Goal: Task Accomplishment & Management: Complete application form

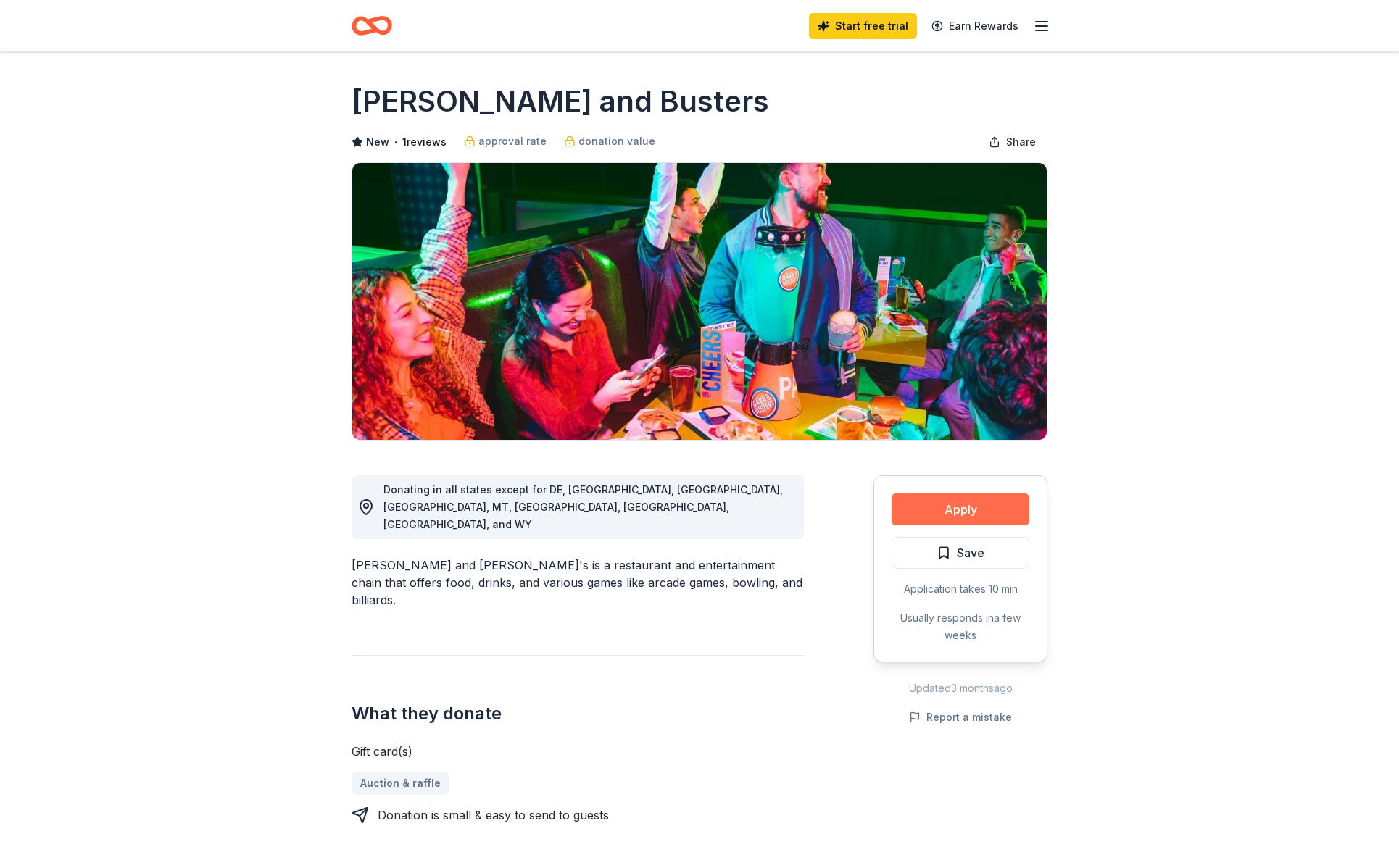
click at [996, 510] on button "Apply" at bounding box center [960, 509] width 137 height 32
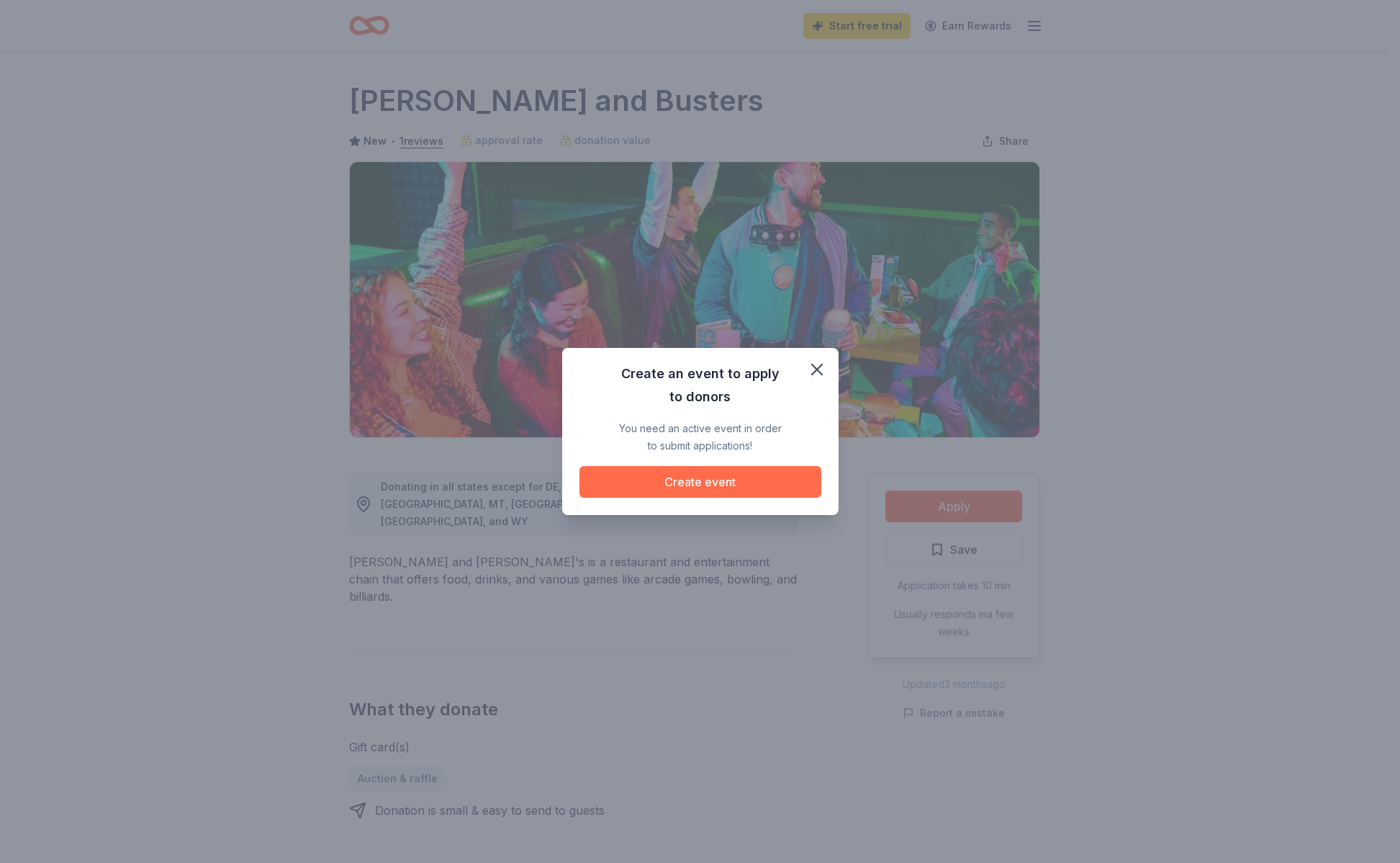
click at [770, 490] on button "Create event" at bounding box center [700, 482] width 242 height 32
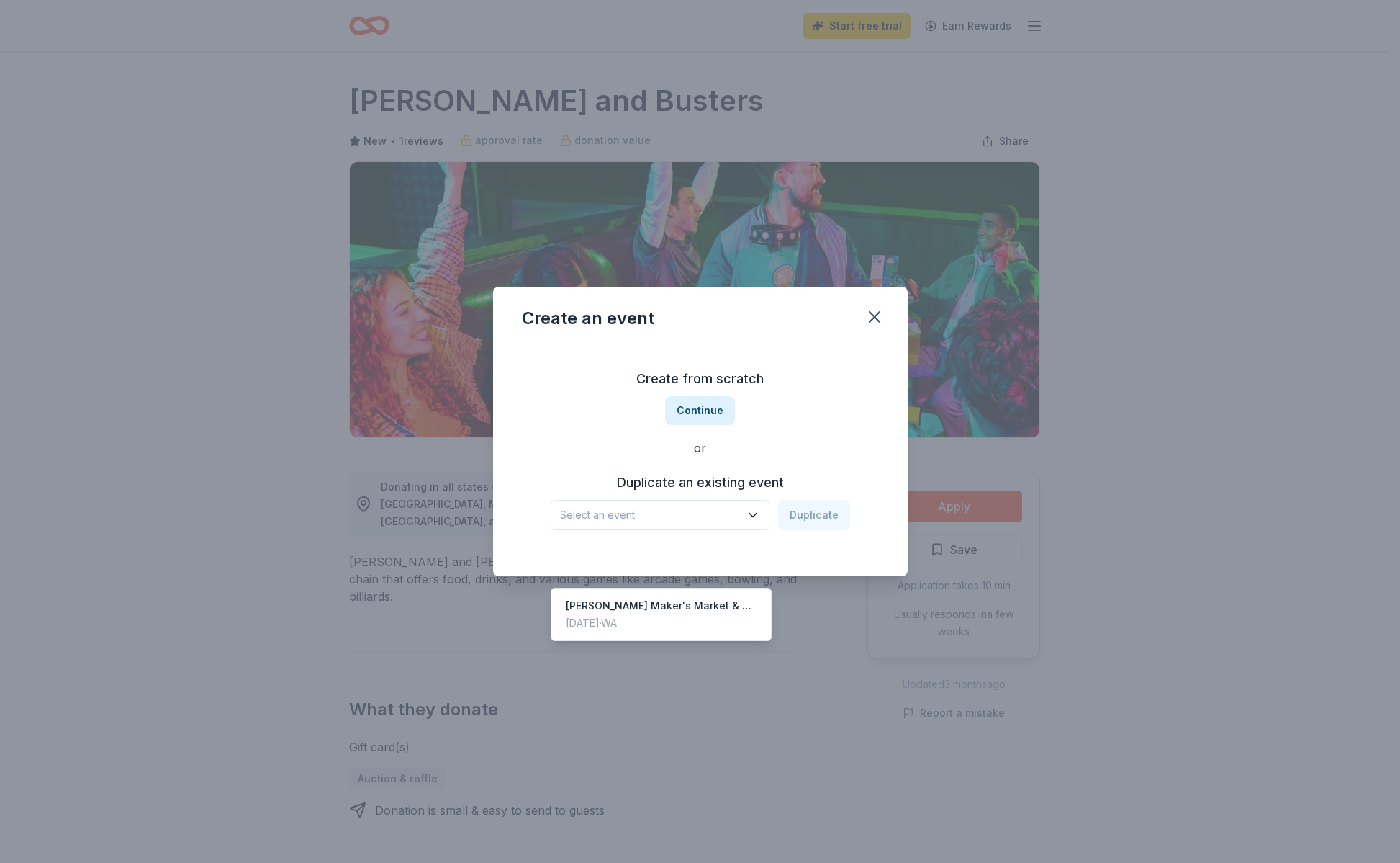
click at [722, 526] on button "Select an event" at bounding box center [660, 514] width 219 height 30
click at [711, 597] on div "[PERSON_NAME] Maker's Market & Auction" at bounding box center [661, 605] width 191 height 17
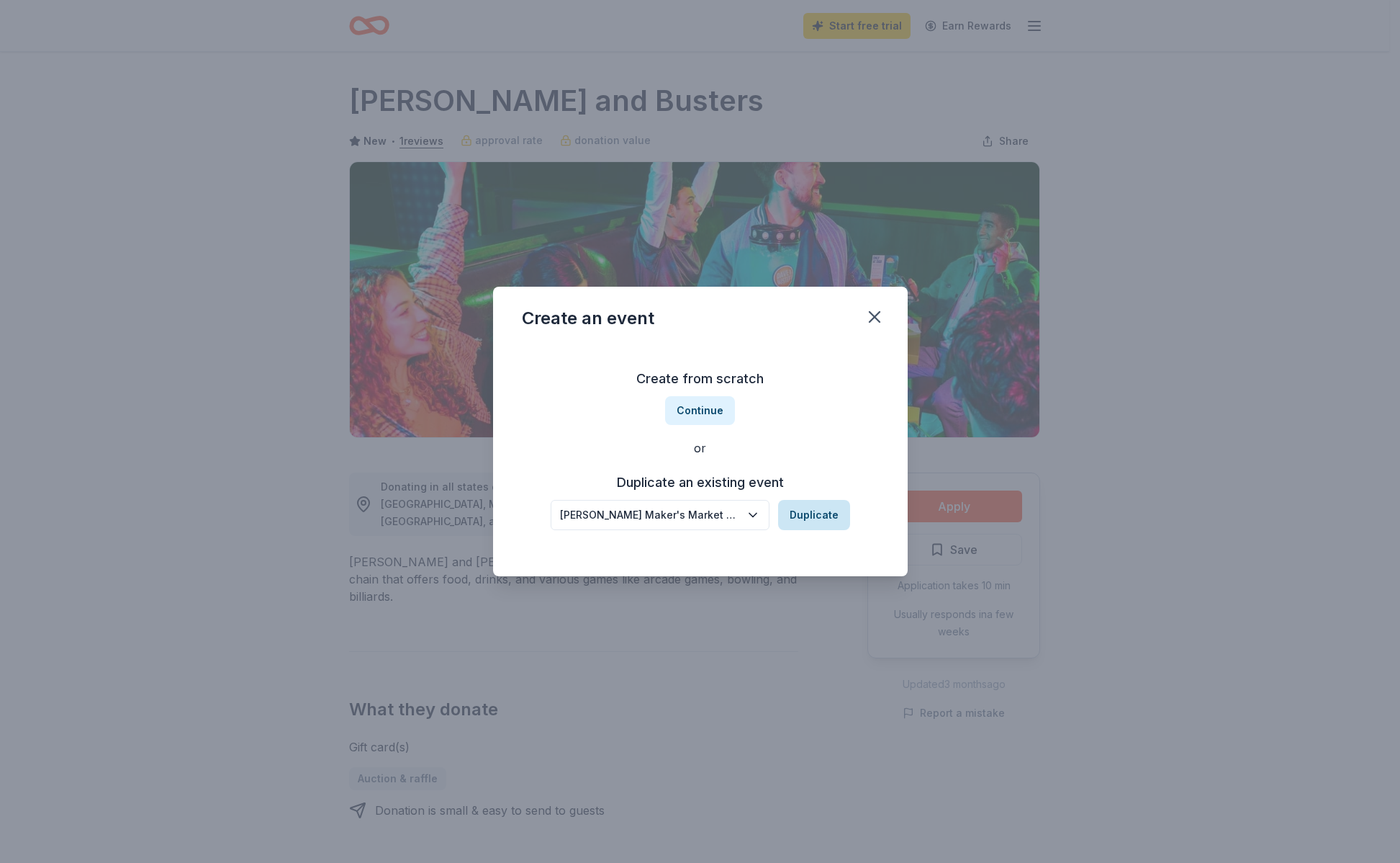
click at [817, 515] on button "Duplicate" at bounding box center [815, 514] width 72 height 30
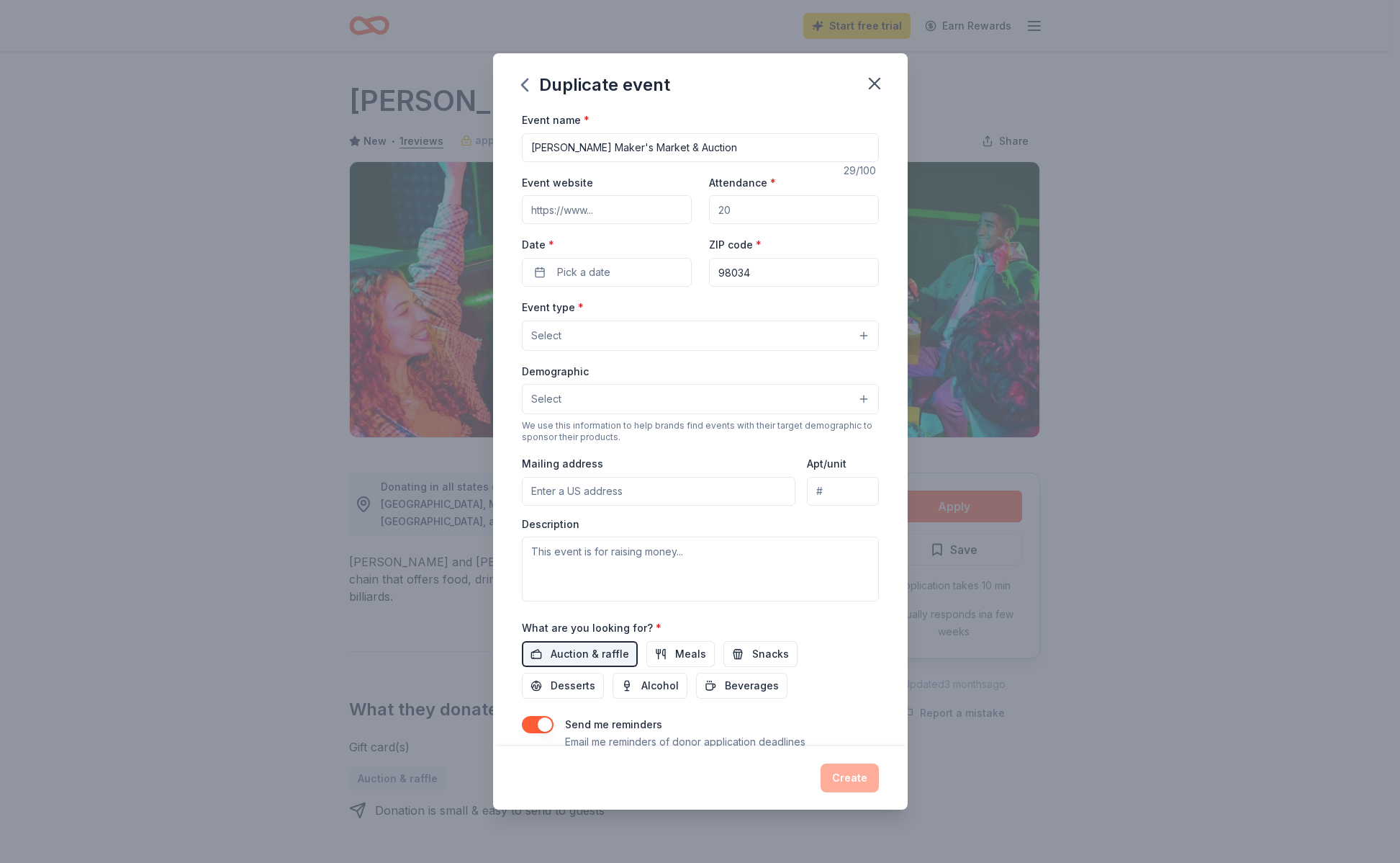
click at [602, 220] on input "Event website" at bounding box center [607, 210] width 170 height 29
drag, startPoint x: 799, startPoint y: 212, endPoint x: 681, endPoint y: 194, distance: 119.4
click at [681, 194] on div "Event website Attendance * Date * Pick a date ZIP code * 98034" at bounding box center [700, 230] width 357 height 113
type input "500"
click at [625, 266] on button "Pick a date" at bounding box center [607, 272] width 170 height 29
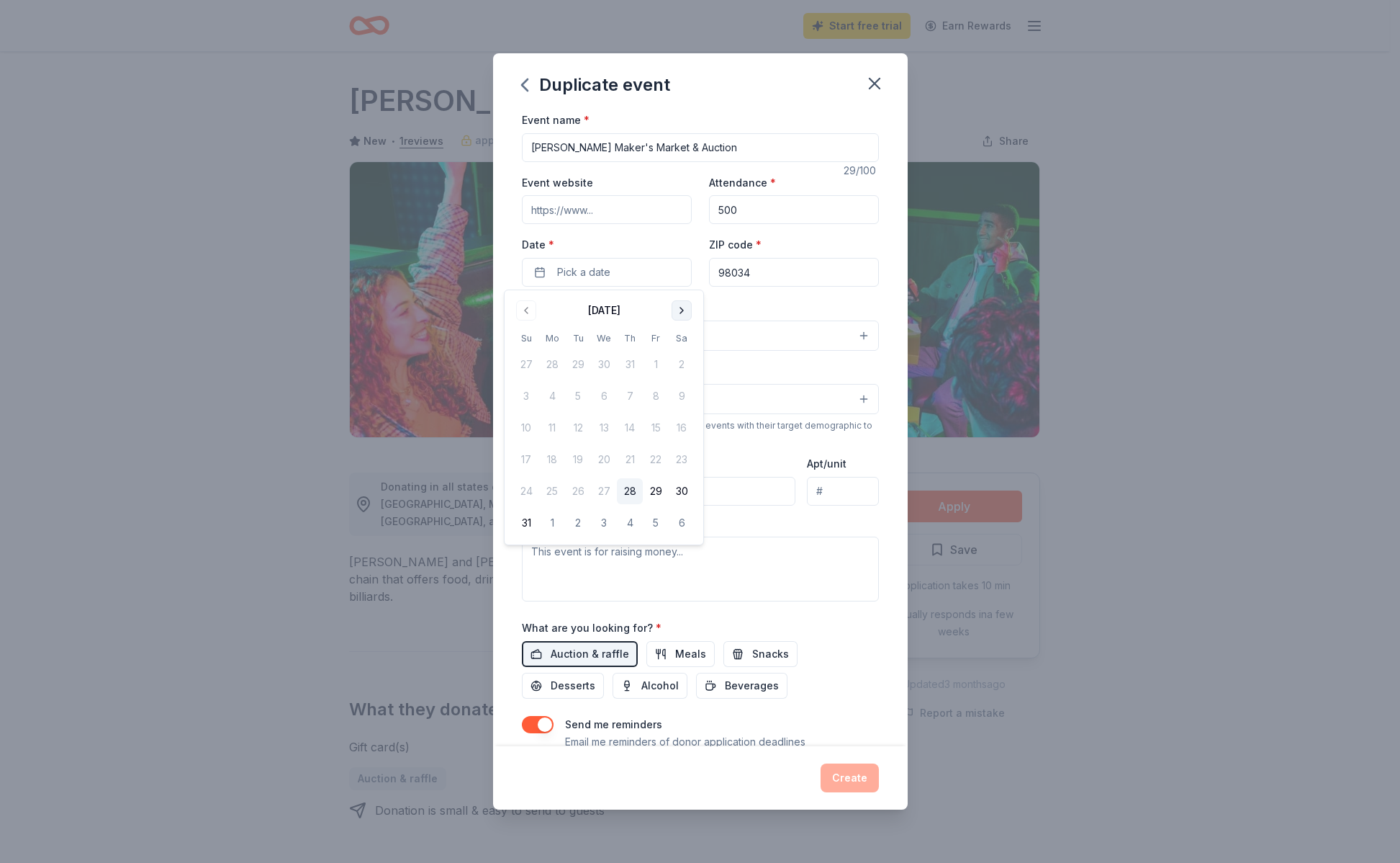
click at [678, 308] on button "Go to next month" at bounding box center [681, 310] width 20 height 20
click at [677, 308] on button "Go to next month" at bounding box center [681, 310] width 20 height 20
drag, startPoint x: 677, startPoint y: 308, endPoint x: 681, endPoint y: 321, distance: 13.6
click at [676, 307] on button "Go to next month" at bounding box center [681, 310] width 20 height 20
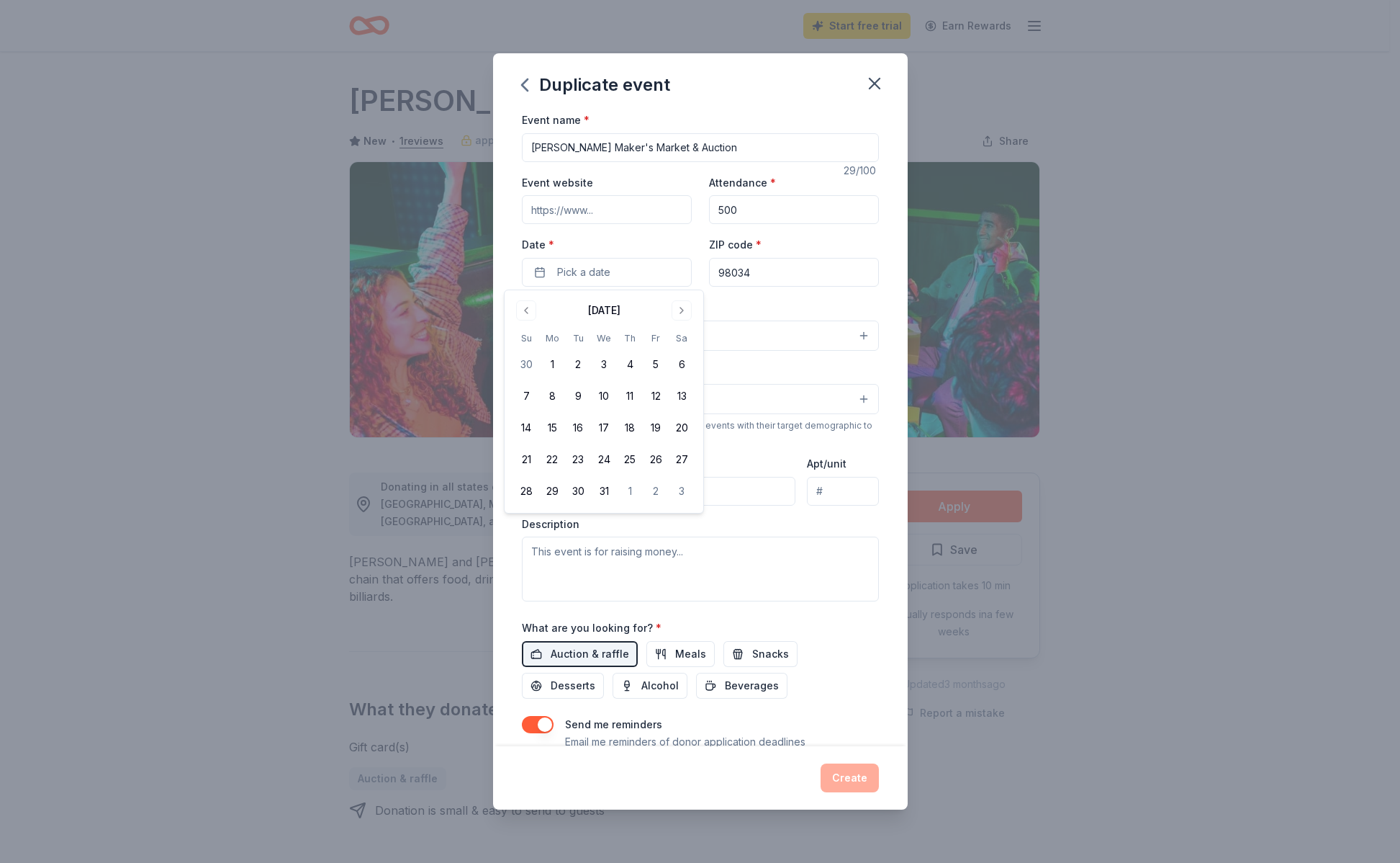
drag, startPoint x: 690, startPoint y: 390, endPoint x: 711, endPoint y: 359, distance: 37.4
click at [690, 390] on button "13" at bounding box center [682, 396] width 26 height 26
click at [851, 301] on div "Event type * Select" at bounding box center [700, 324] width 357 height 52
click at [691, 338] on button "Select" at bounding box center [700, 335] width 357 height 30
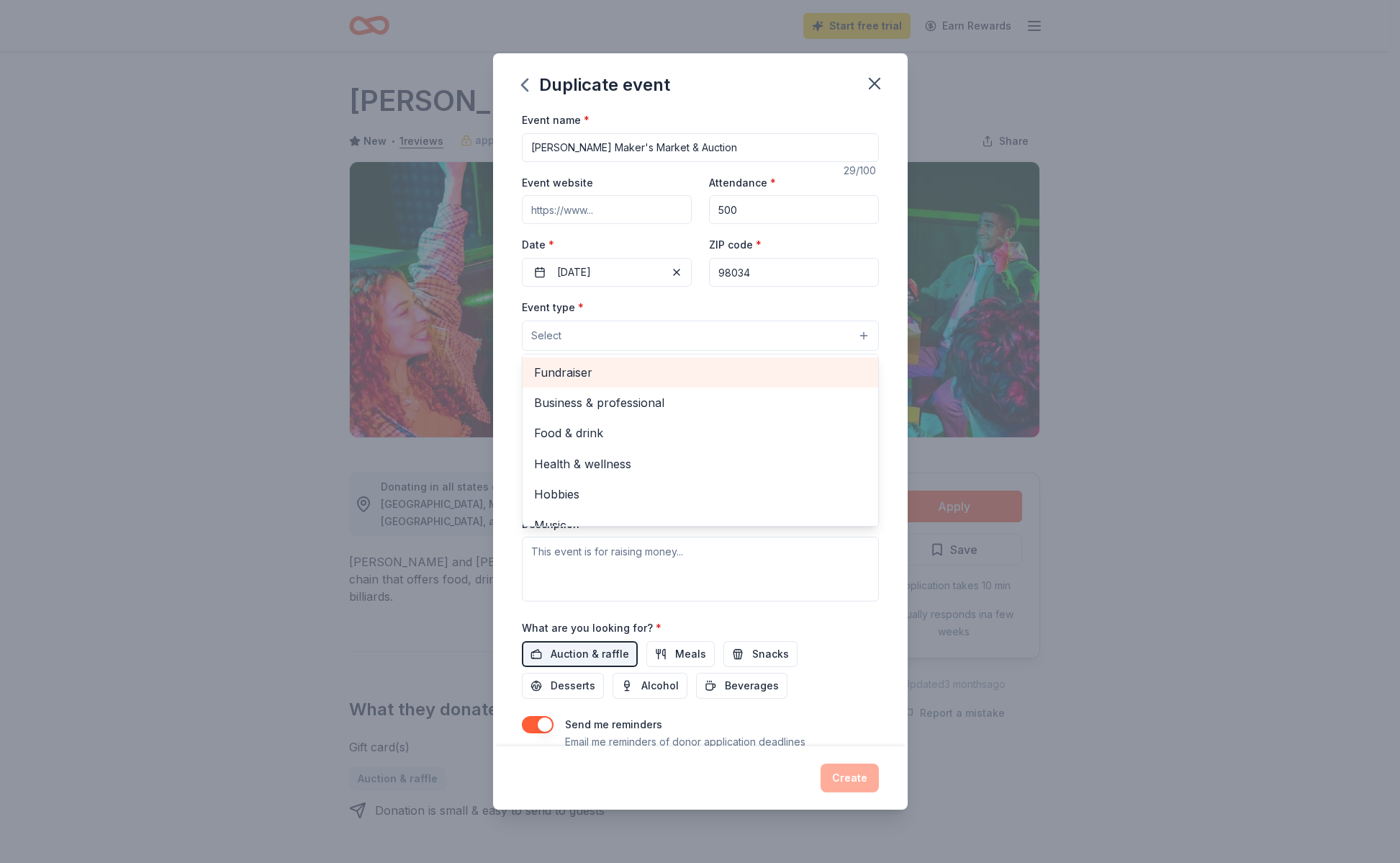
click at [685, 362] on div "Fundraiser" at bounding box center [700, 372] width 355 height 30
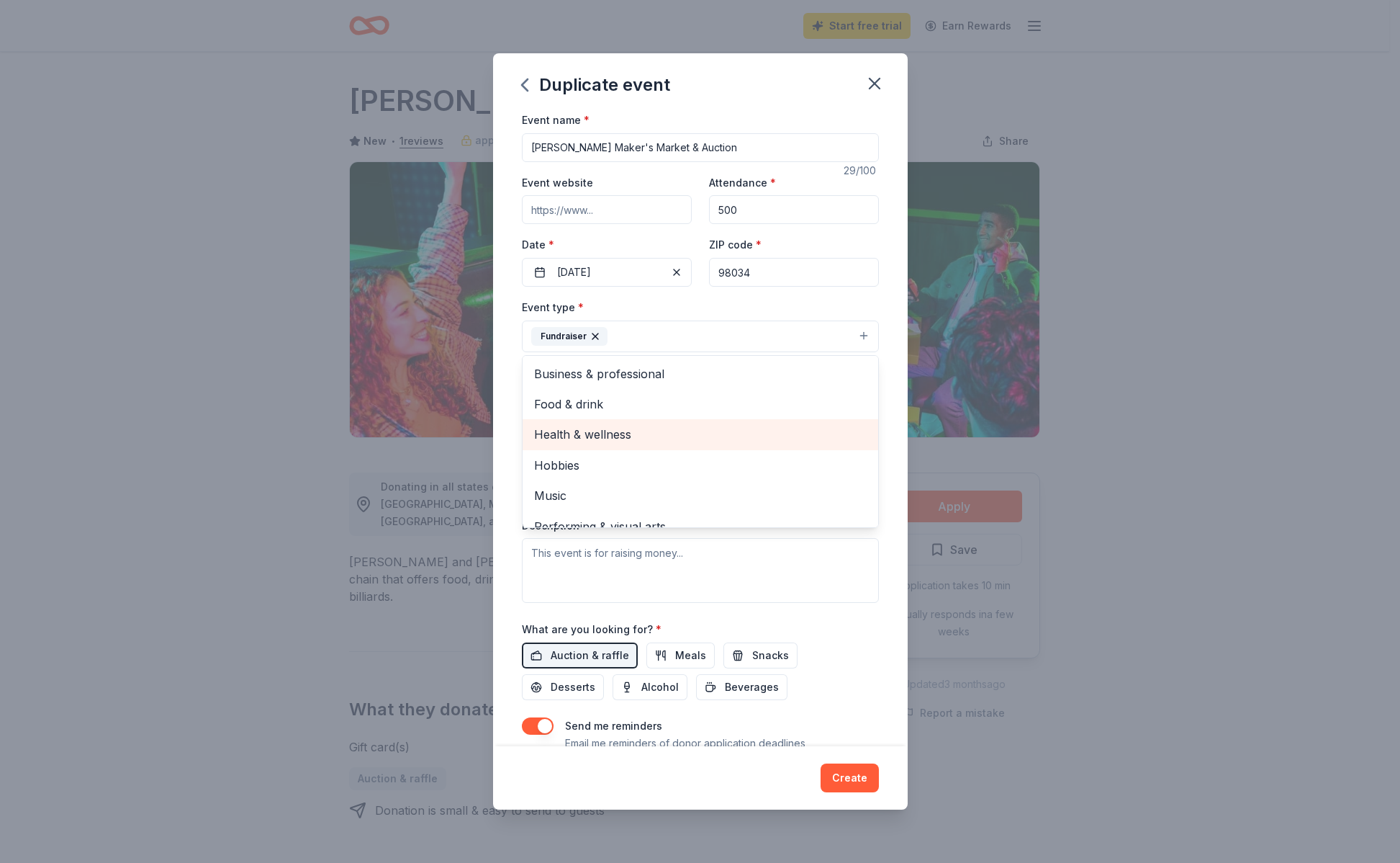
scroll to position [17, 0]
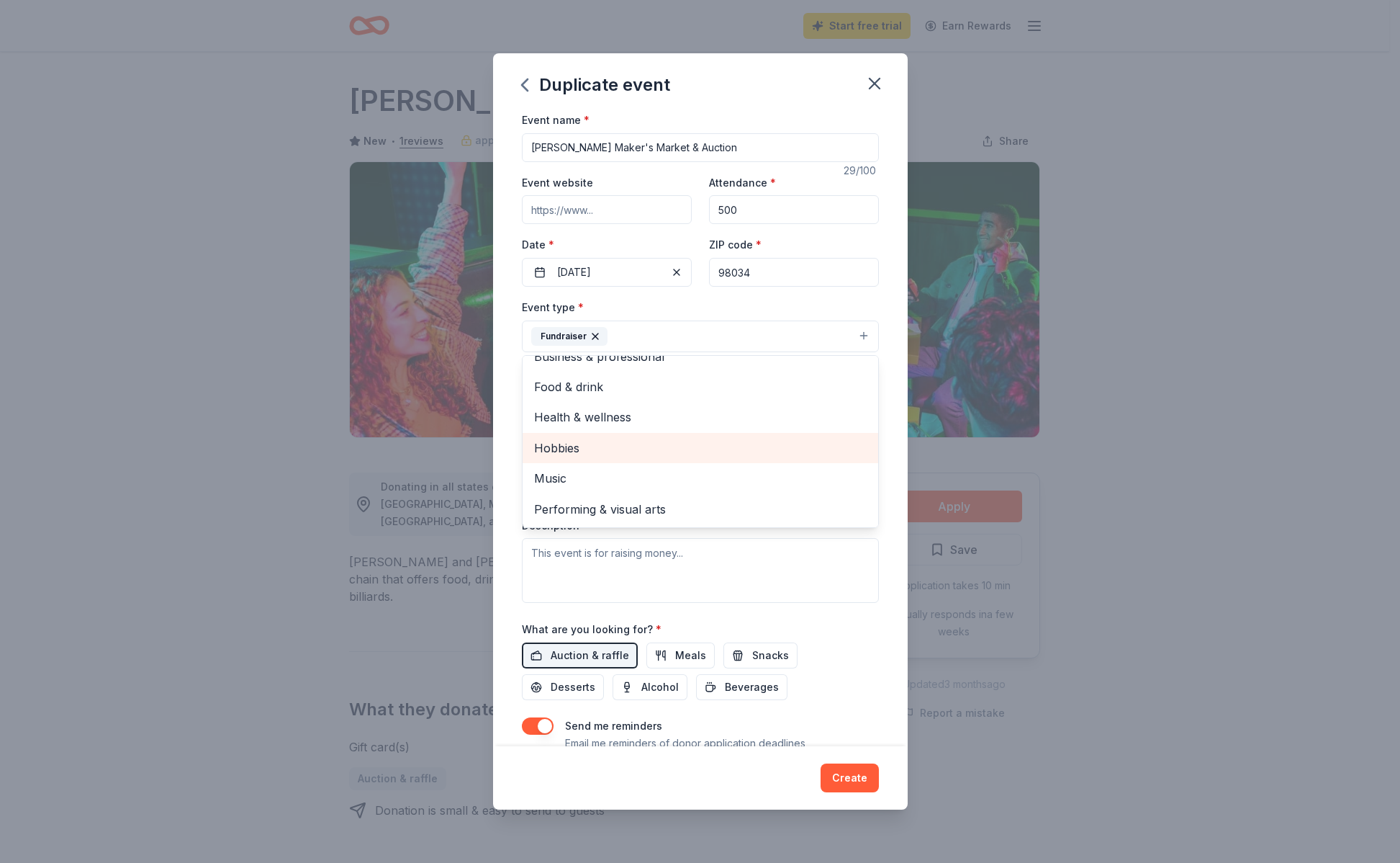
click at [696, 447] on span "Hobbies" at bounding box center [700, 448] width 332 height 19
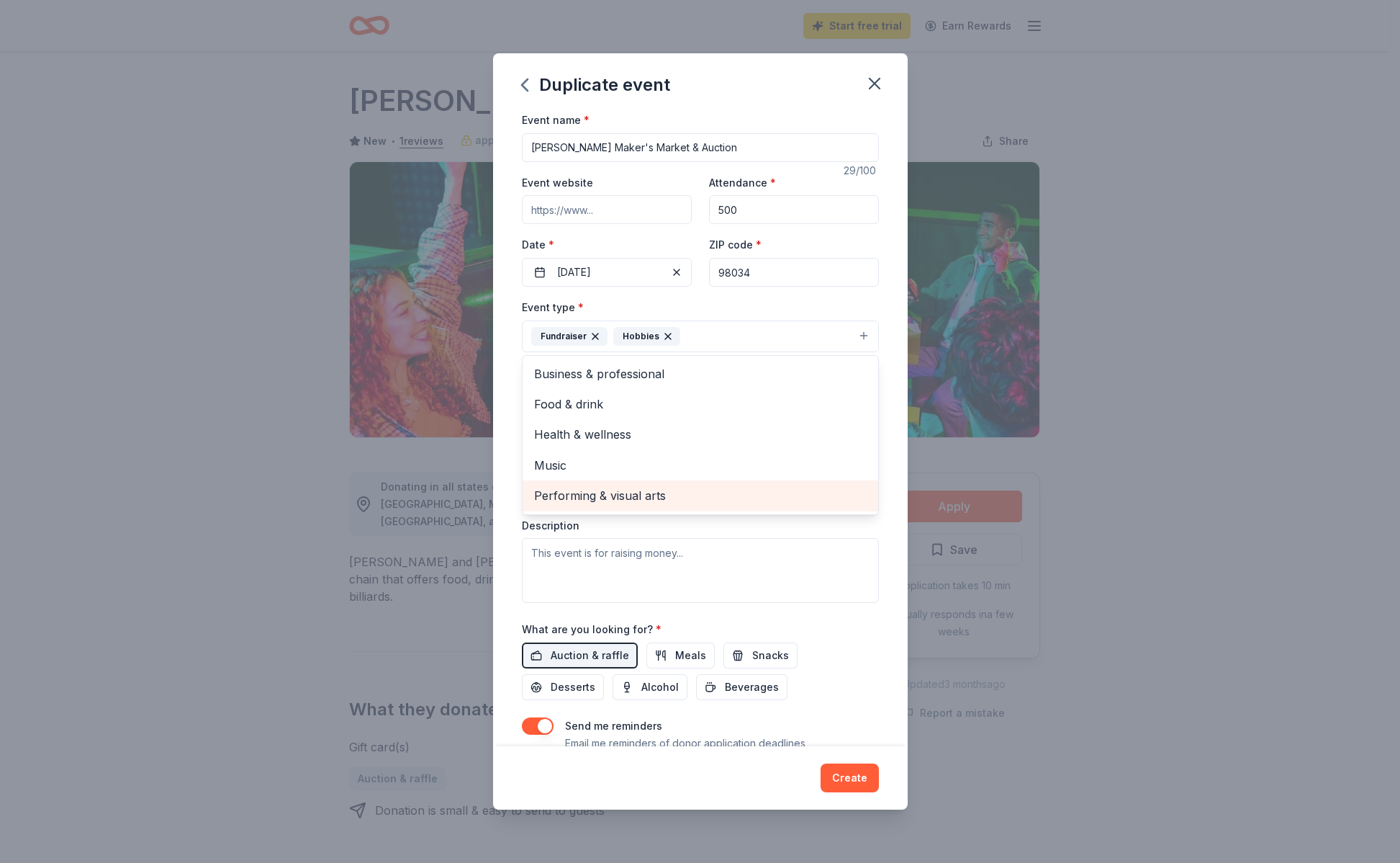
click at [713, 485] on div "Performing & visual arts" at bounding box center [700, 495] width 355 height 30
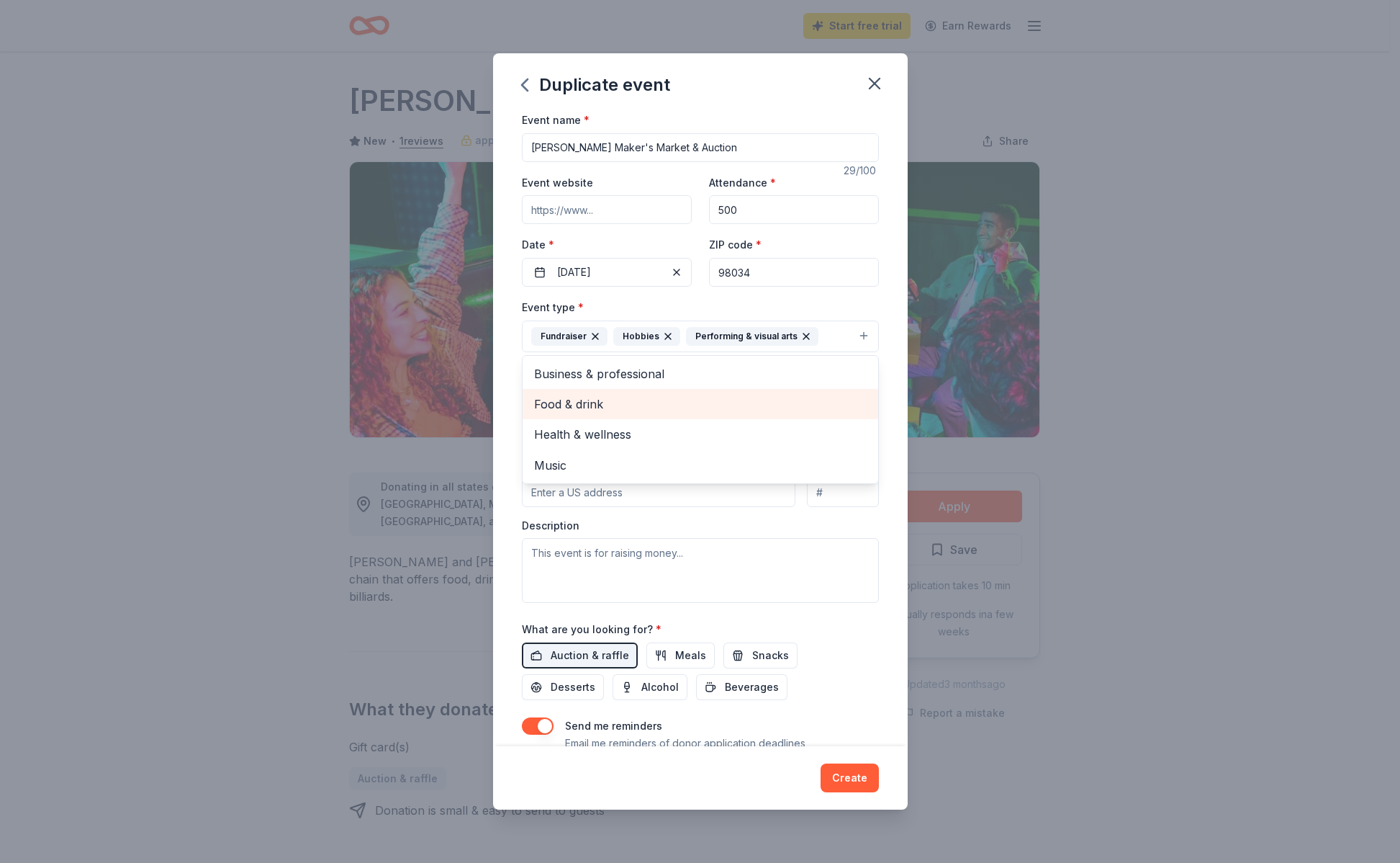
click at [650, 403] on span "Food & drink" at bounding box center [700, 404] width 332 height 19
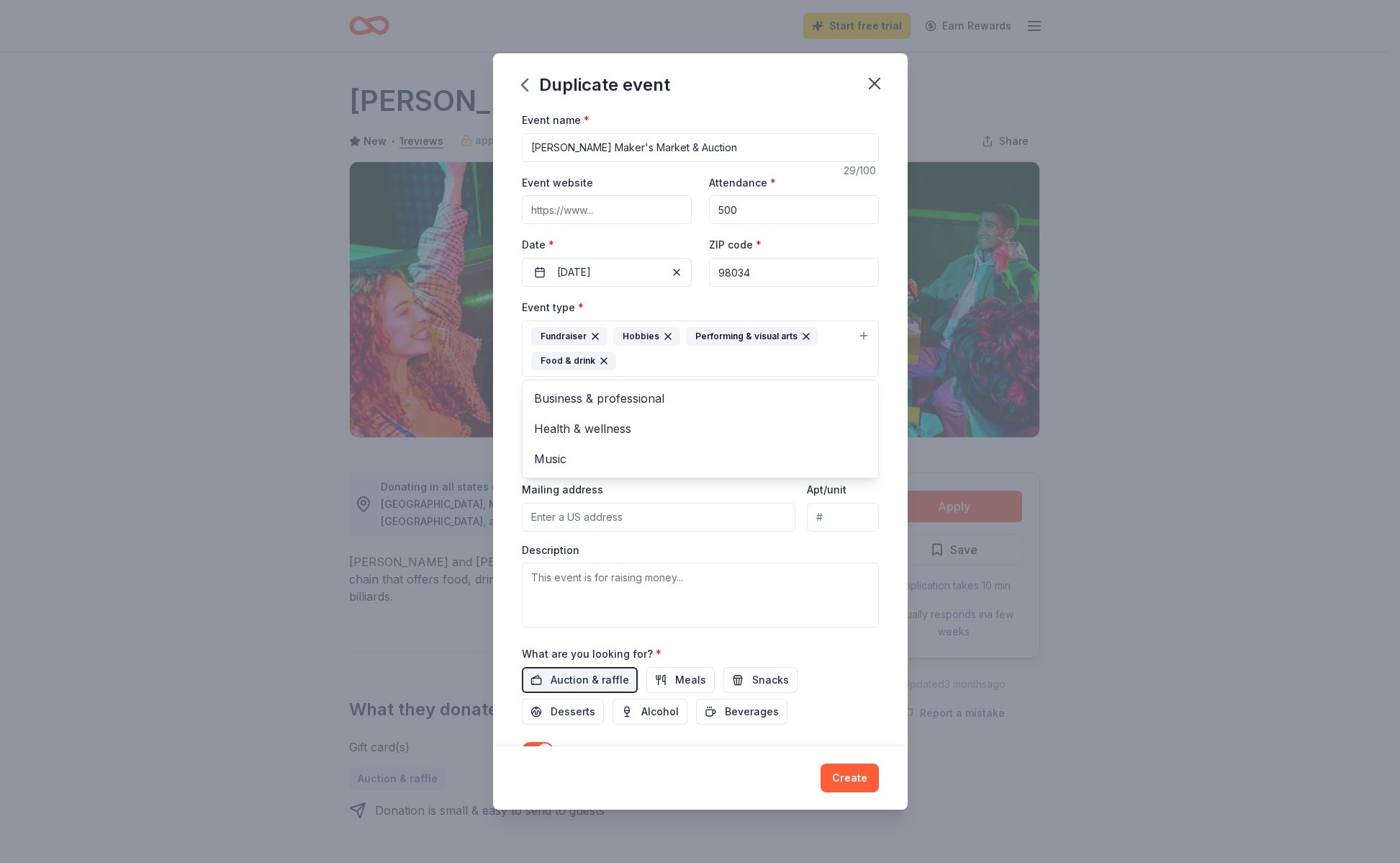
click at [827, 647] on div "Event name * Muir Maker's Market & Auction 29 /100 Event website Attendance * 5…" at bounding box center [700, 456] width 357 height 691
click at [699, 416] on button "Select" at bounding box center [700, 424] width 357 height 30
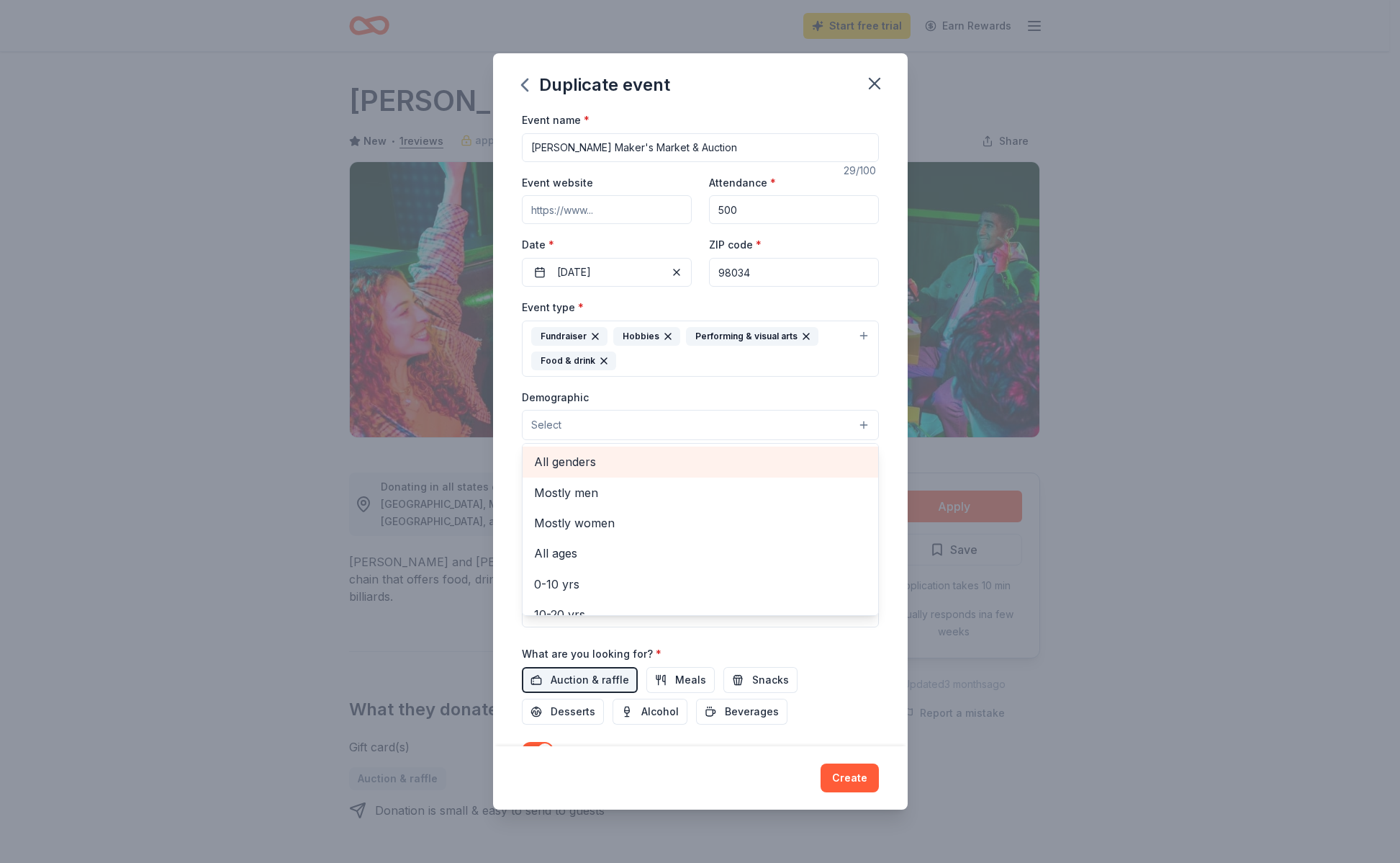
click at [712, 459] on span "All genders" at bounding box center [700, 462] width 332 height 19
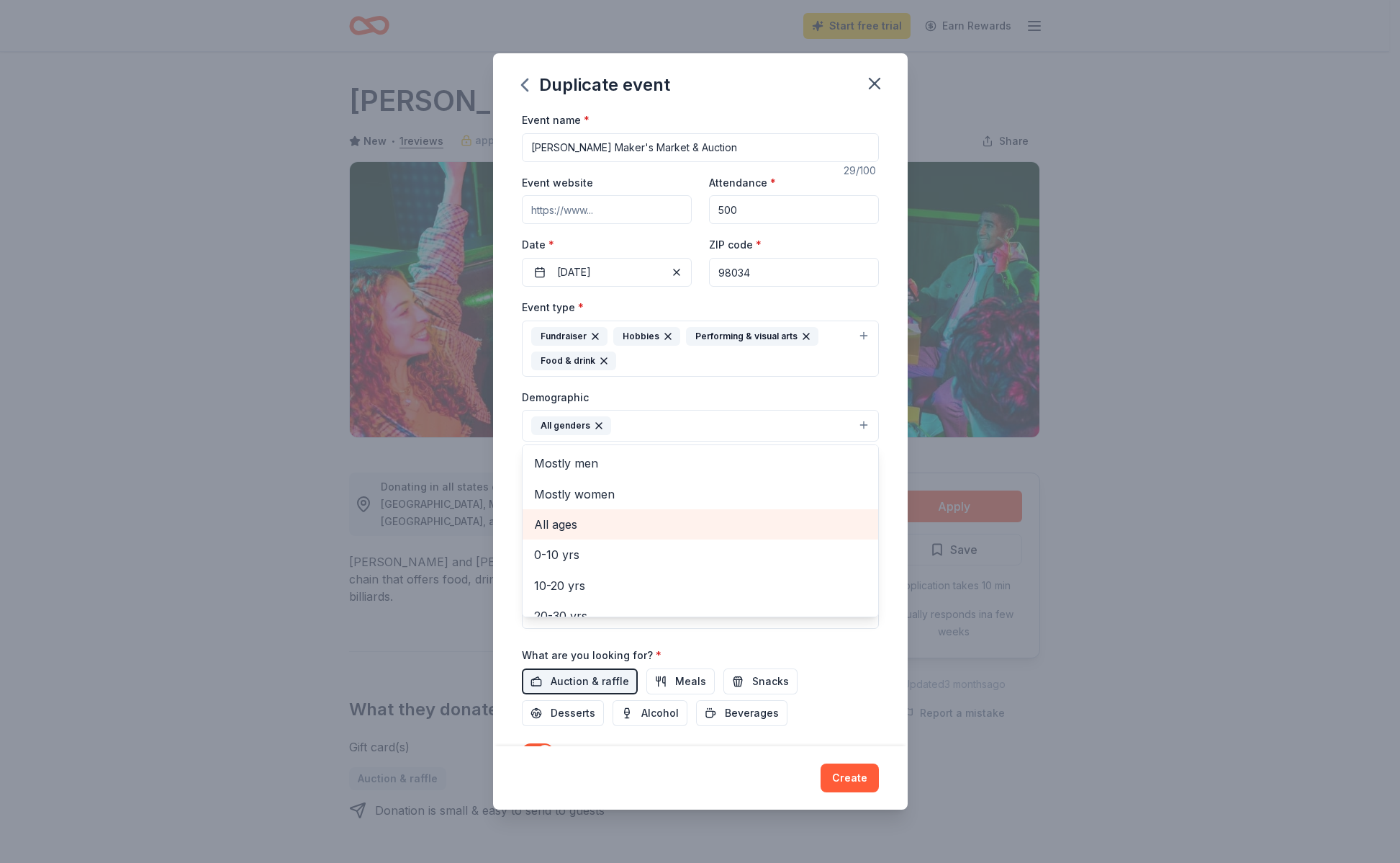
scroll to position [37, 0]
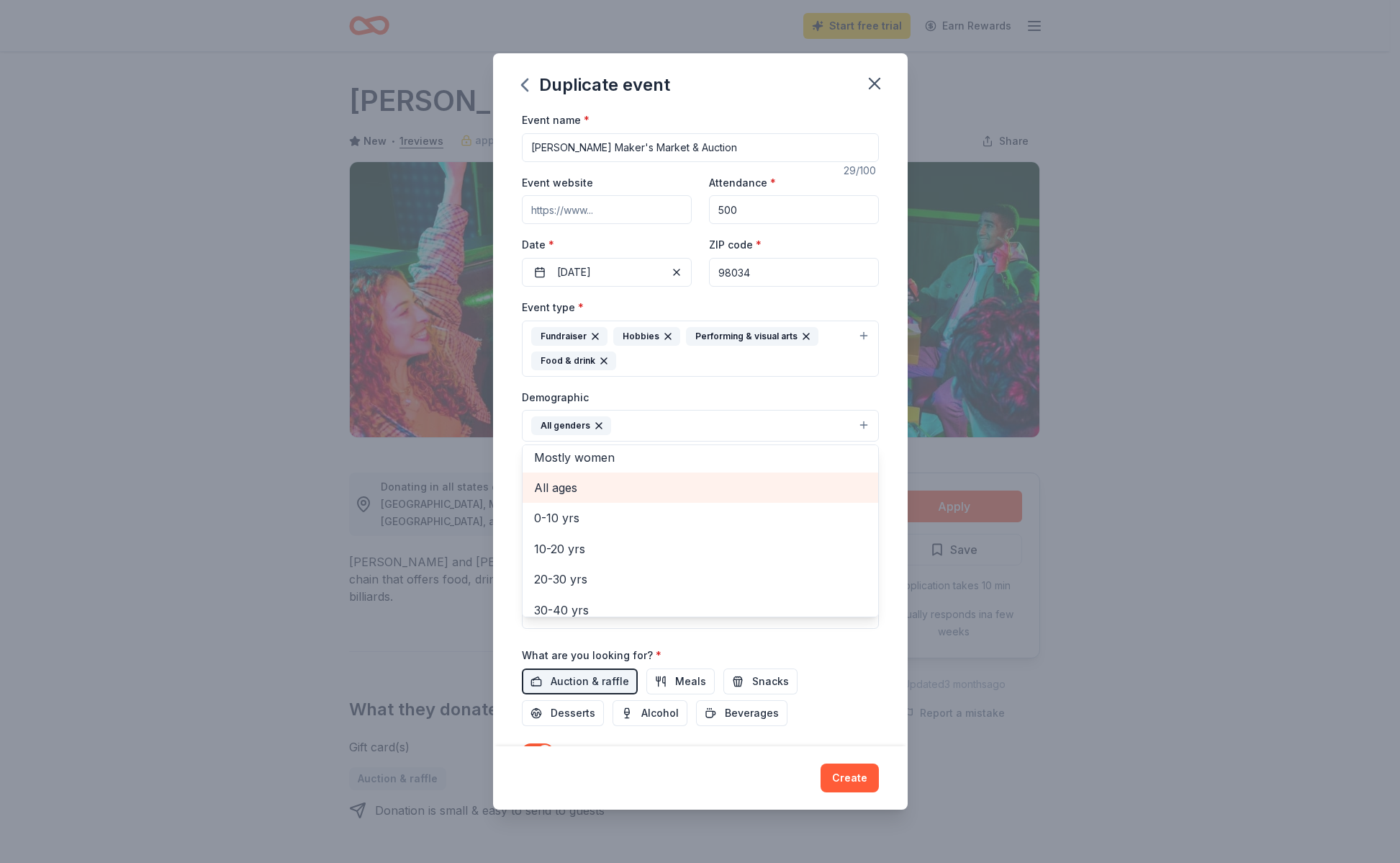
click at [722, 482] on span "All ages" at bounding box center [700, 488] width 332 height 19
click at [854, 658] on div "Event name * Muir Maker's Market & Auction 29 /100 Event website Attendance * 5…" at bounding box center [700, 457] width 357 height 693
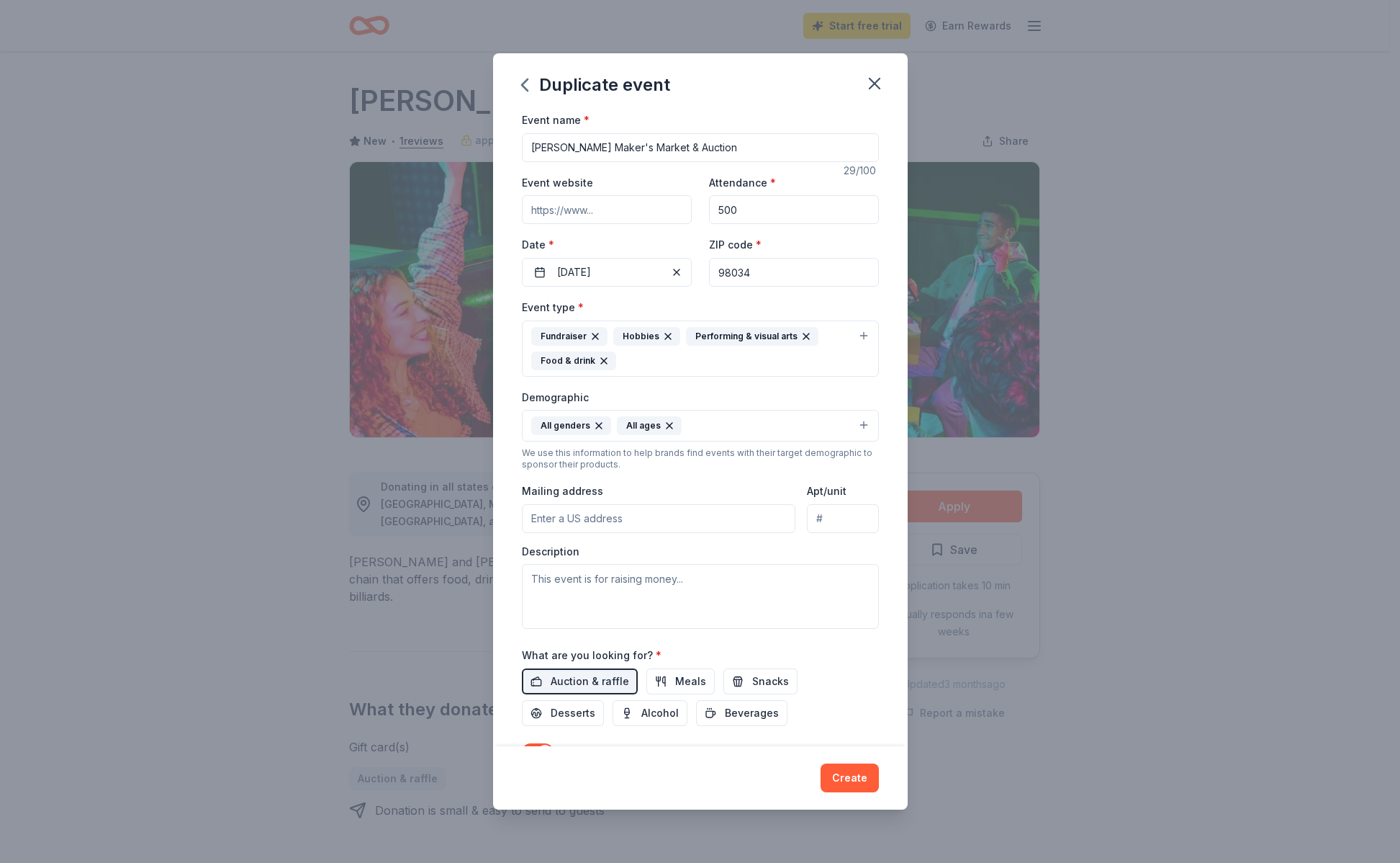
click at [692, 511] on input "Mailing address" at bounding box center [659, 519] width 275 height 29
paste input "14012 132ND AVE NE"
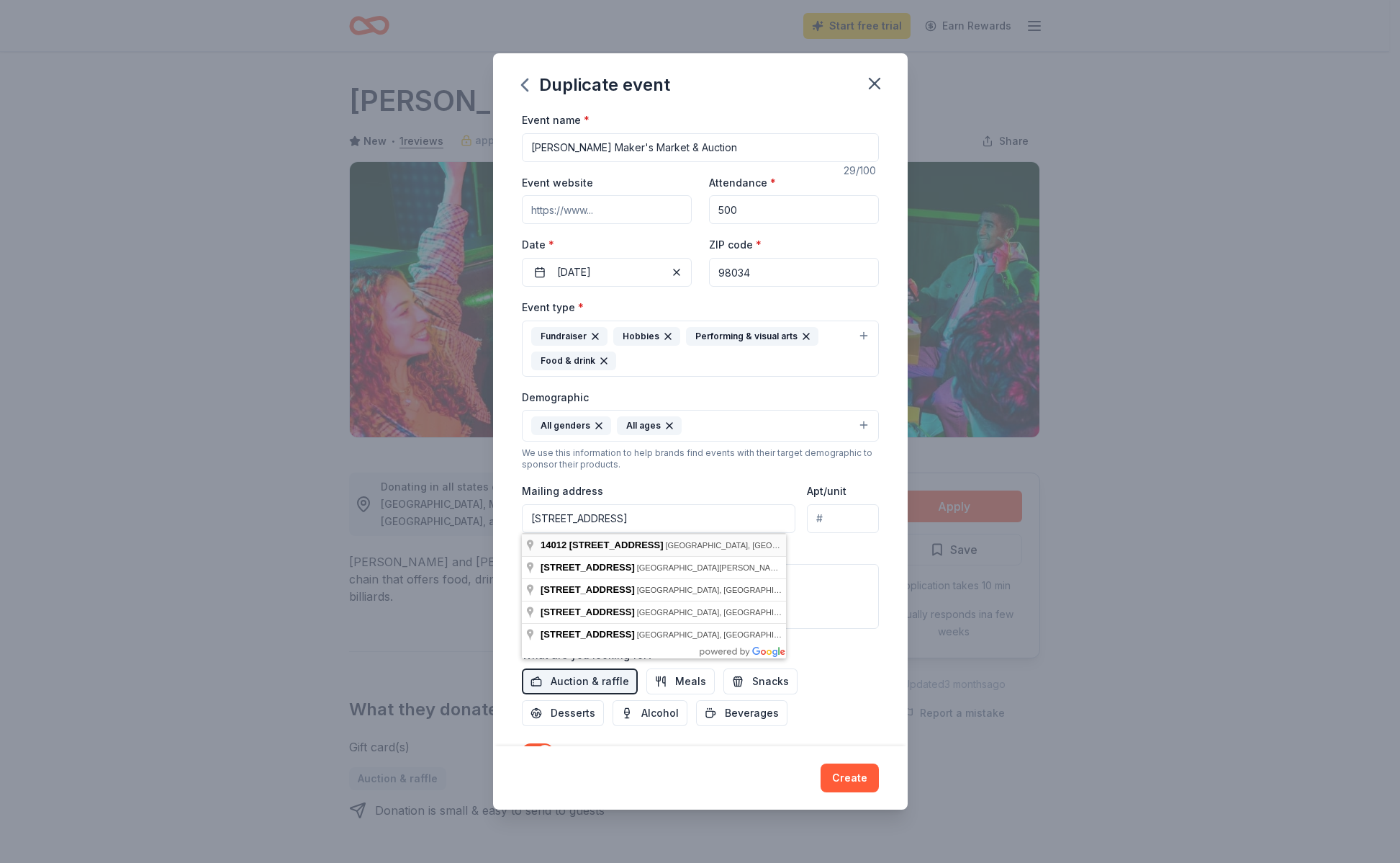
type input "14012 132nd Avenue Northeast, Kirkland, WA, 98034"
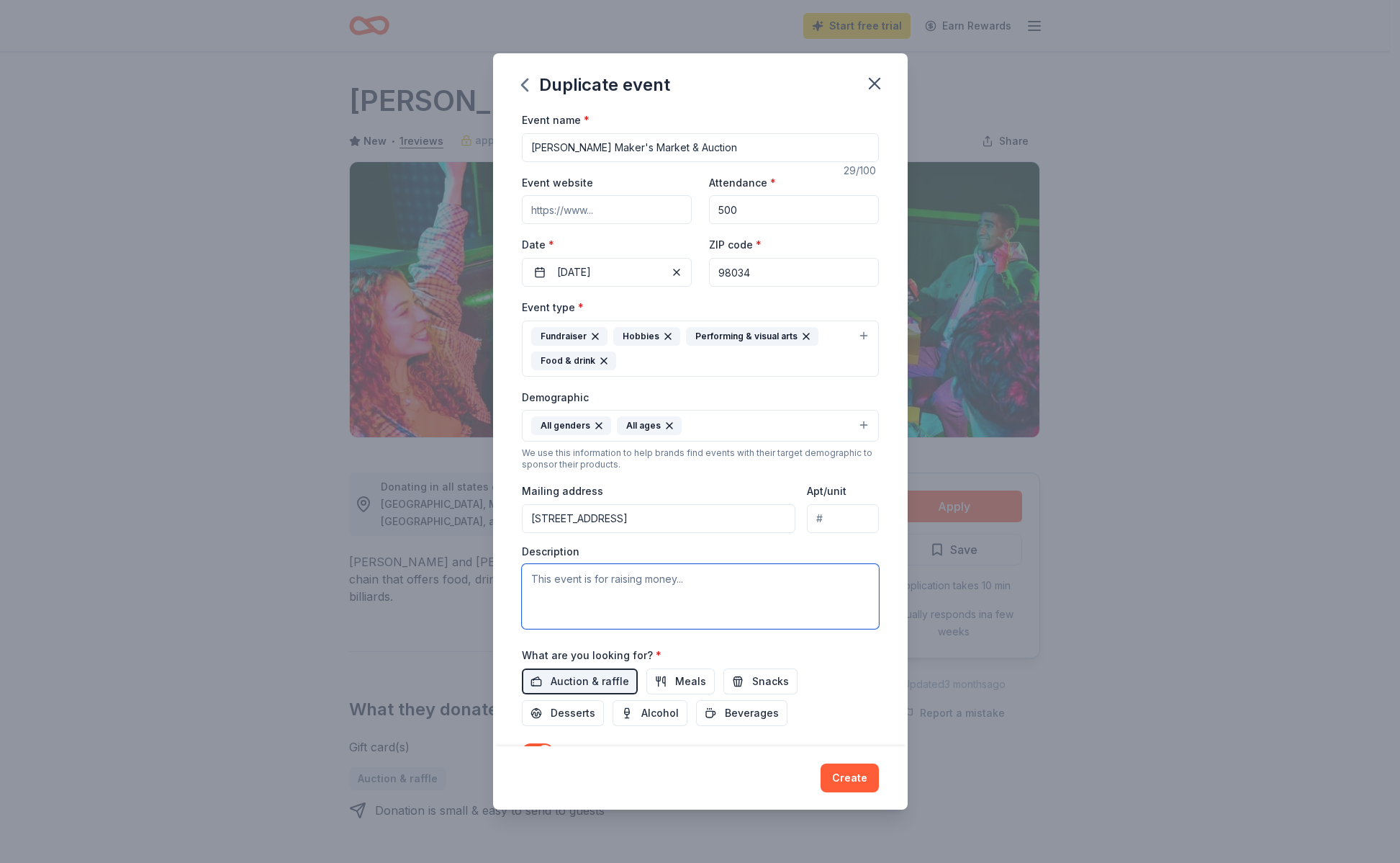
click at [752, 585] on textarea at bounding box center [700, 596] width 357 height 64
paste textarea ""John Muir Elementary PTSA will be hosting its annual ""Maker's Market & Auctio…"
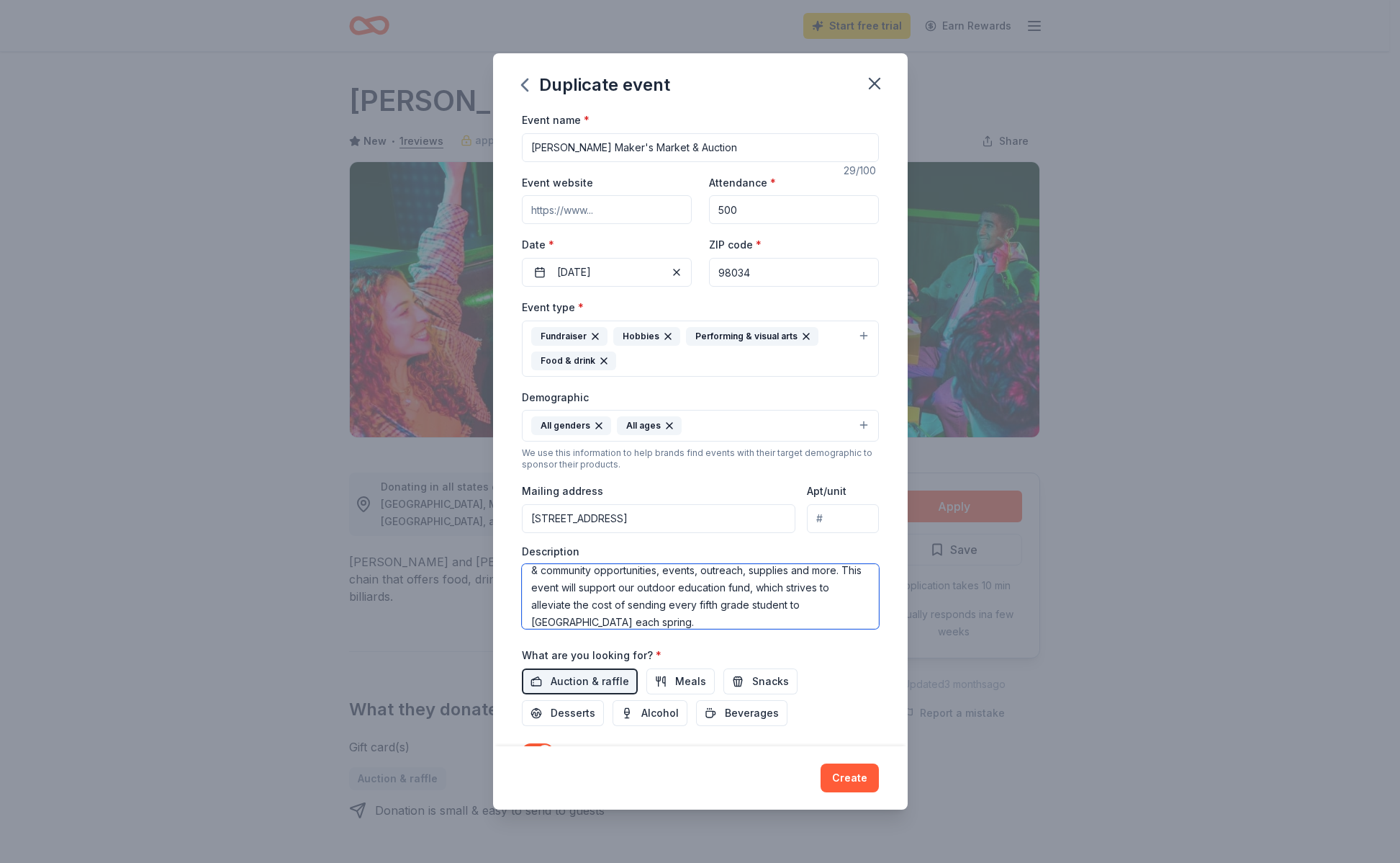
scroll to position [0, 0]
click at [792, 578] on textarea "John Muir Elementary PTSA will be hosting its annual ""Maker's Market & Auction…" at bounding box center [700, 596] width 357 height 64
click at [621, 599] on textarea "John Muir Elementary PTSA will be hosting its annual "Maker's Market & Auction"…" at bounding box center [700, 596] width 357 height 64
type textarea "[PERSON_NAME] Elementary PTSA will be hosting its annual "Maker's Market & Auct…"
click at [872, 654] on div "Event name * Muir Maker's Market & Auction 29 /100 Event website Attendance * 5…" at bounding box center [700, 428] width 415 height 635
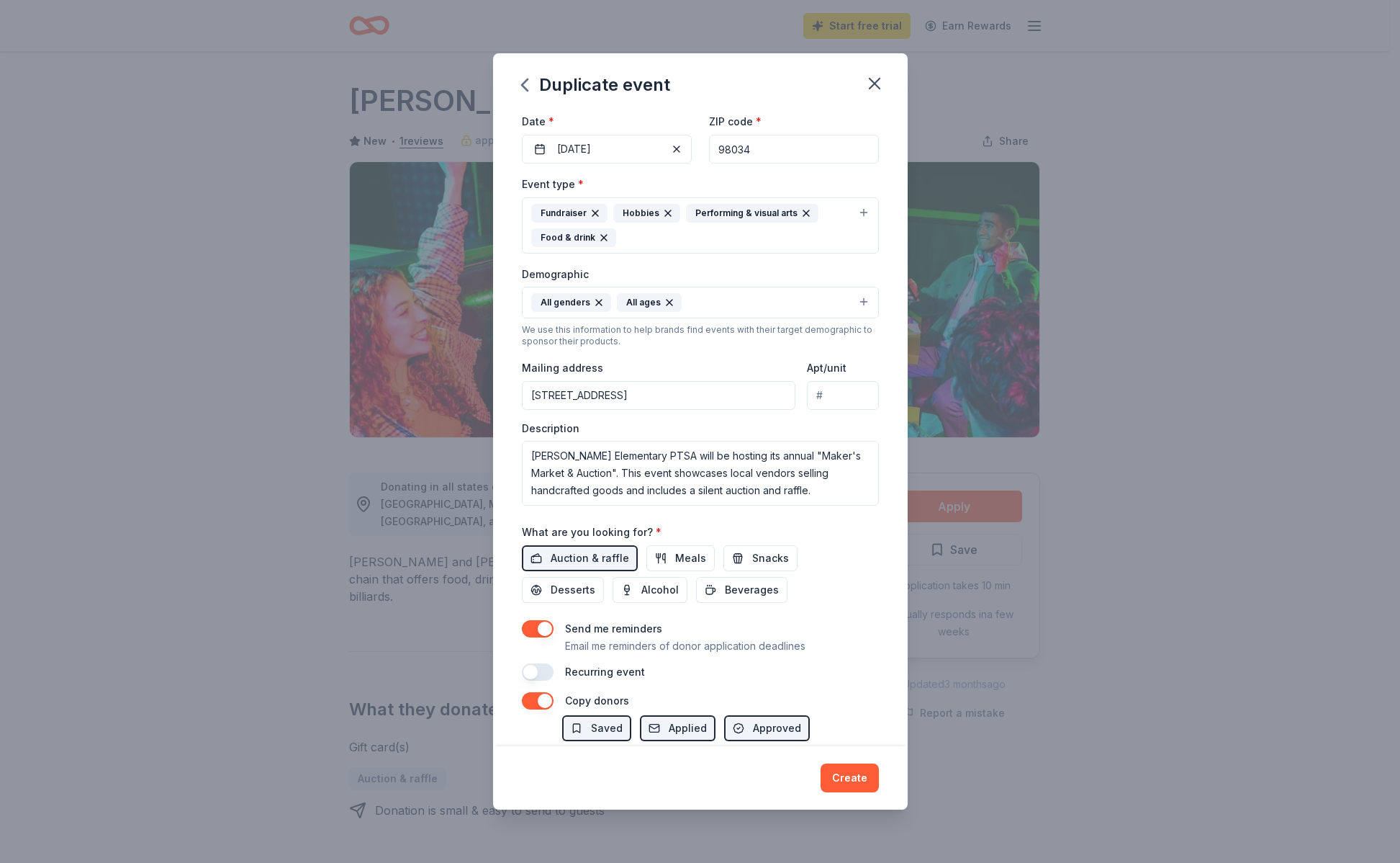
scroll to position [123, 0]
click at [763, 559] on span "Snacks" at bounding box center [770, 558] width 37 height 17
click at [758, 578] on button "Beverages" at bounding box center [742, 590] width 92 height 26
click at [552, 629] on button "button" at bounding box center [537, 629] width 32 height 17
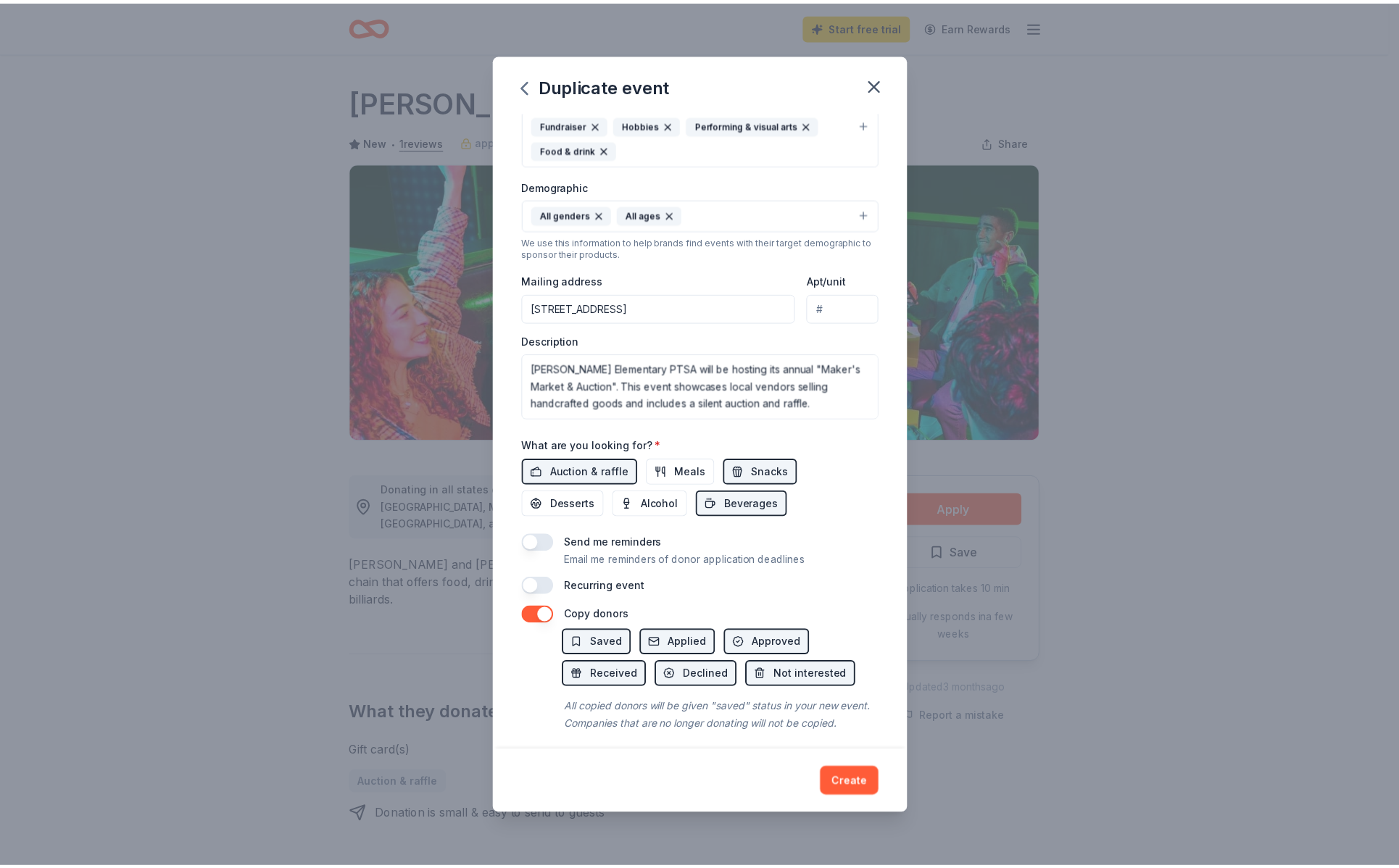
scroll to position [240, 0]
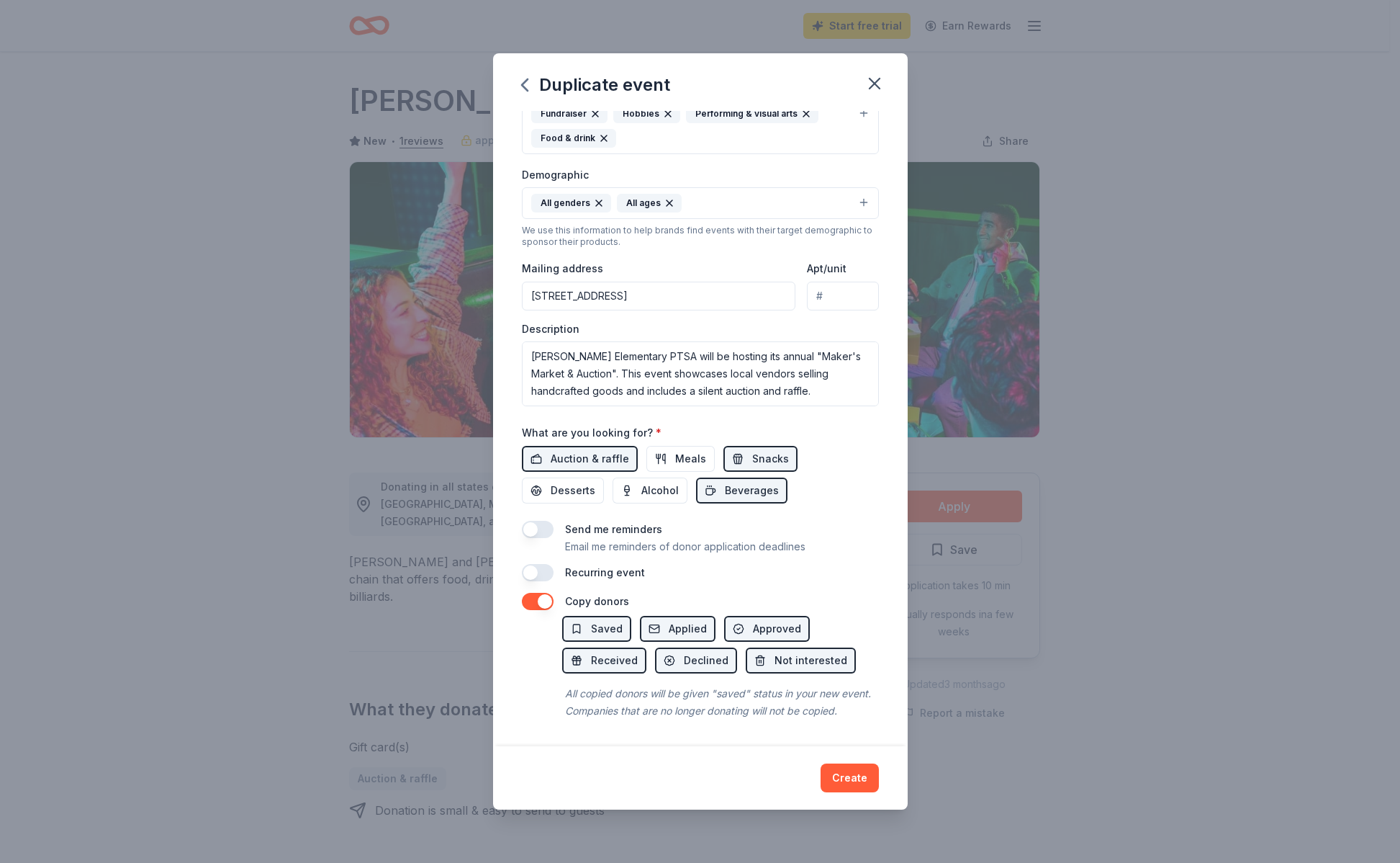
click at [539, 593] on button "button" at bounding box center [537, 601] width 32 height 17
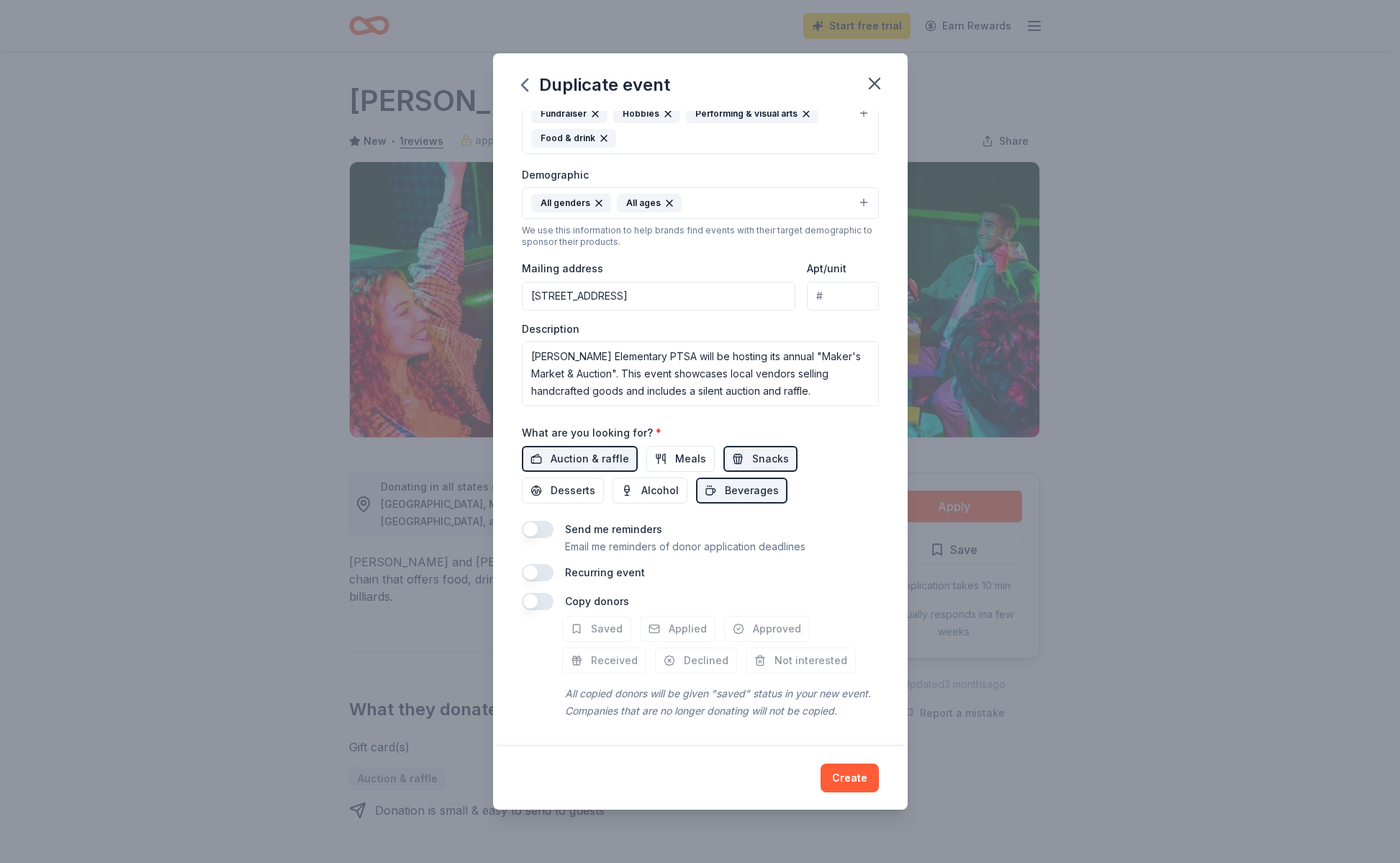
click at [855, 781] on button "Create" at bounding box center [850, 778] width 58 height 29
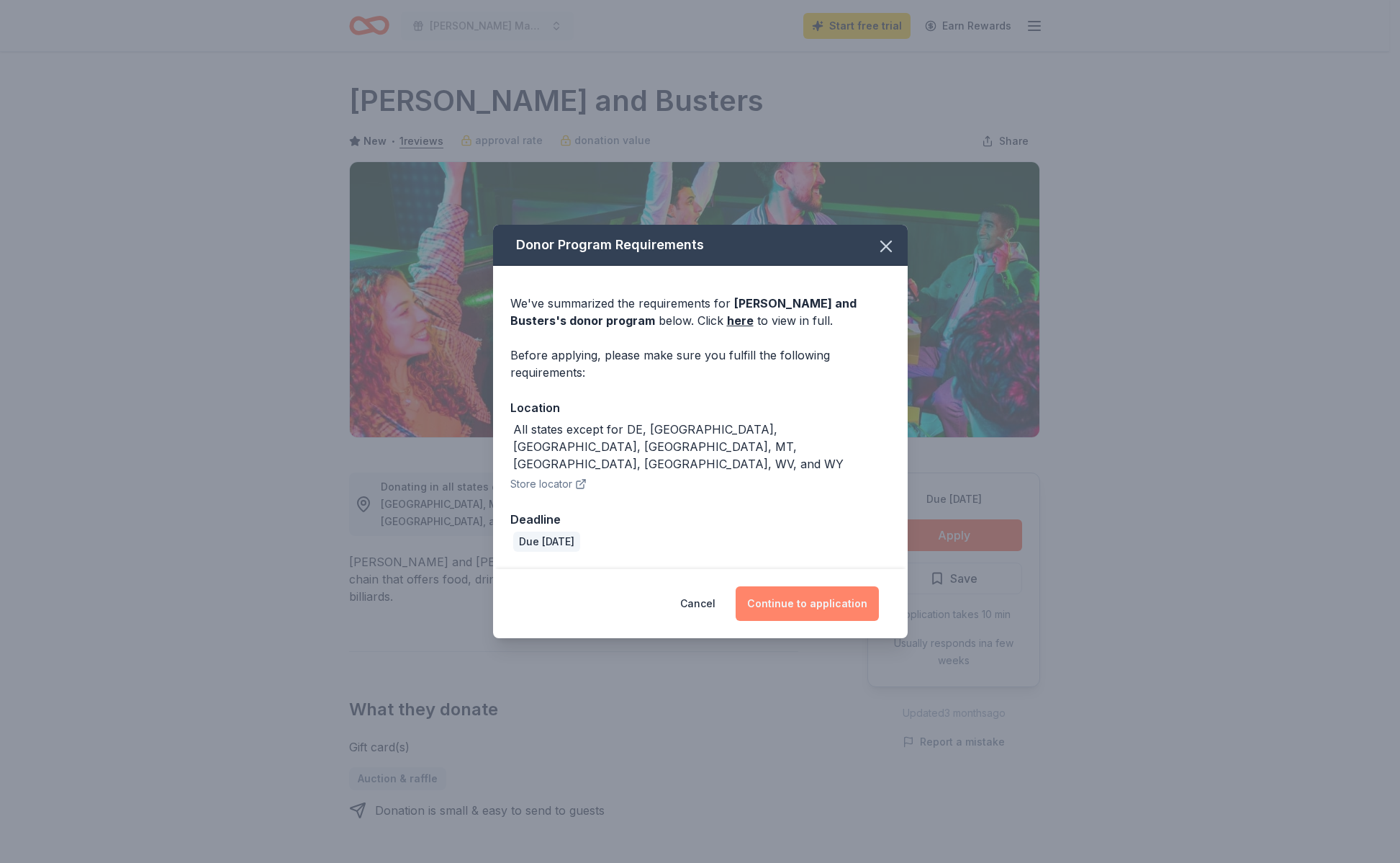
click at [828, 586] on button "Continue to application" at bounding box center [807, 604] width 143 height 34
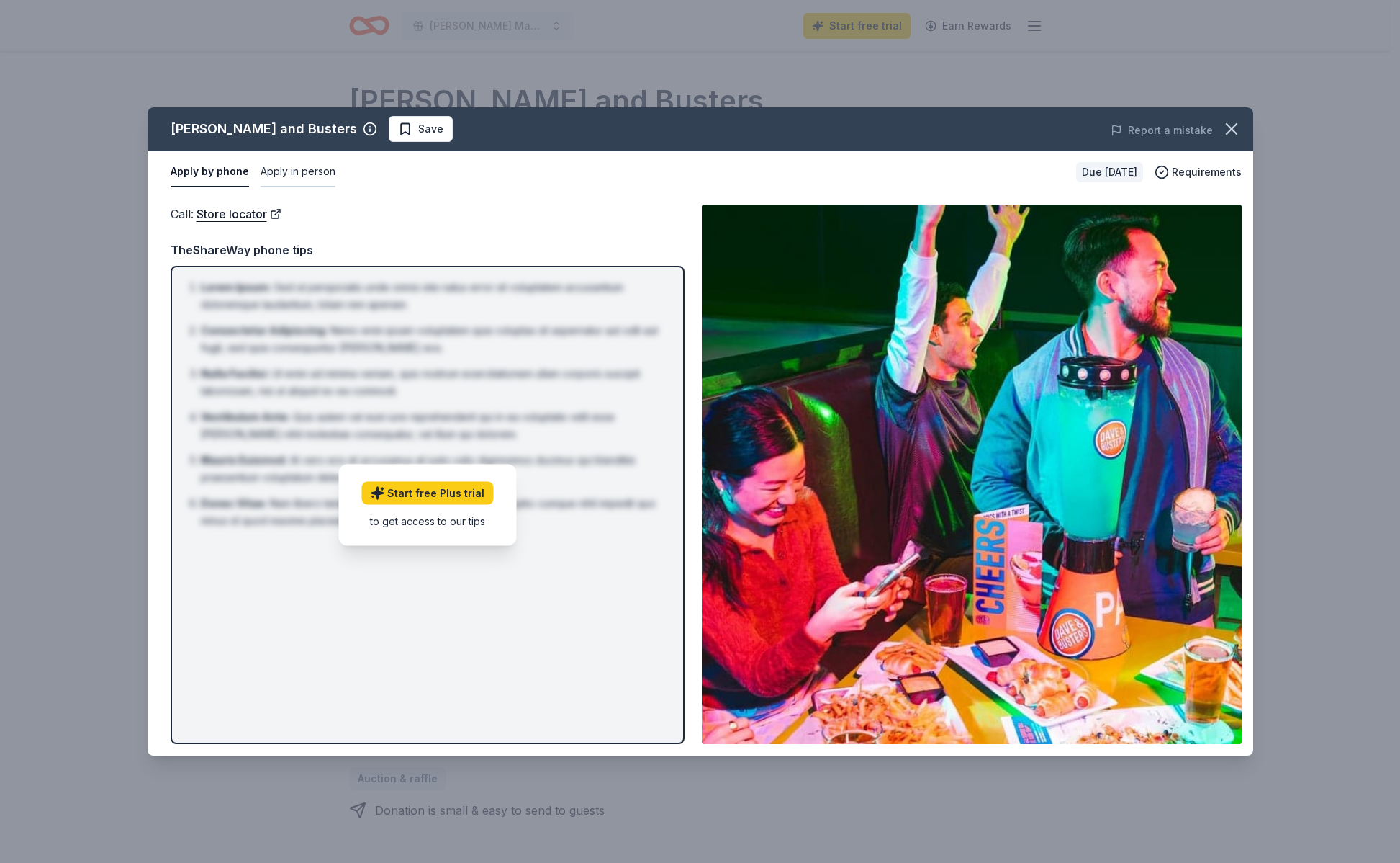
click at [300, 176] on button "Apply in person" at bounding box center [298, 172] width 75 height 30
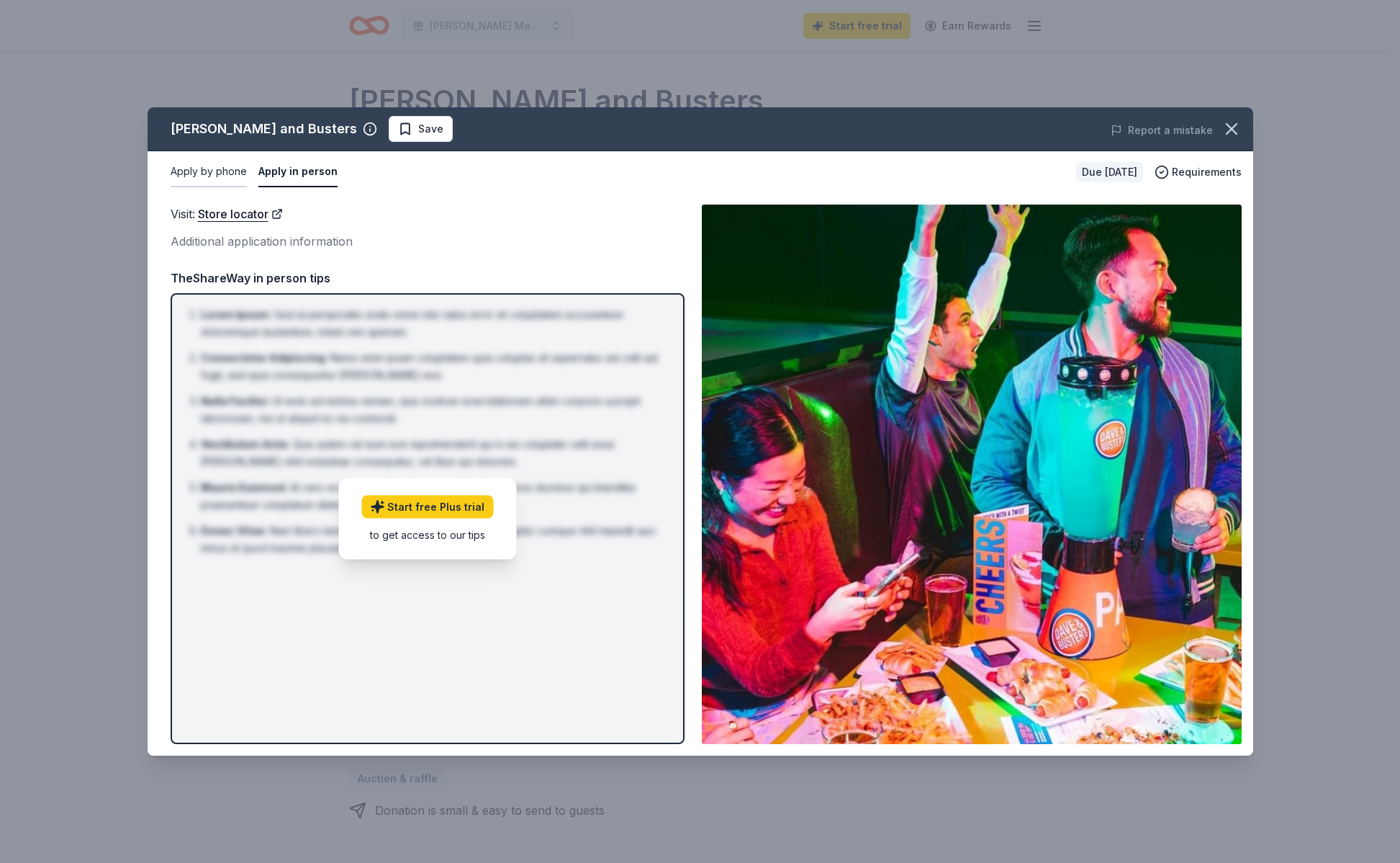
click at [198, 169] on button "Apply by phone" at bounding box center [209, 172] width 76 height 30
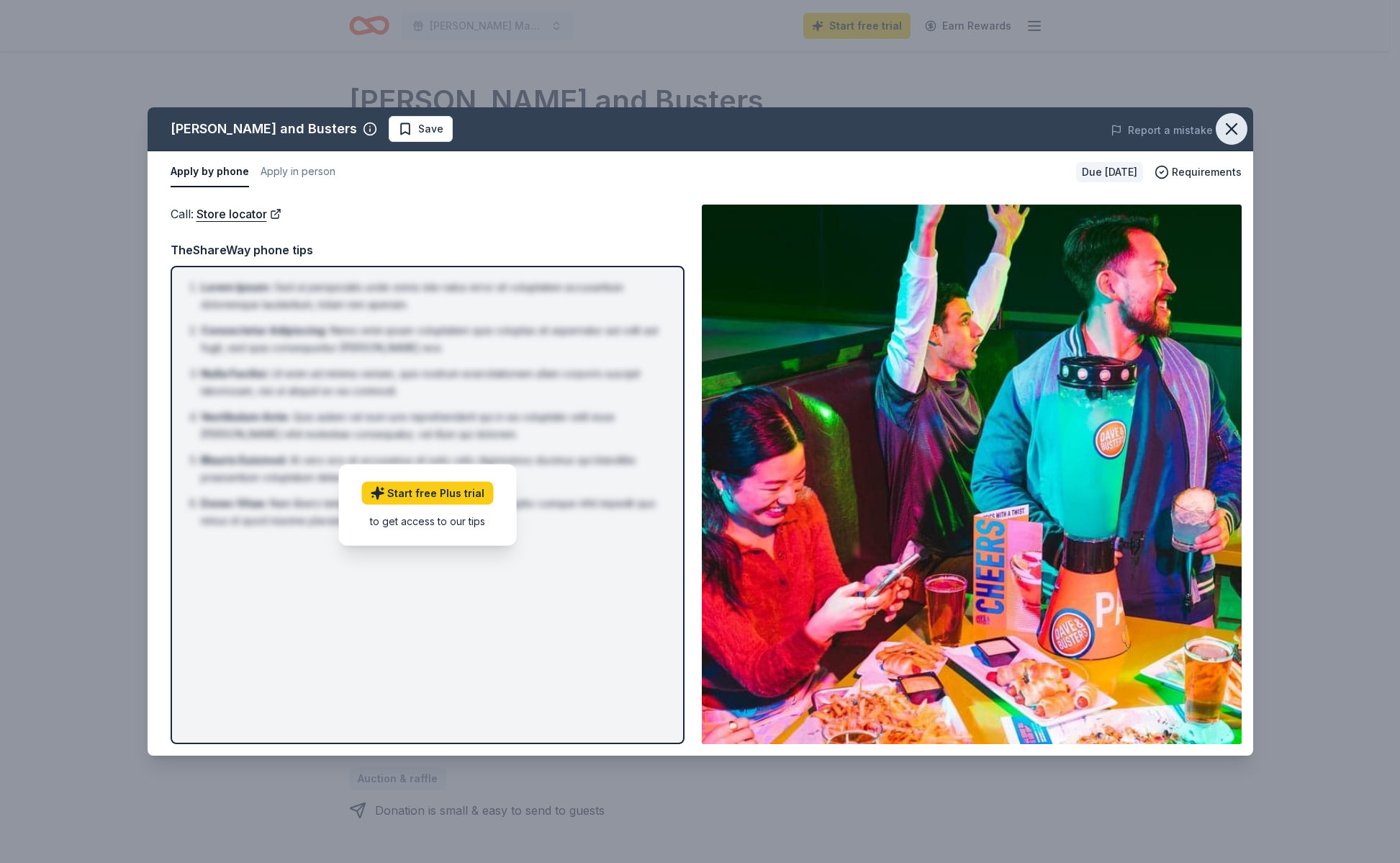
click at [1224, 127] on icon "button" at bounding box center [1231, 128] width 20 height 20
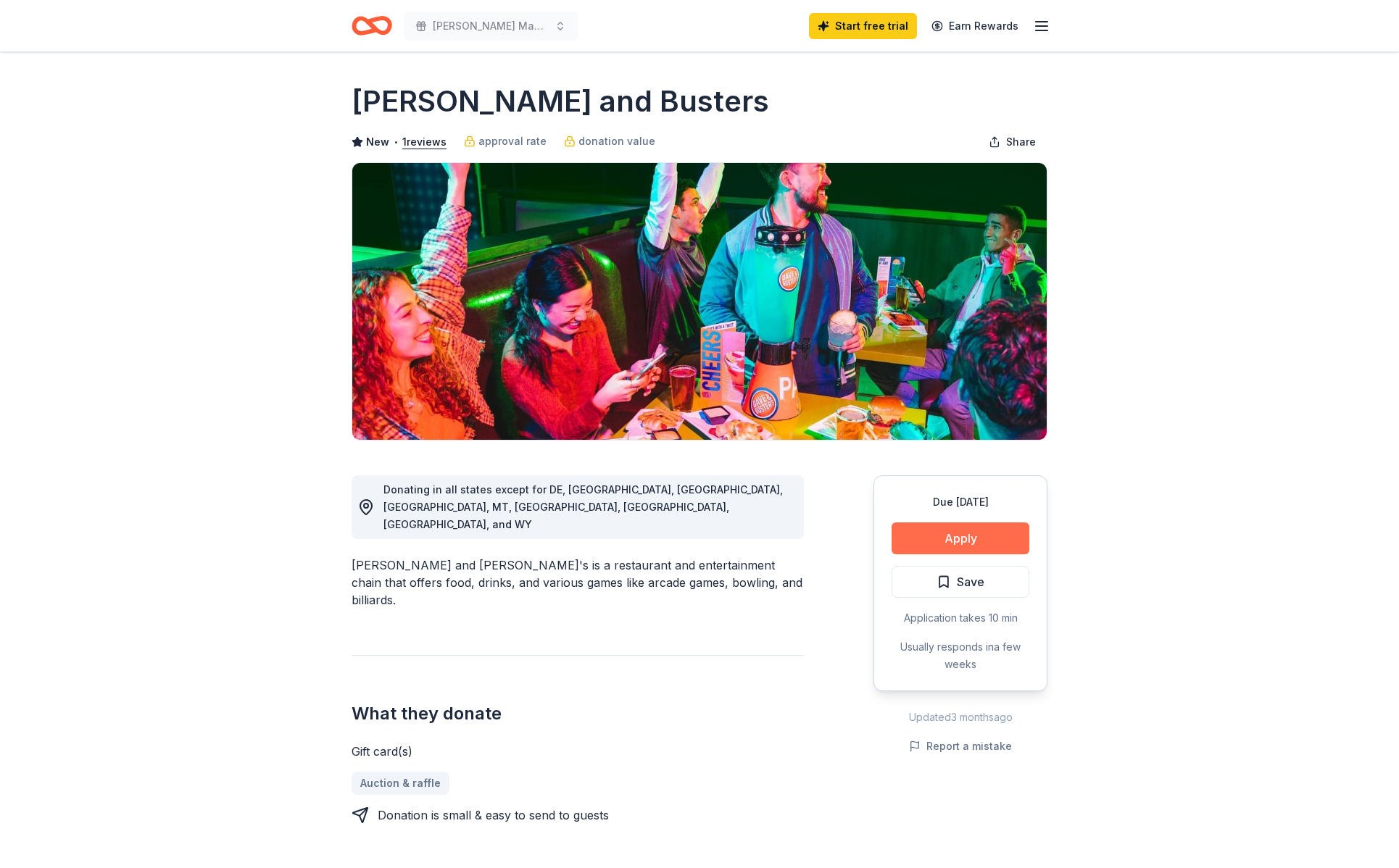
click at [1006, 539] on button "Apply" at bounding box center [960, 538] width 137 height 32
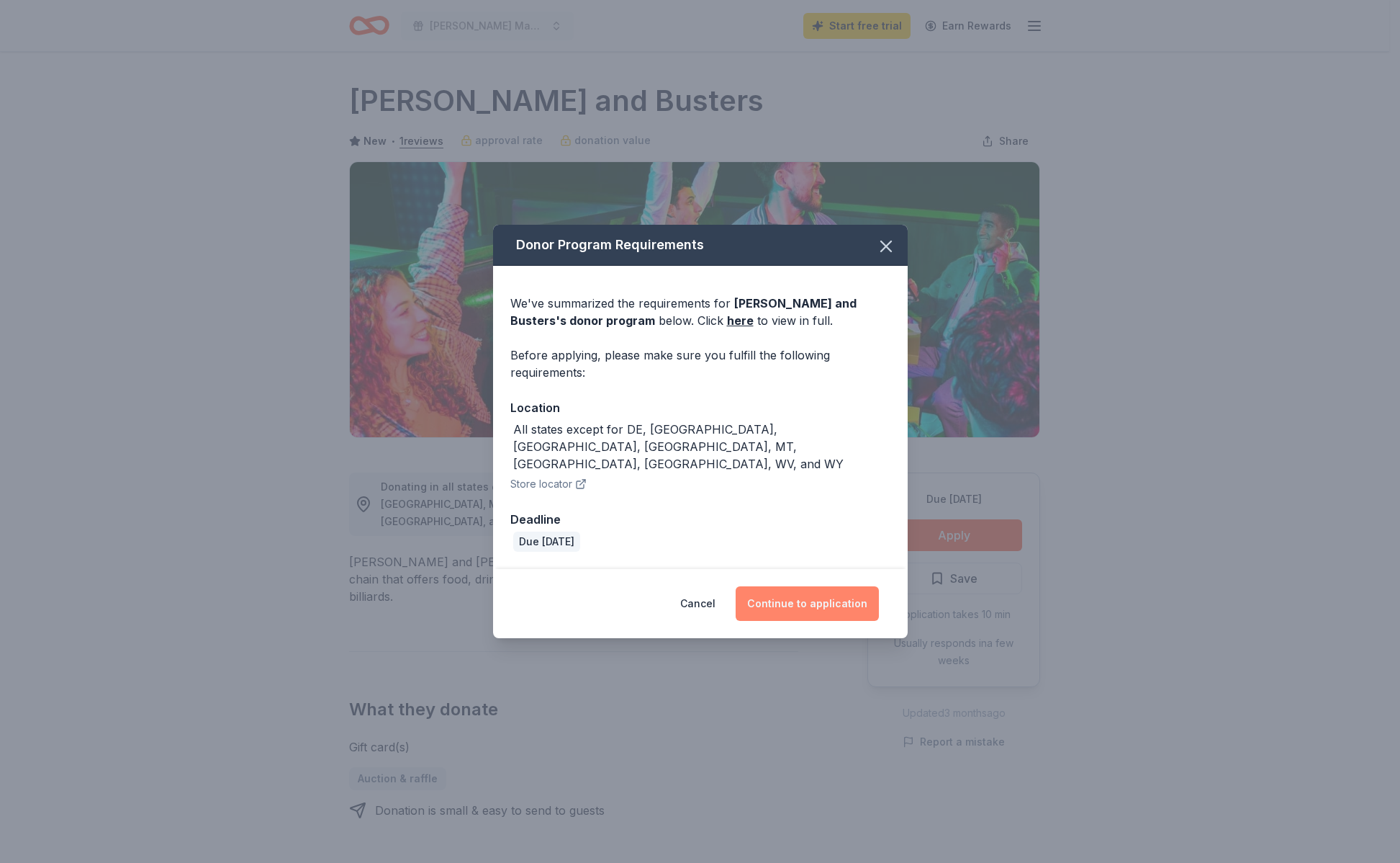
click at [783, 587] on button "Continue to application" at bounding box center [807, 604] width 143 height 34
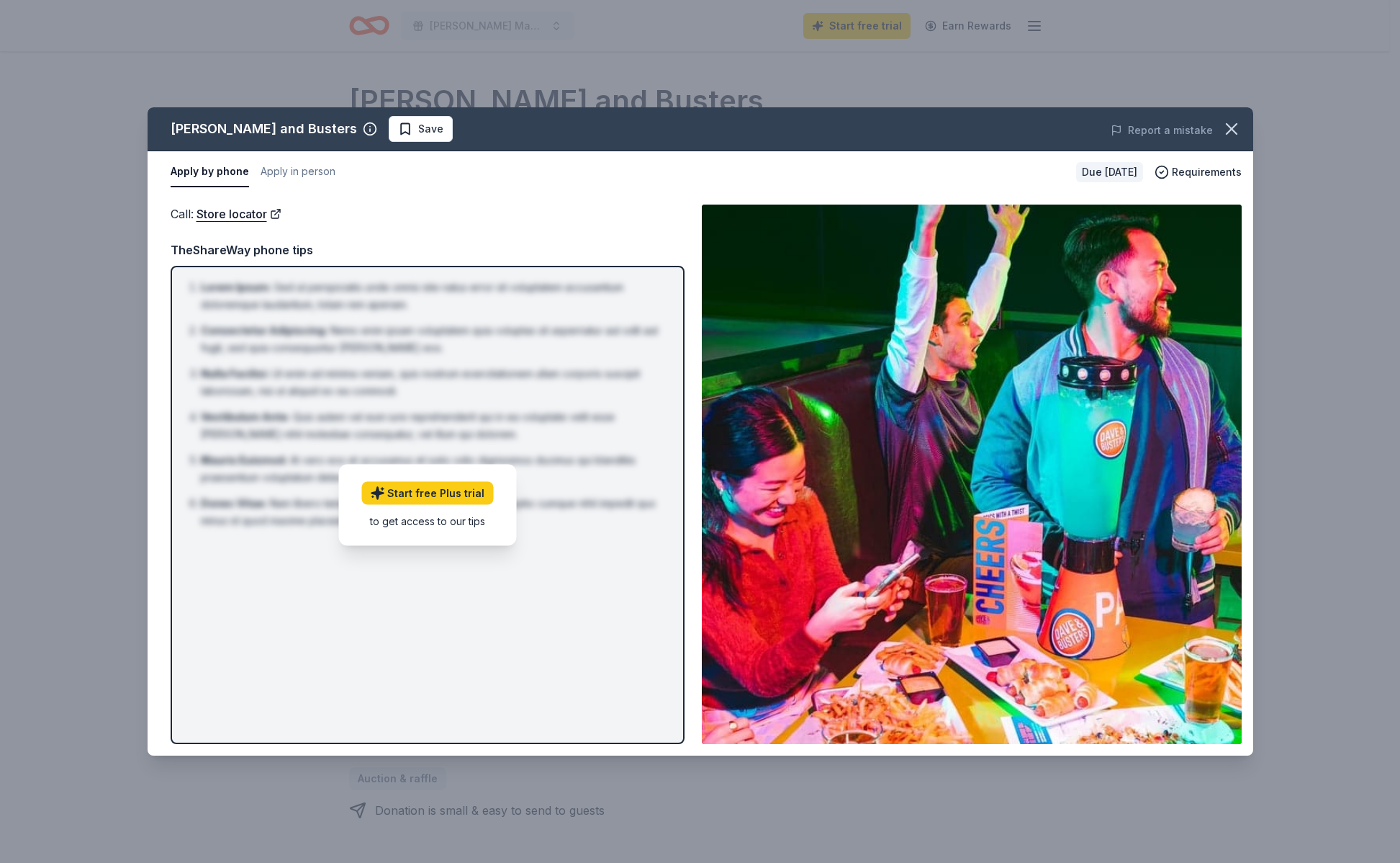
click at [212, 167] on button "Apply by phone" at bounding box center [209, 172] width 78 height 30
click at [292, 174] on button "Apply in person" at bounding box center [298, 172] width 75 height 30
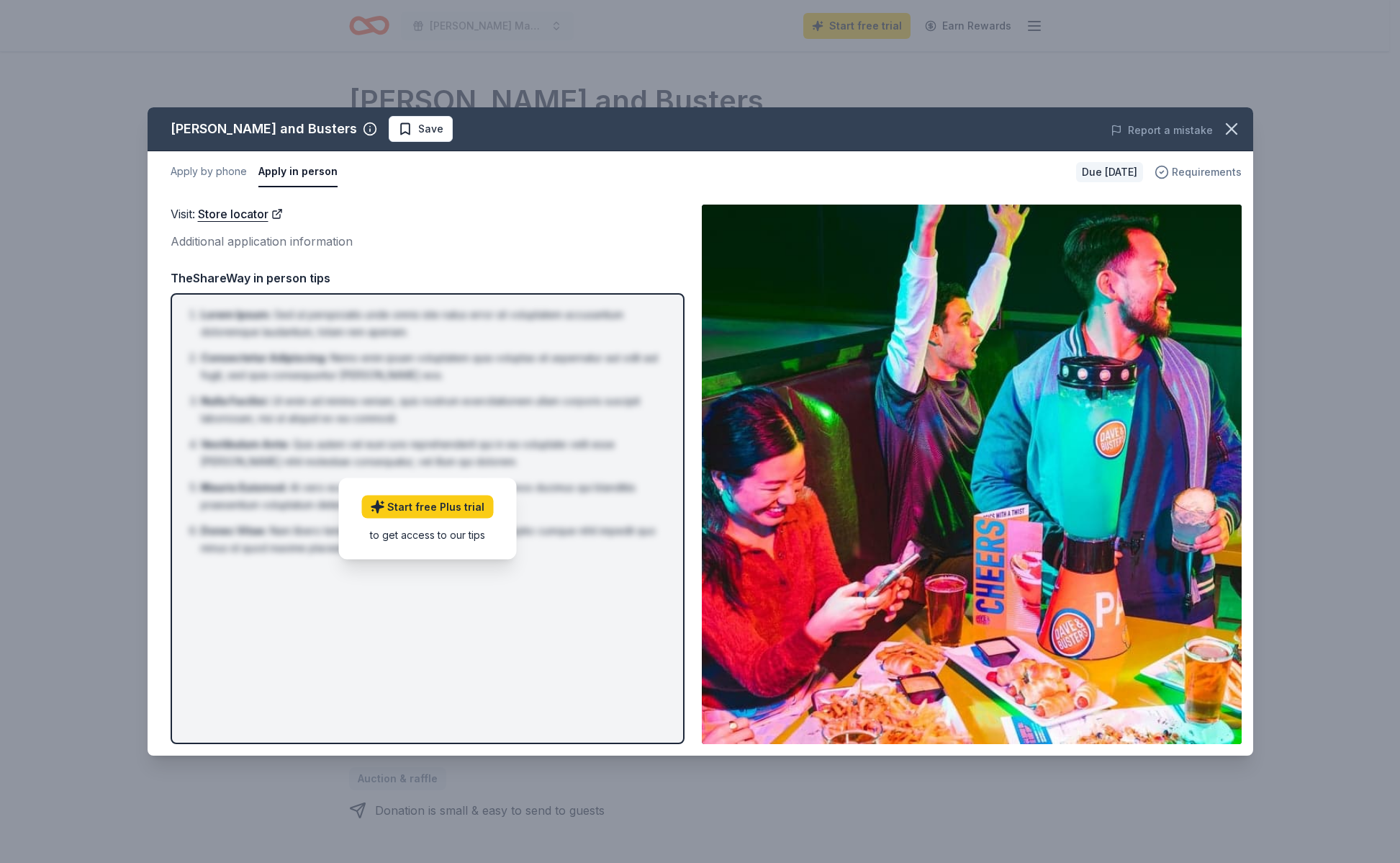
click at [1209, 173] on span "Requirements" at bounding box center [1206, 172] width 70 height 17
click at [1234, 131] on icon "button" at bounding box center [1231, 128] width 20 height 20
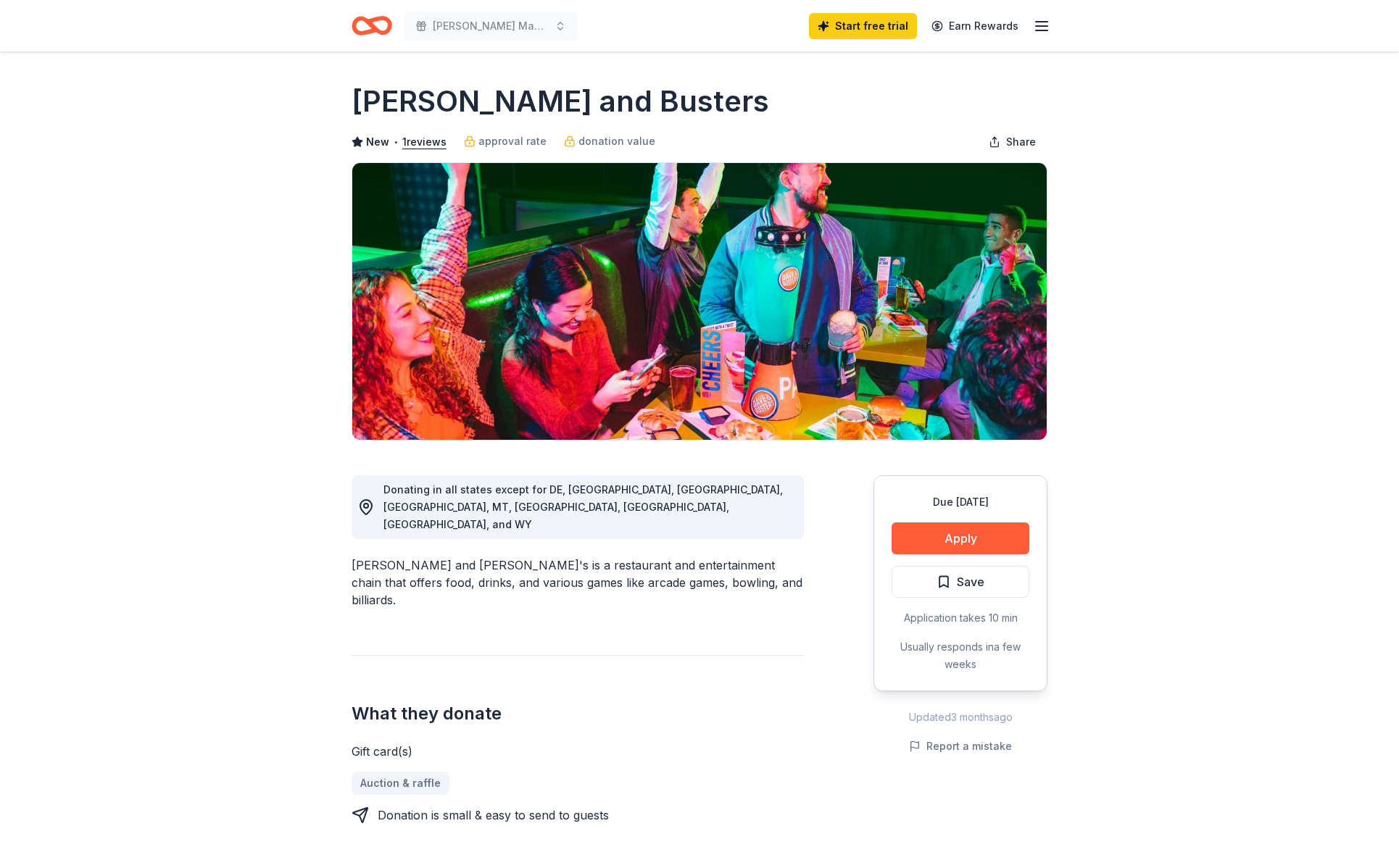
click at [970, 546] on button "Apply" at bounding box center [960, 538] width 137 height 32
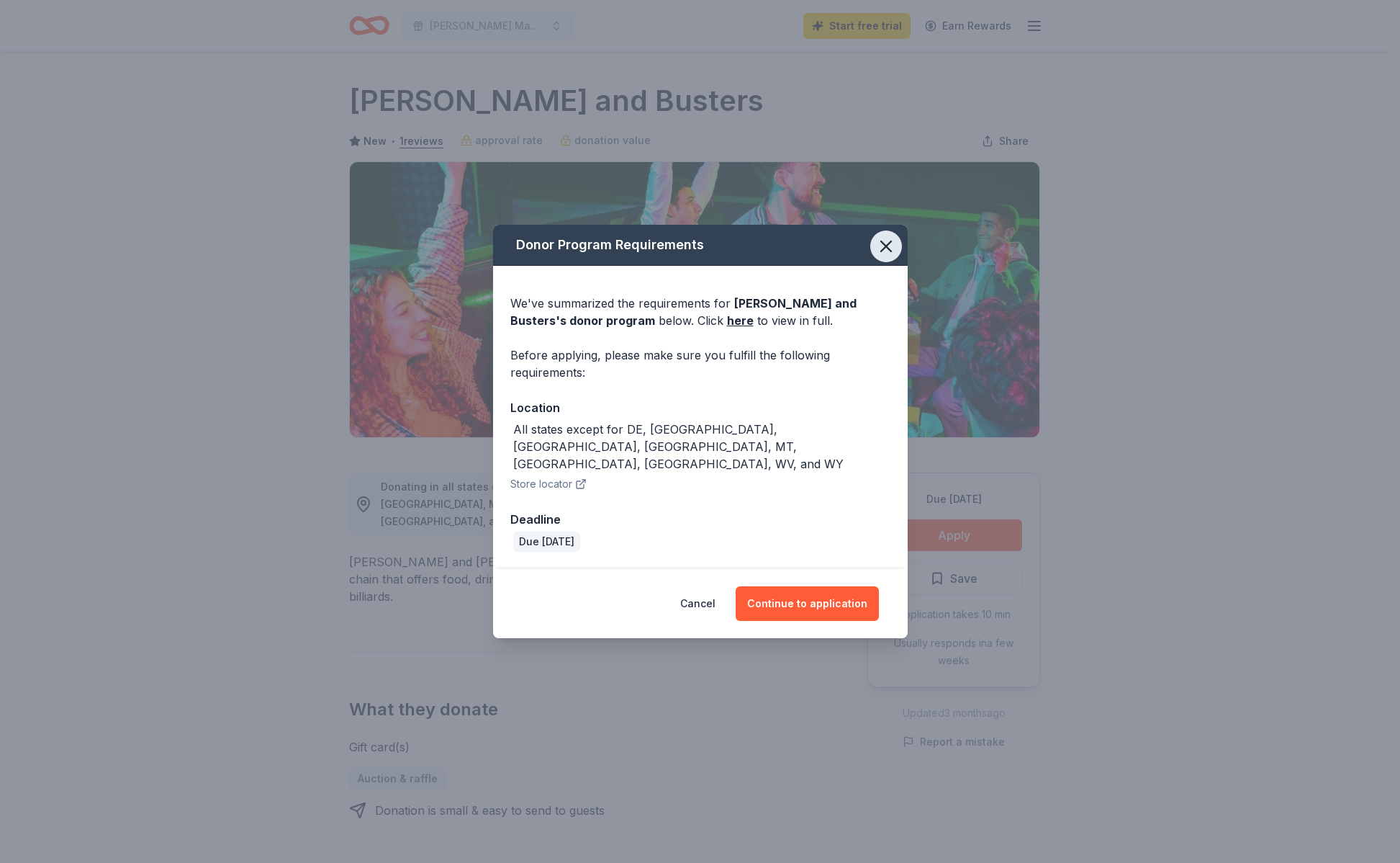
click at [890, 252] on icon "button" at bounding box center [887, 246] width 10 height 10
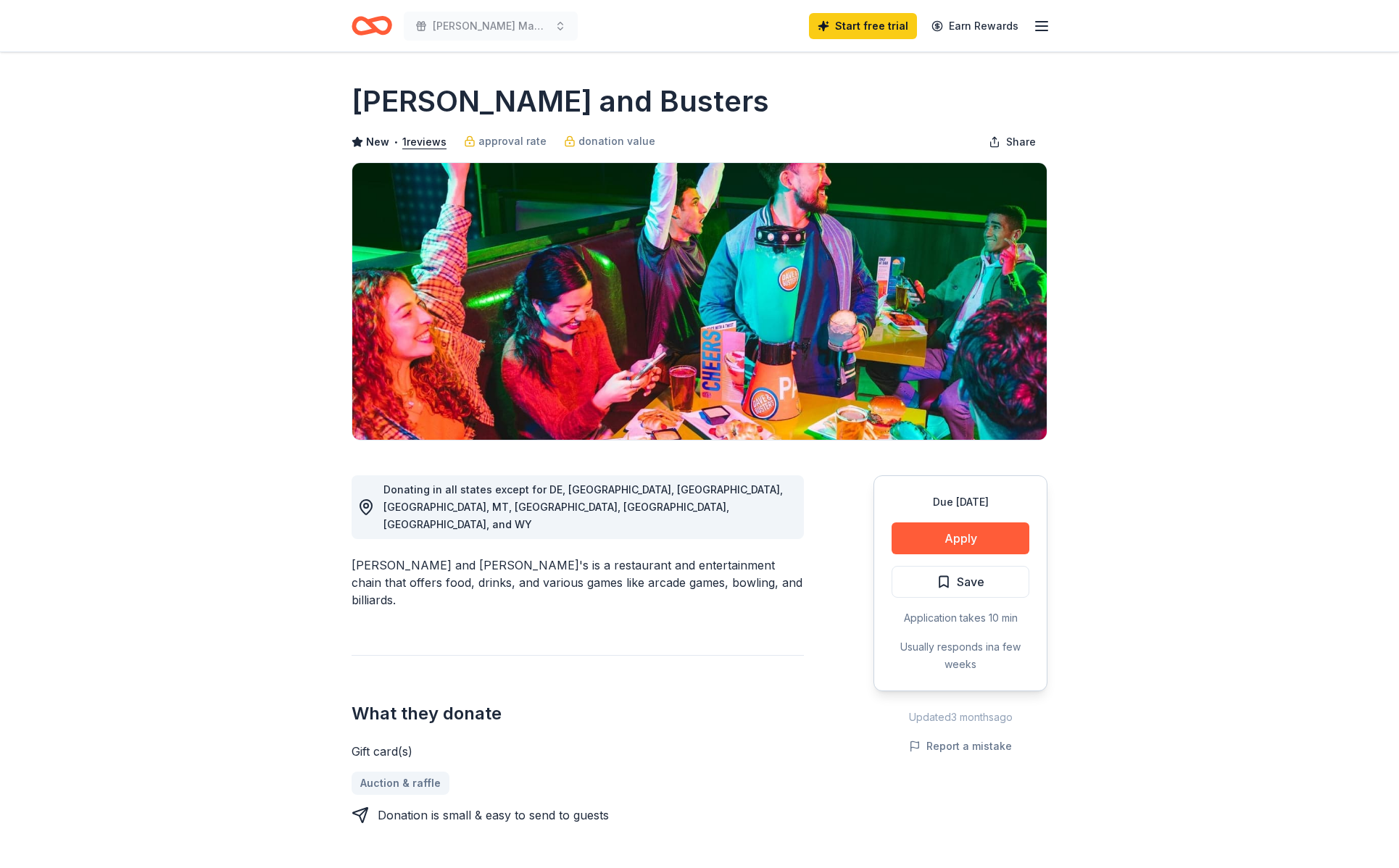
click at [1041, 26] on icon "button" at bounding box center [1041, 26] width 17 height 17
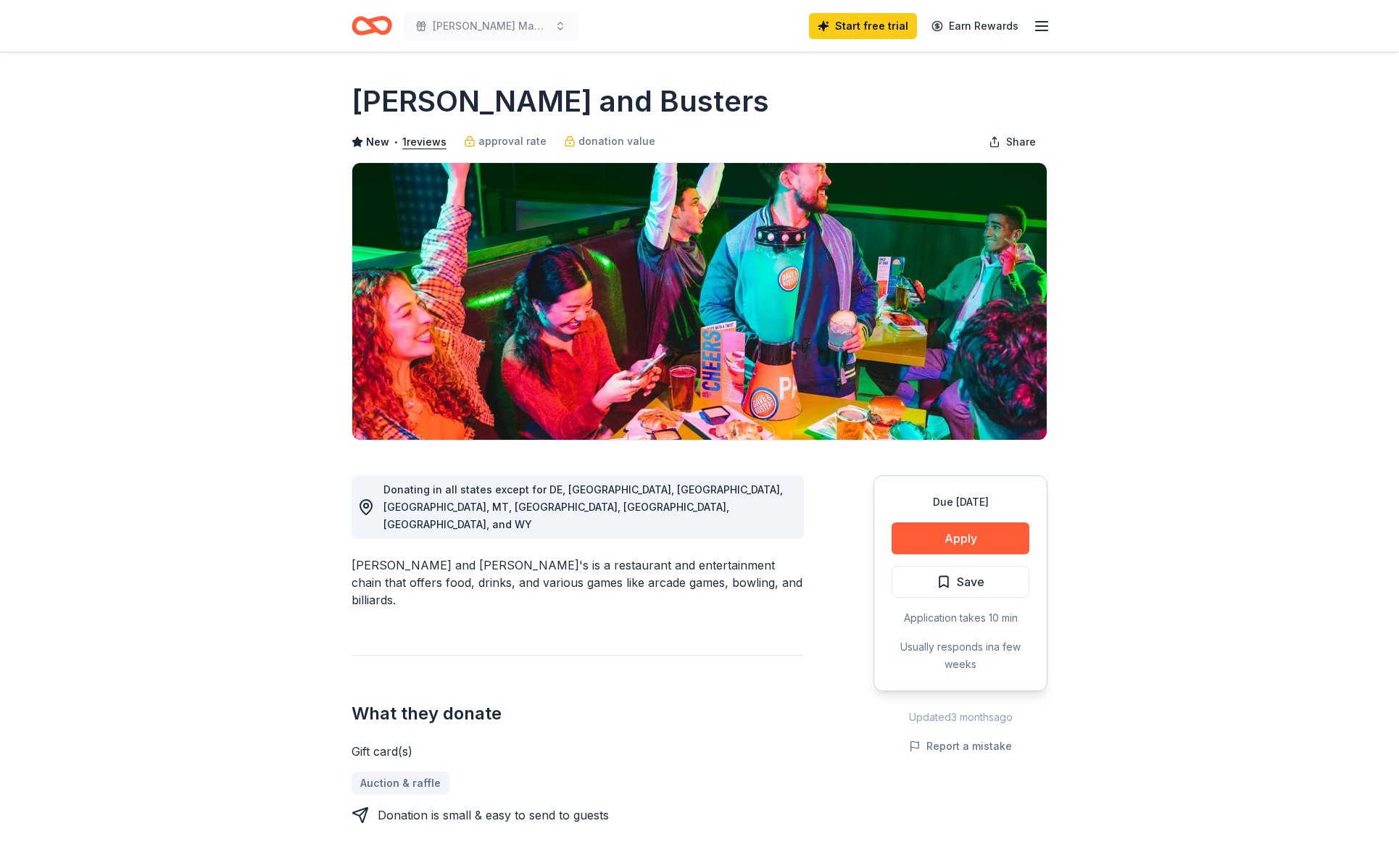
click at [357, 26] on icon "Home" at bounding box center [372, 25] width 41 height 34
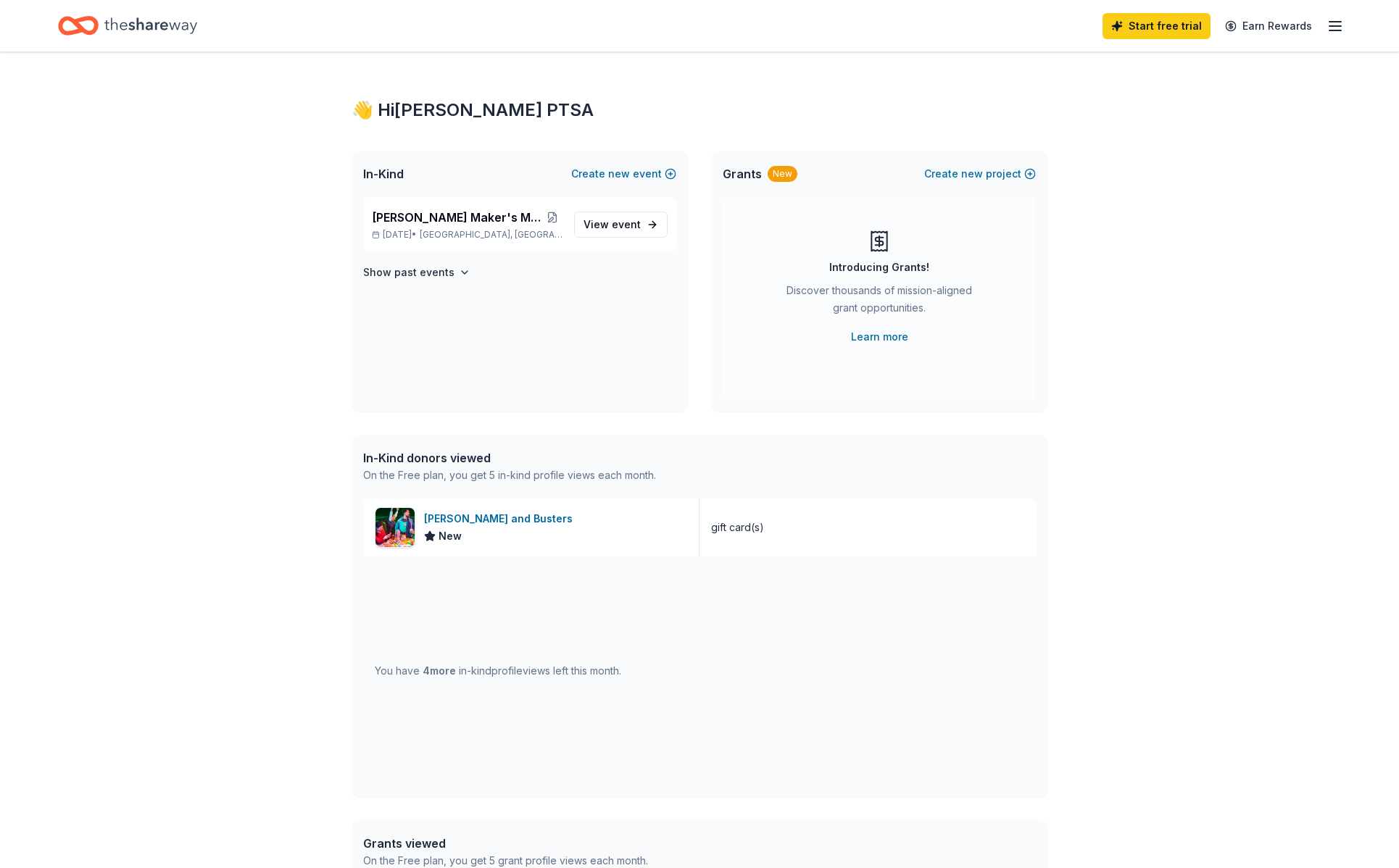
click at [1275, 317] on div "👋 Hi John Muir PTSA In-Kind Create new event Muir Maker's Market & Auction Dec …" at bounding box center [699, 557] width 1399 height 1011
click at [1324, 253] on div "👋 Hi John Muir PTSA In-Kind Create new event Muir Maker's Market & Auction Dec …" at bounding box center [699, 557] width 1399 height 1011
click at [502, 225] on span "[PERSON_NAME] Maker's Market & Auction" at bounding box center [456, 218] width 170 height 17
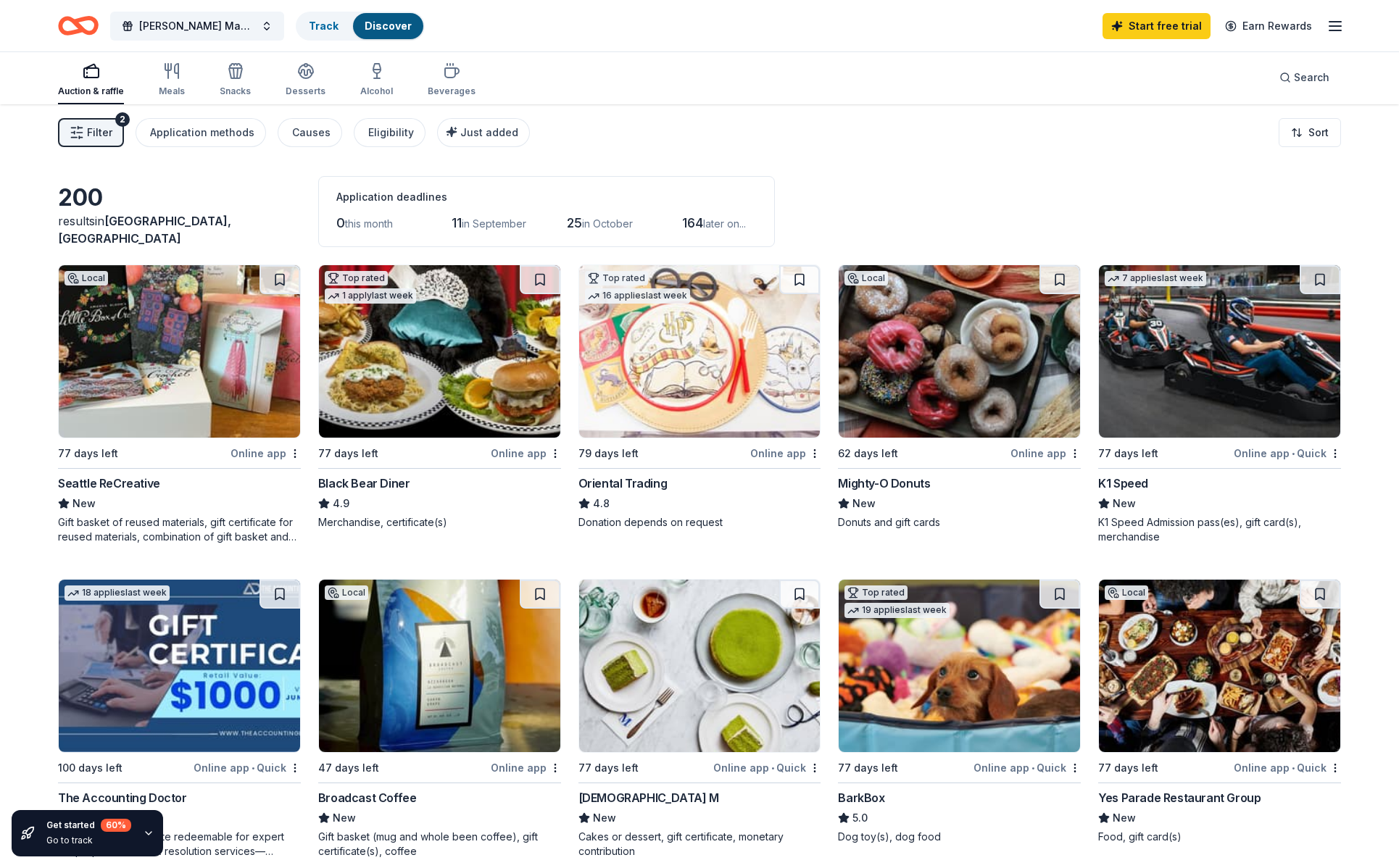
scroll to position [3, 0]
click at [881, 404] on img at bounding box center [958, 351] width 241 height 173
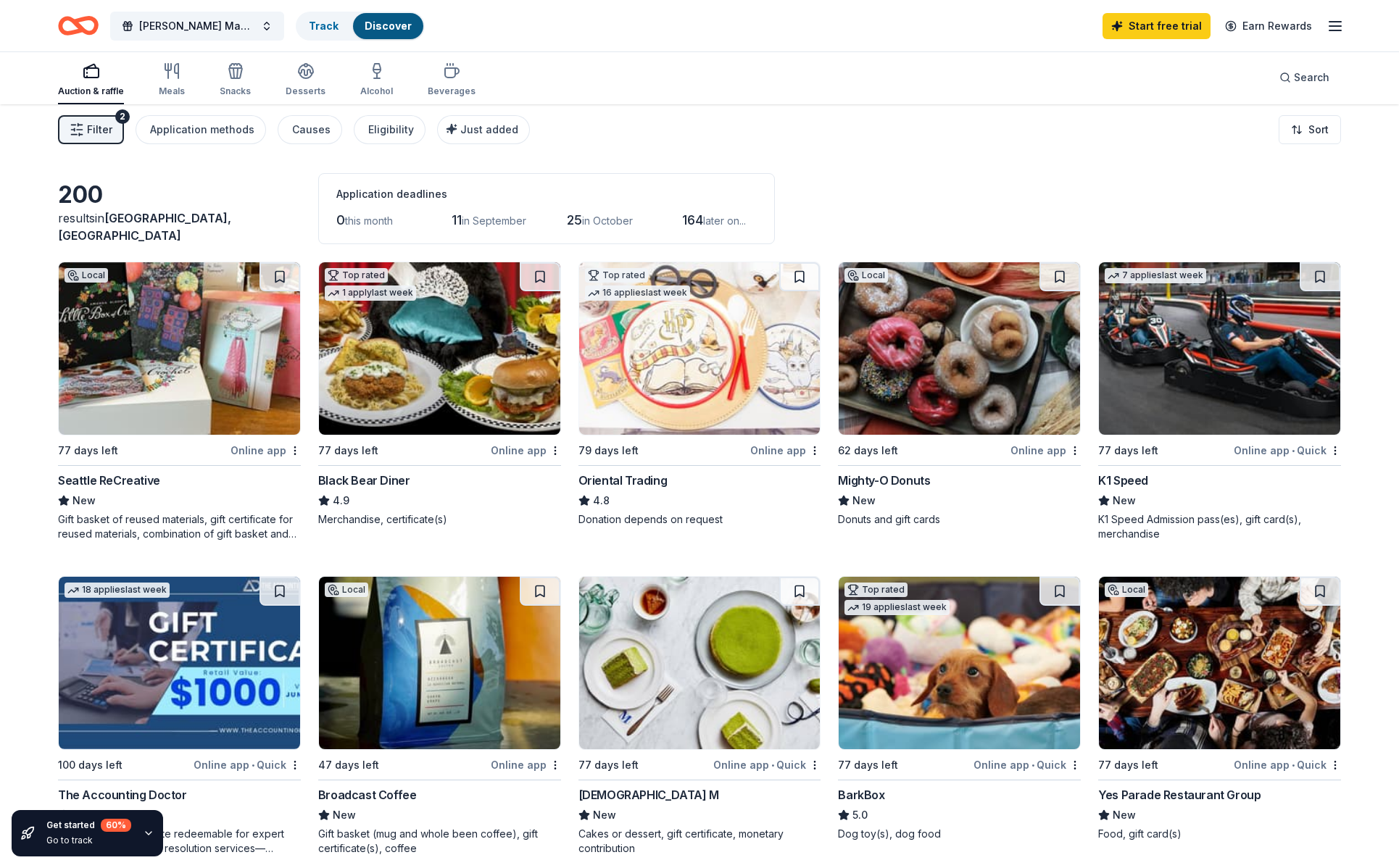
scroll to position [6, 0]
click at [1311, 77] on span "Search" at bounding box center [1311, 78] width 35 height 17
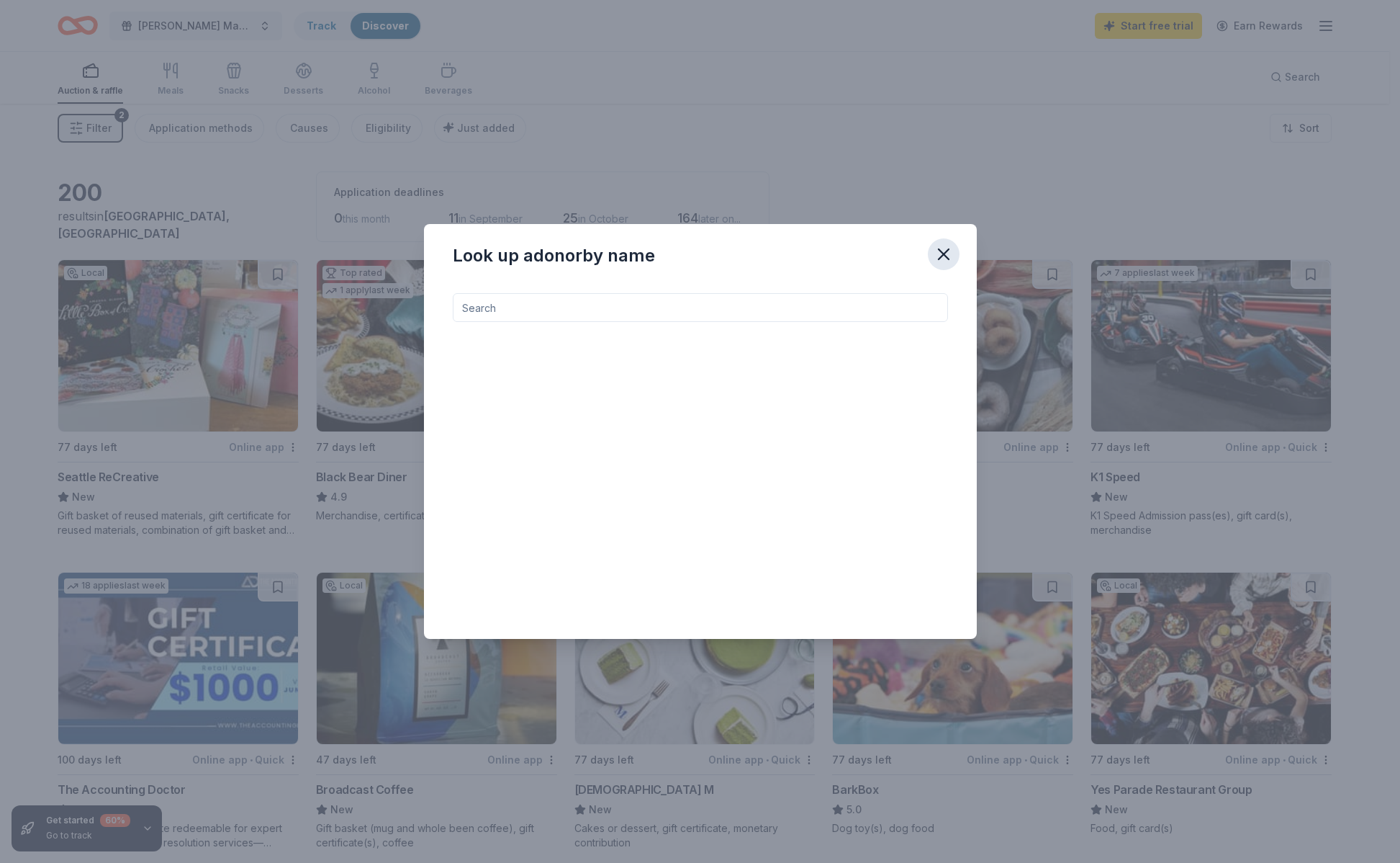
click at [949, 256] on icon "button" at bounding box center [943, 253] width 20 height 20
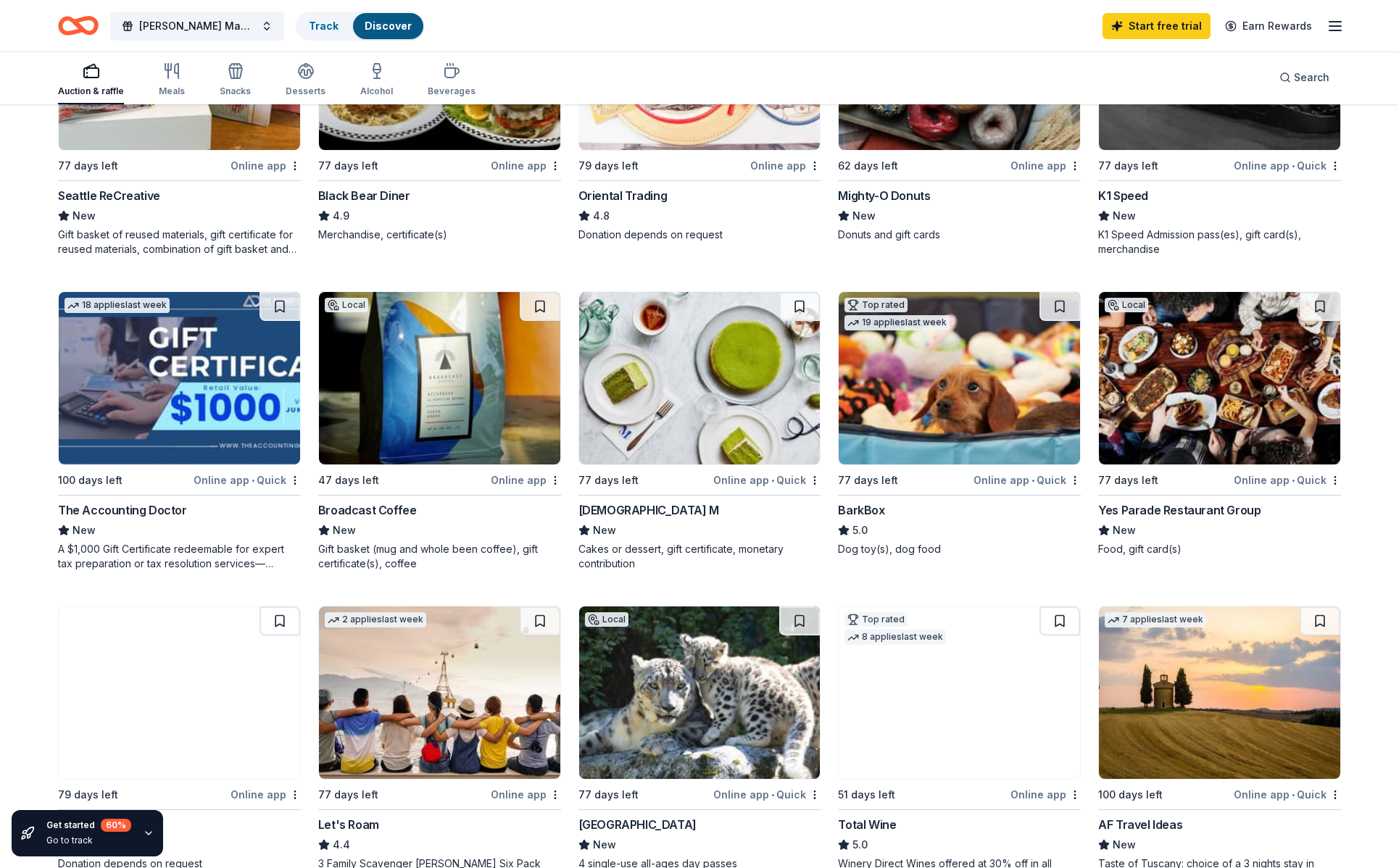
scroll to position [320, 0]
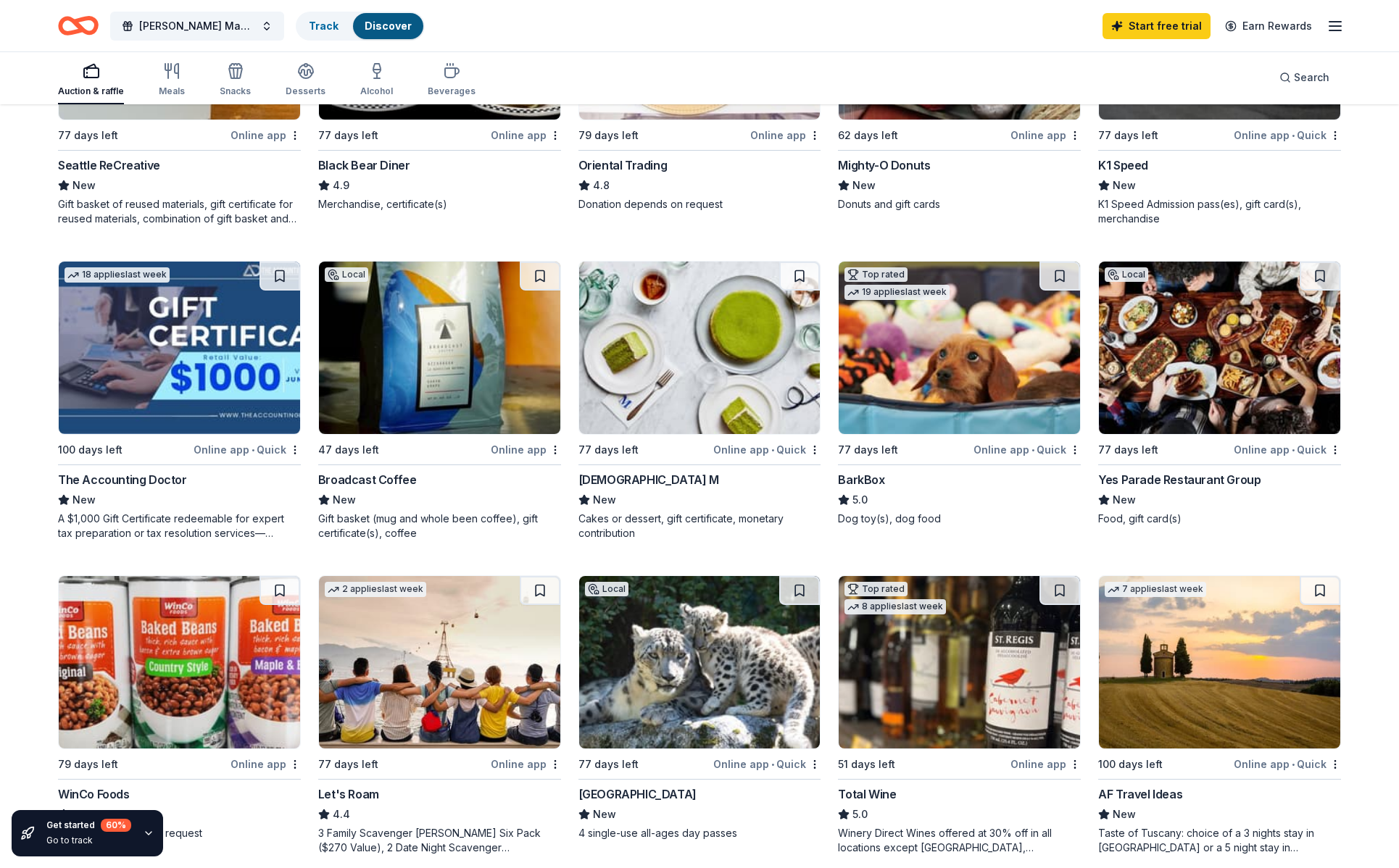
click at [671, 366] on img at bounding box center [699, 348] width 241 height 173
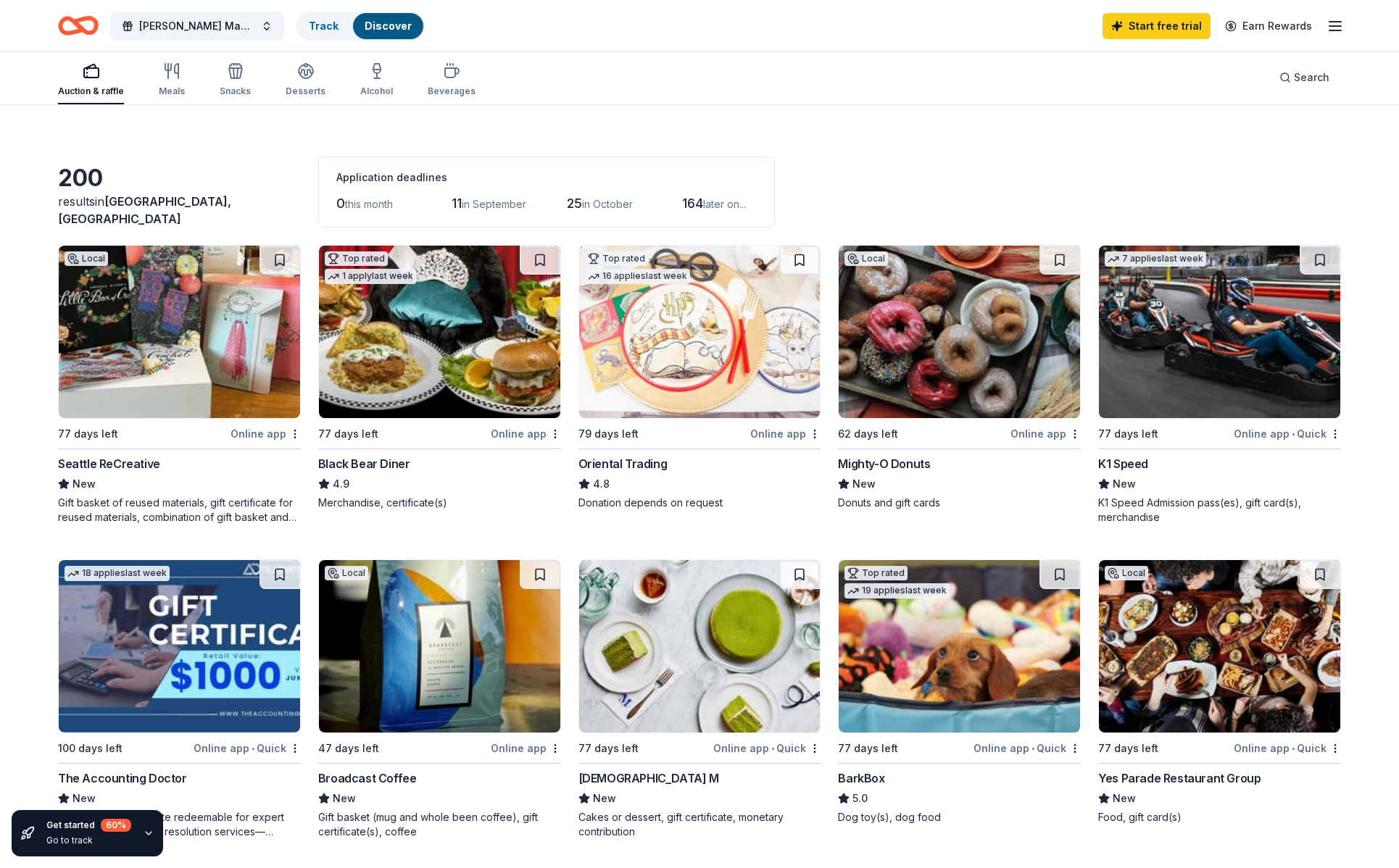
scroll to position [20, 0]
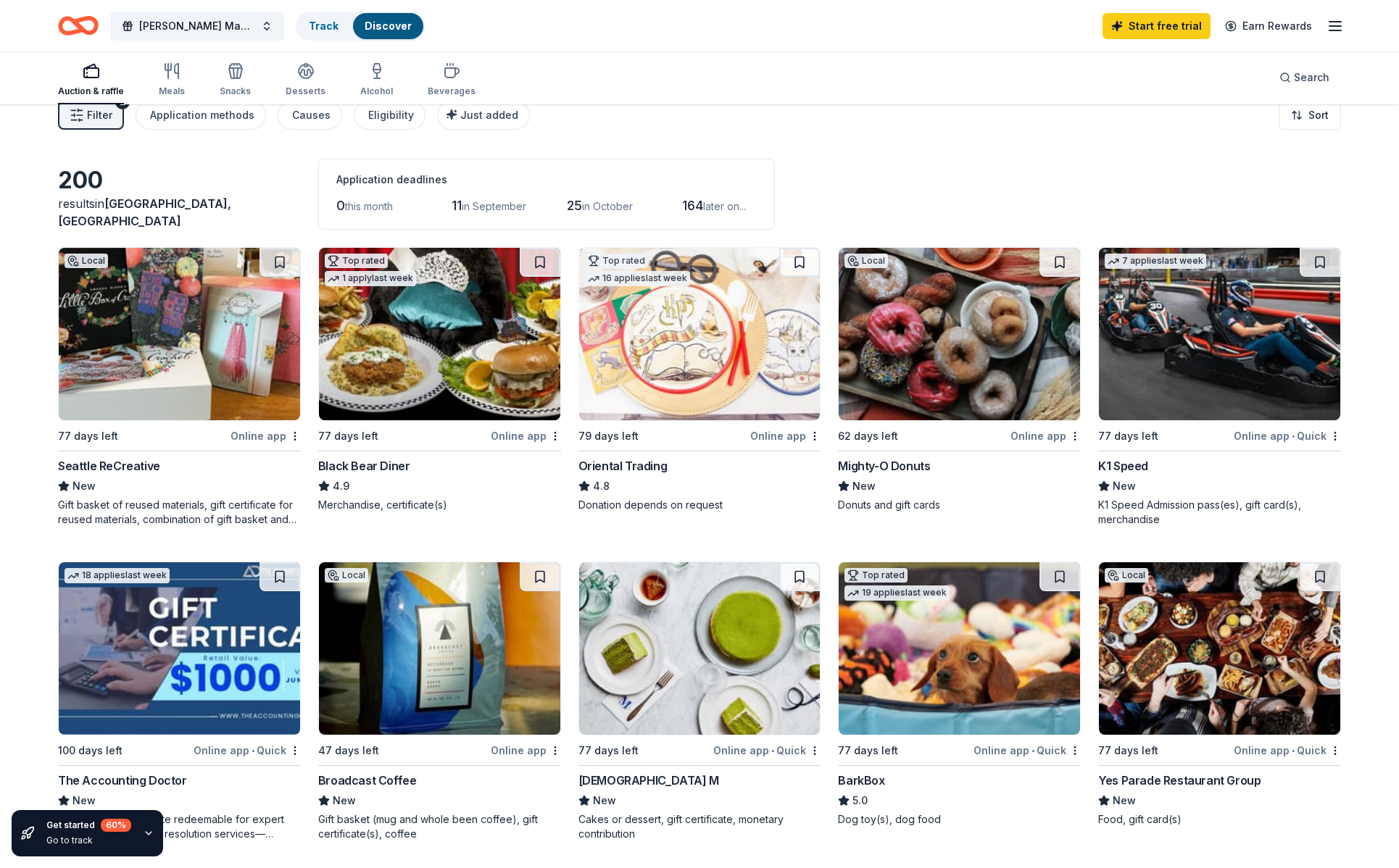
click at [1195, 659] on img at bounding box center [1218, 649] width 241 height 173
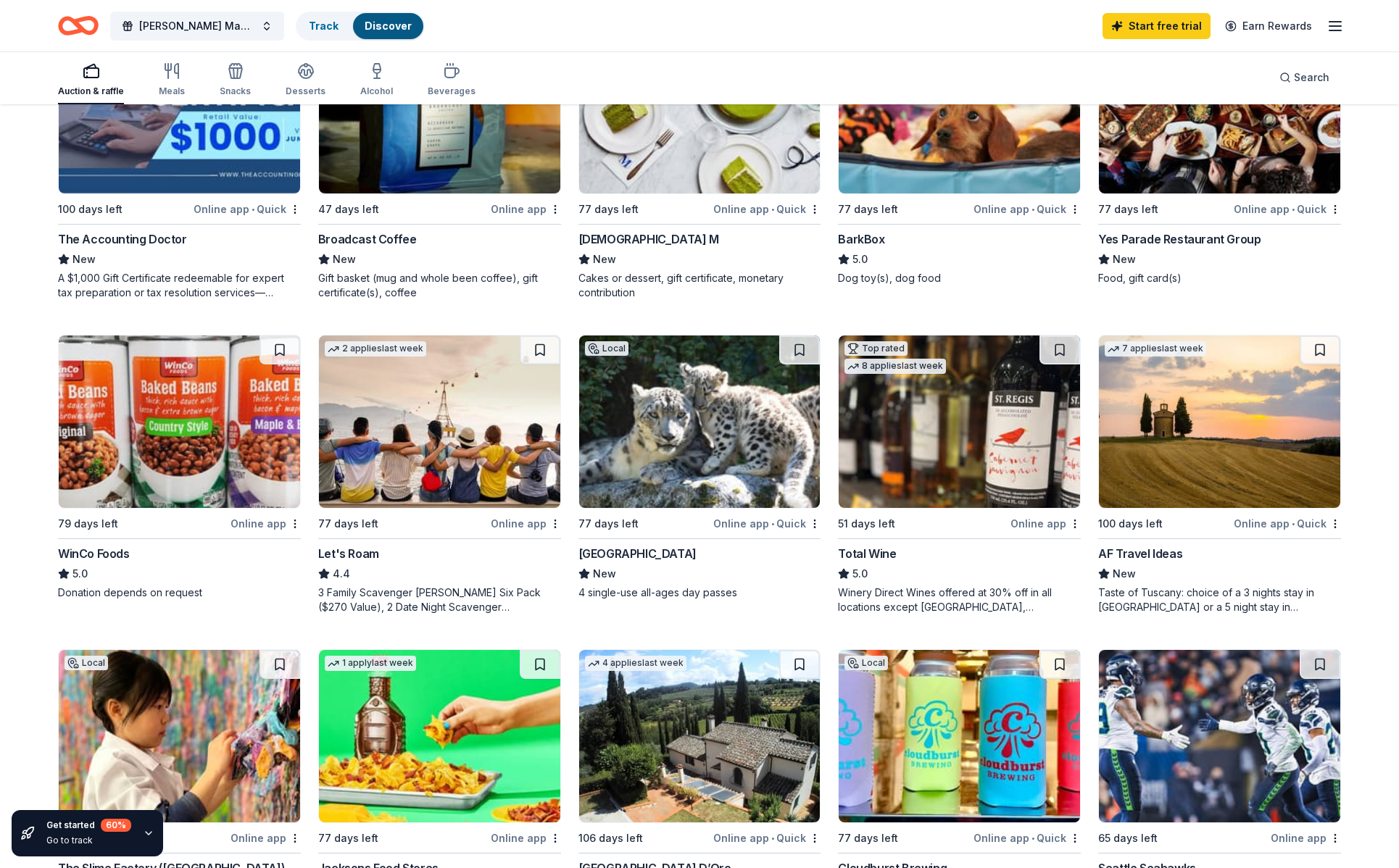
scroll to position [741, 0]
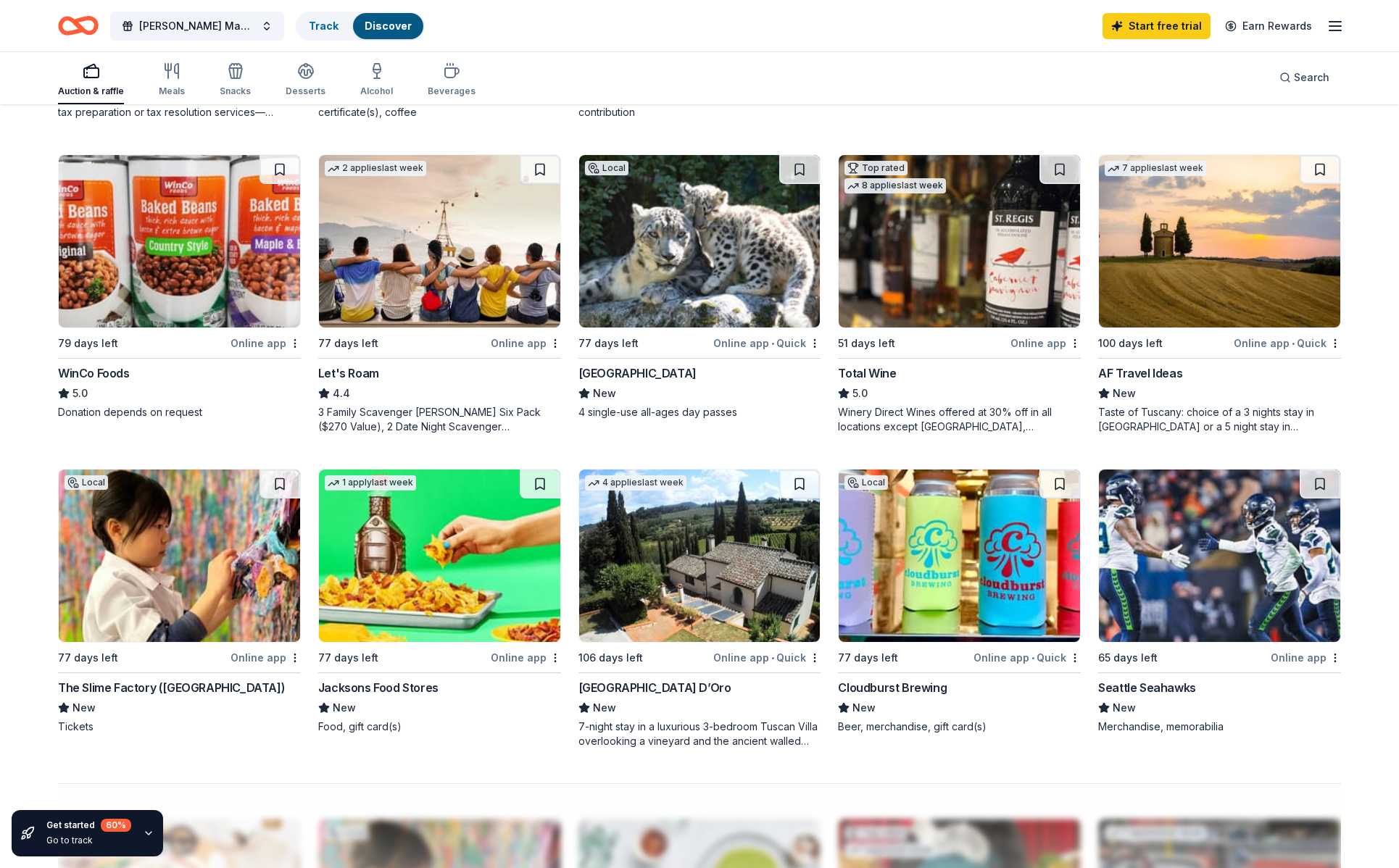
click at [245, 551] on img at bounding box center [179, 555] width 241 height 173
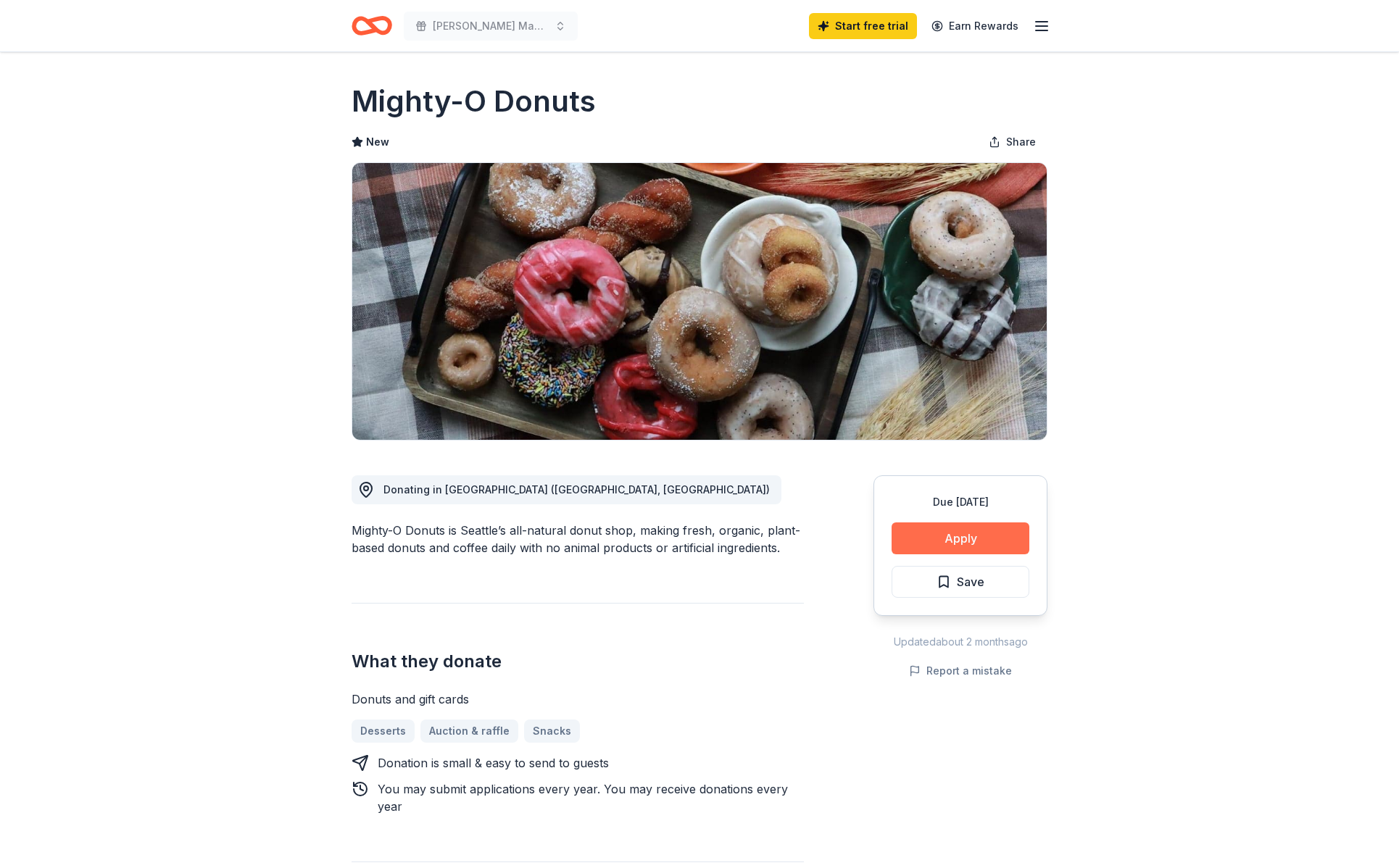
click at [984, 547] on button "Apply" at bounding box center [960, 538] width 137 height 32
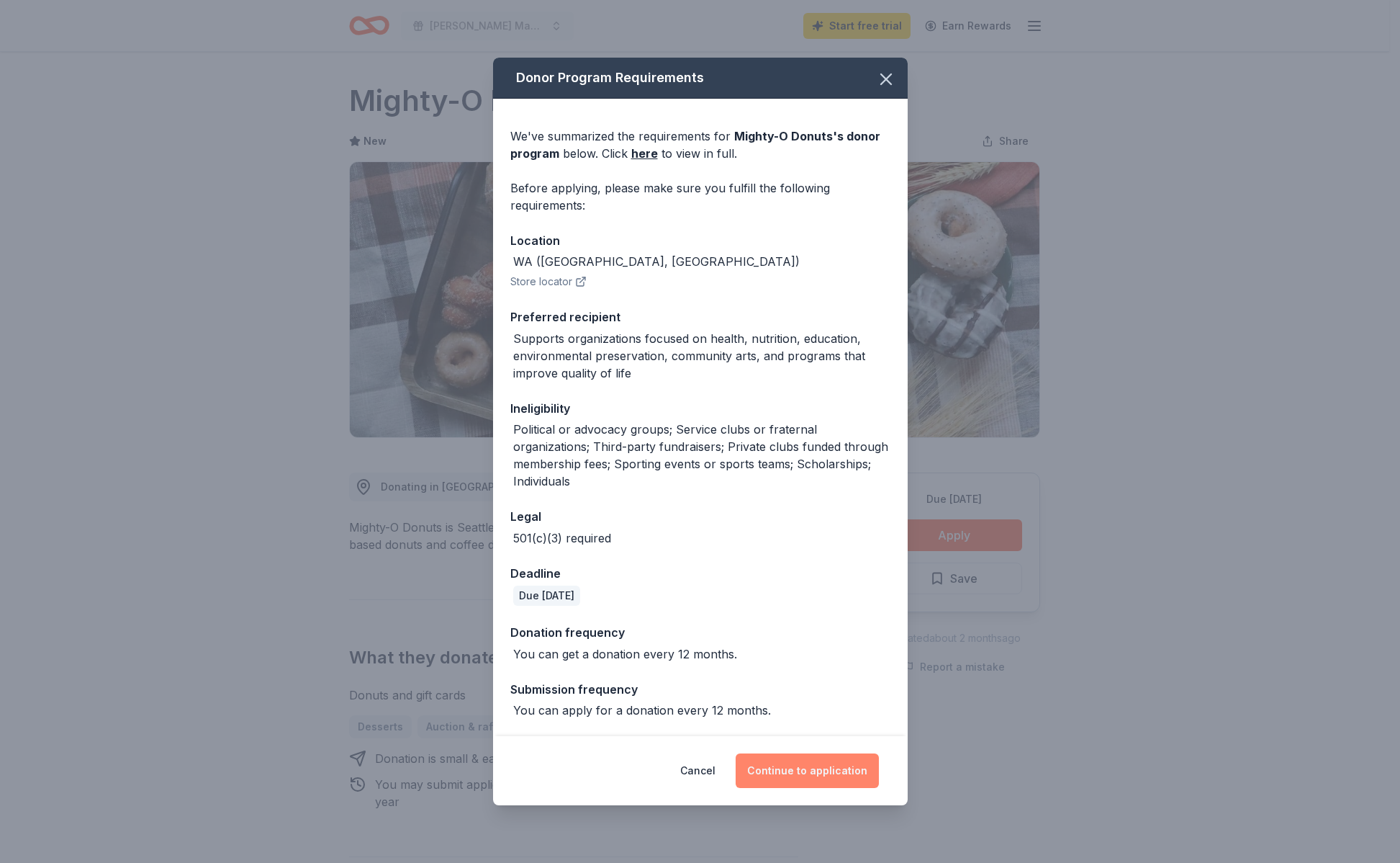
click at [816, 770] on button "Continue to application" at bounding box center [807, 770] width 143 height 34
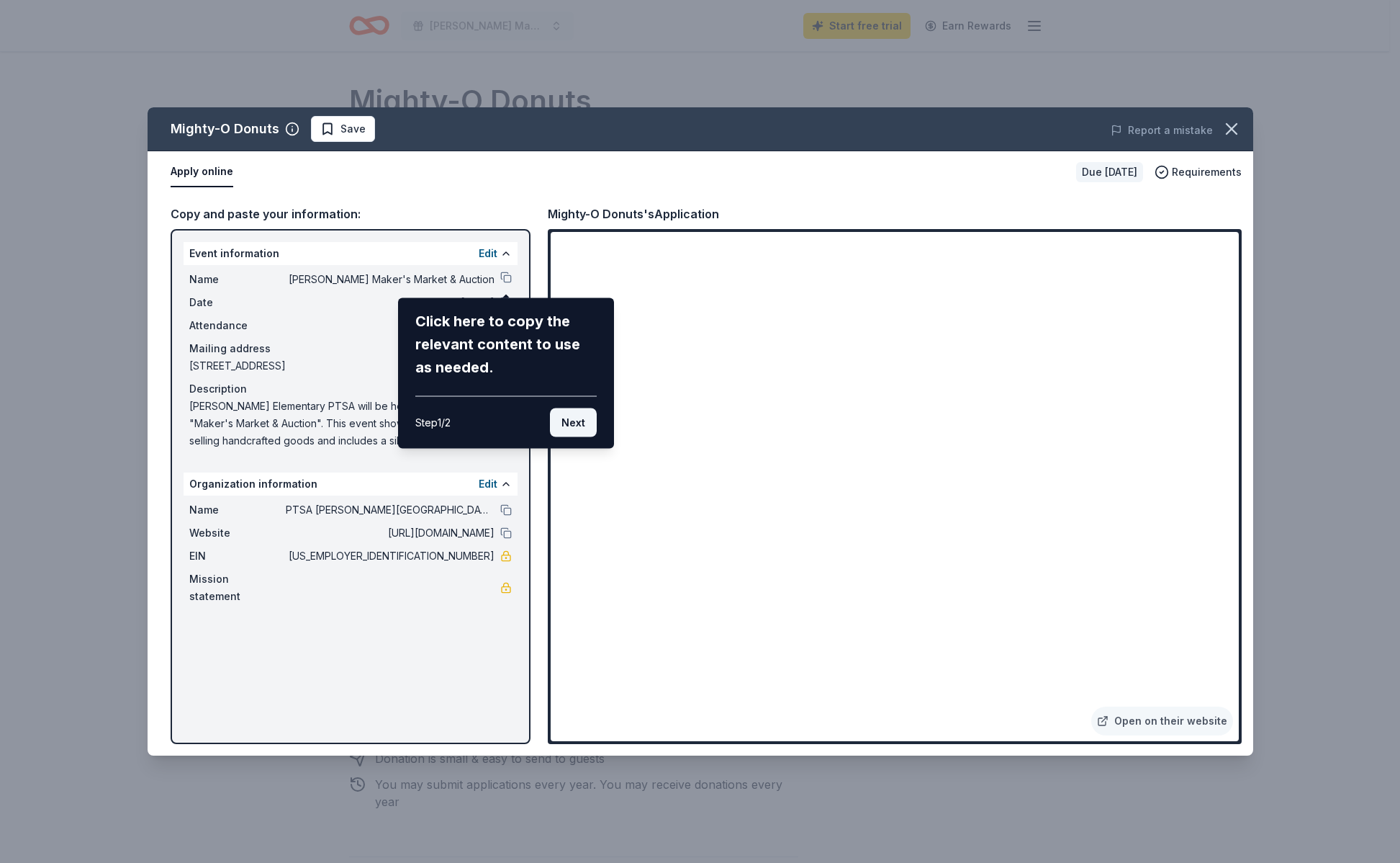
click at [569, 418] on button "Next" at bounding box center [573, 423] width 47 height 29
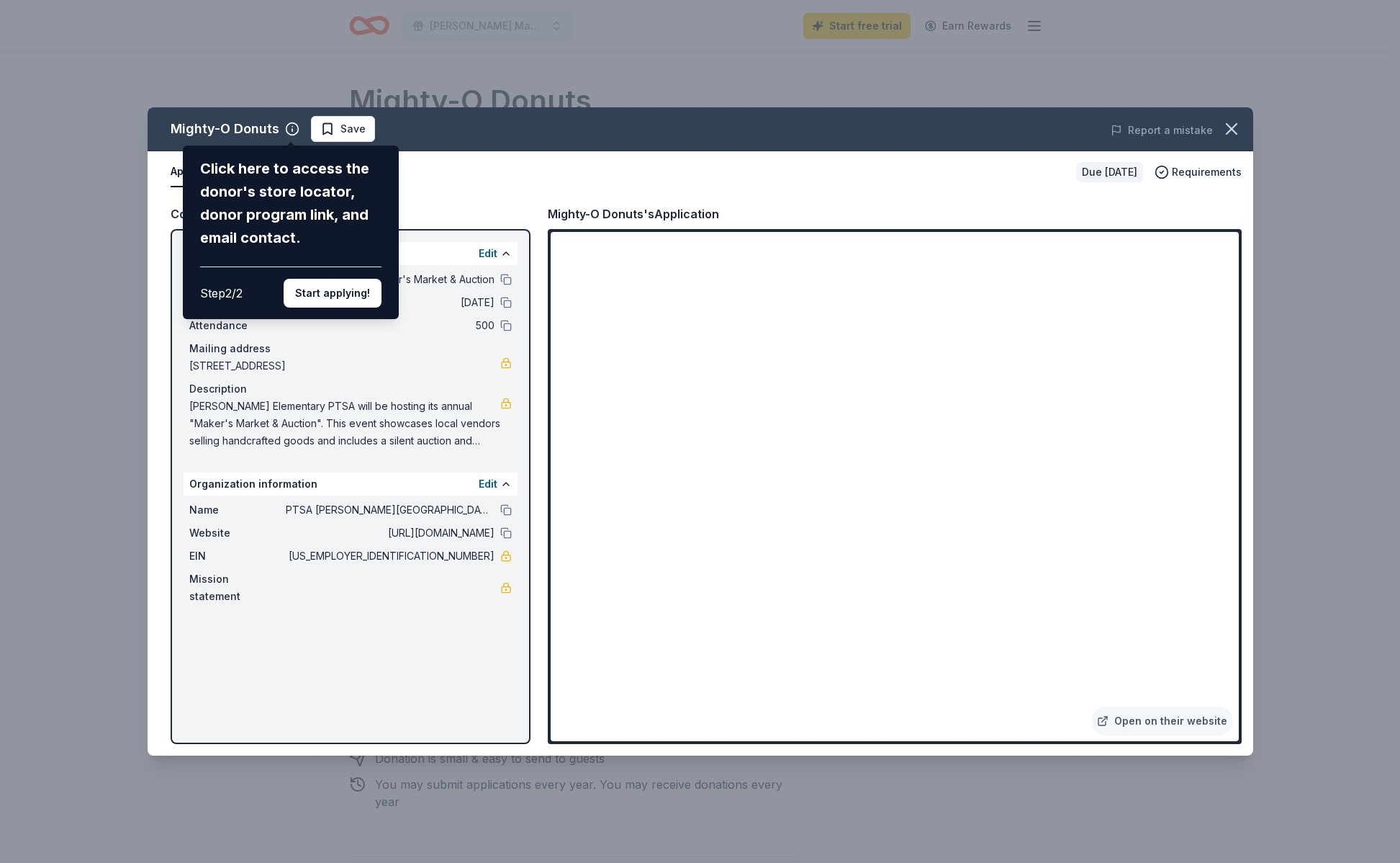
drag, startPoint x: 361, startPoint y: 295, endPoint x: 387, endPoint y: 309, distance: 29.5
click at [361, 295] on button "Start applying!" at bounding box center [332, 294] width 98 height 29
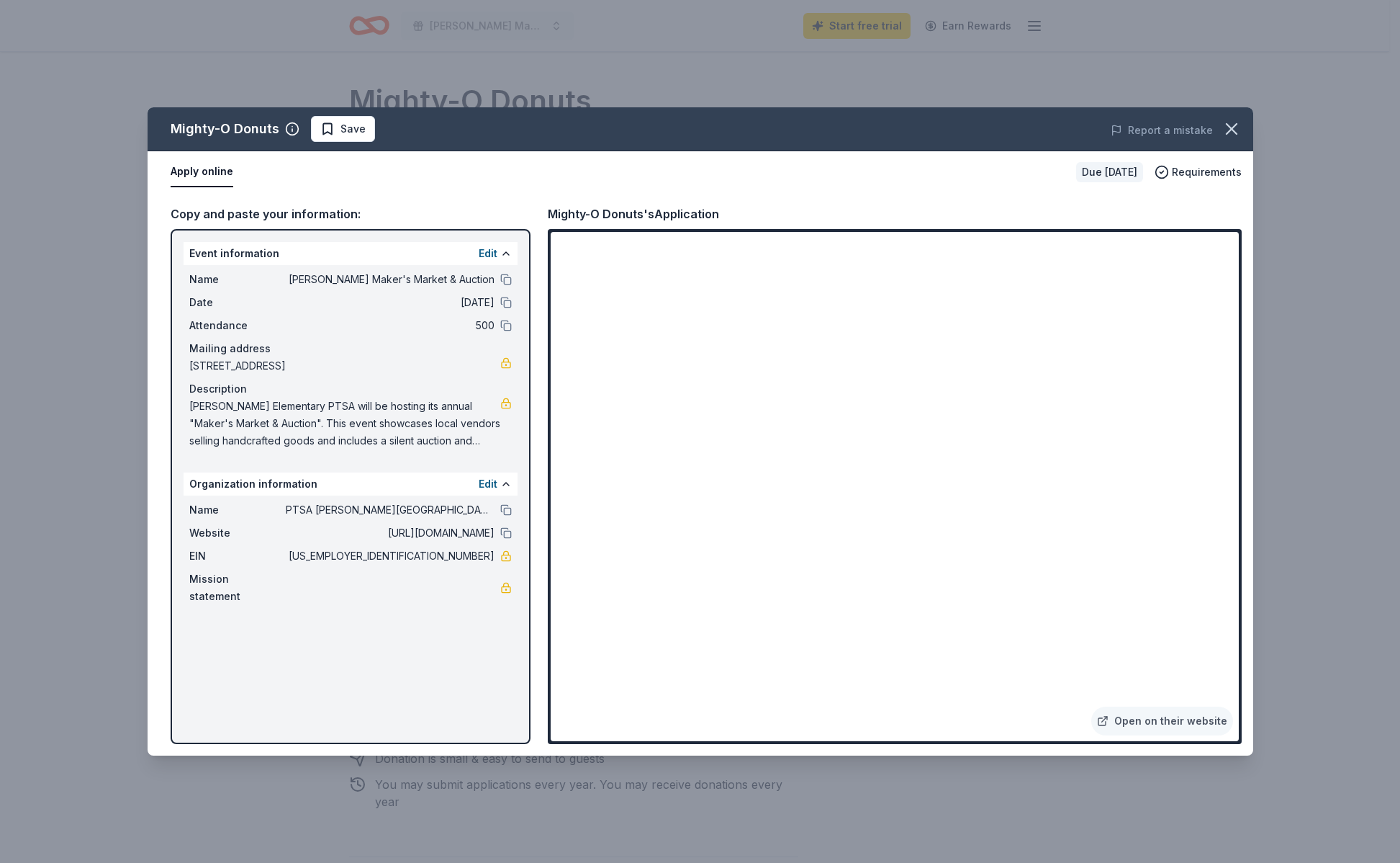
click at [370, 582] on div "Mission statement" at bounding box center [351, 587] width 323 height 34
click at [253, 582] on span "Mission statement" at bounding box center [238, 587] width 96 height 34
click at [466, 422] on span "[PERSON_NAME] Elementary PTSA will be hosting its annual "Maker's Market & Auct…" at bounding box center [345, 423] width 311 height 52
click at [1238, 131] on icon "button" at bounding box center [1231, 128] width 20 height 20
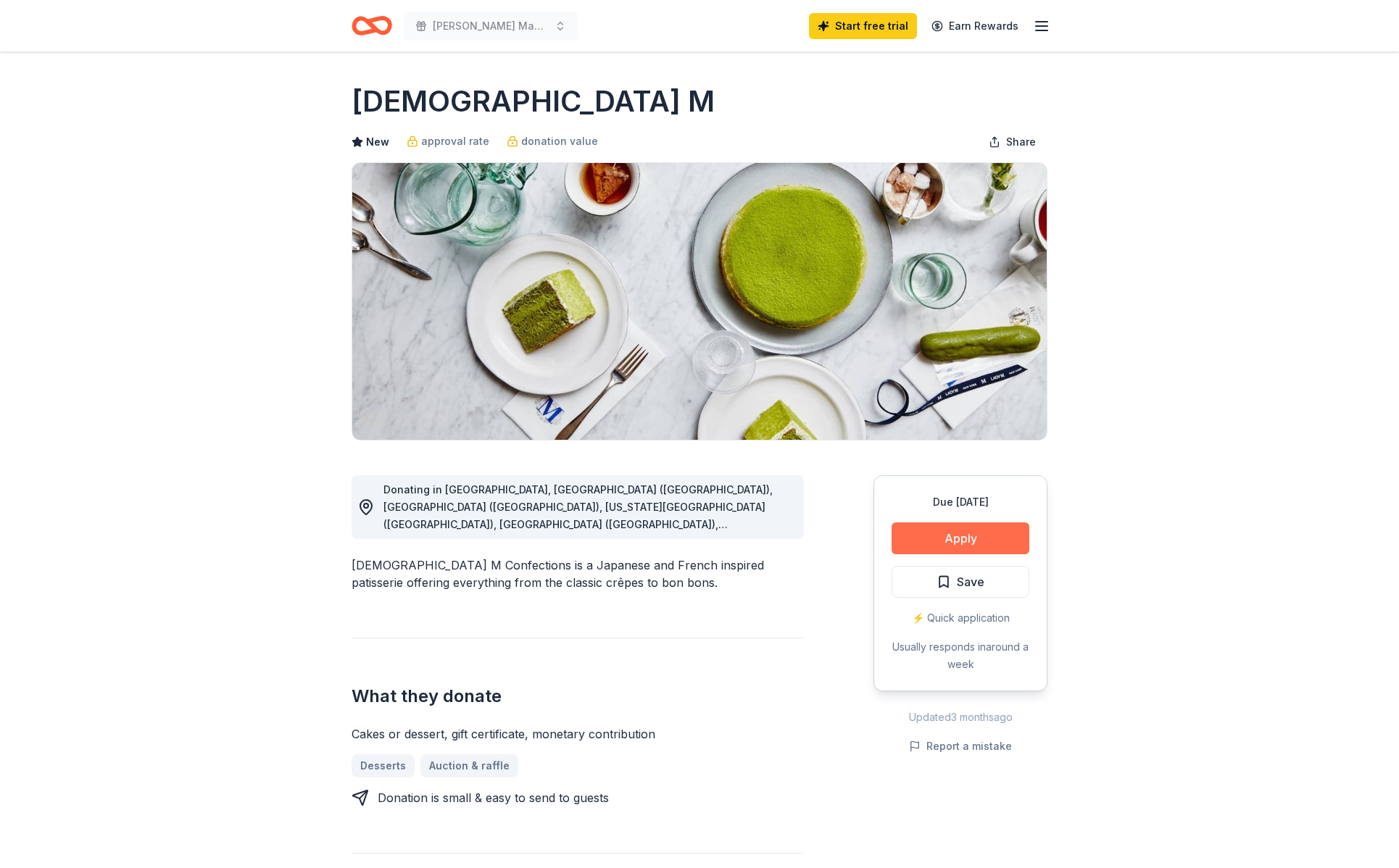
click at [1024, 544] on button "Apply" at bounding box center [960, 538] width 137 height 32
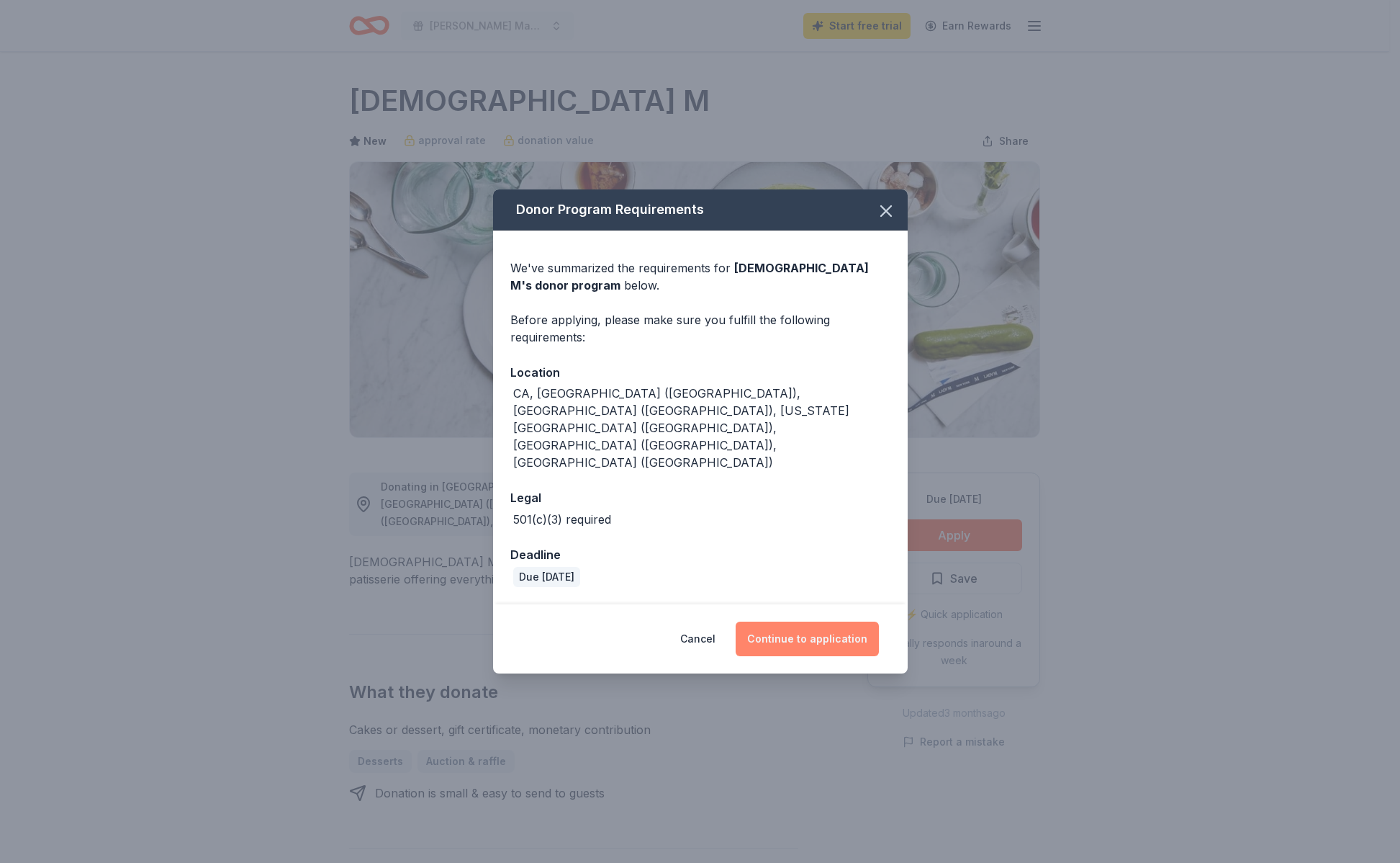
click at [800, 622] on button "Continue to application" at bounding box center [807, 639] width 143 height 34
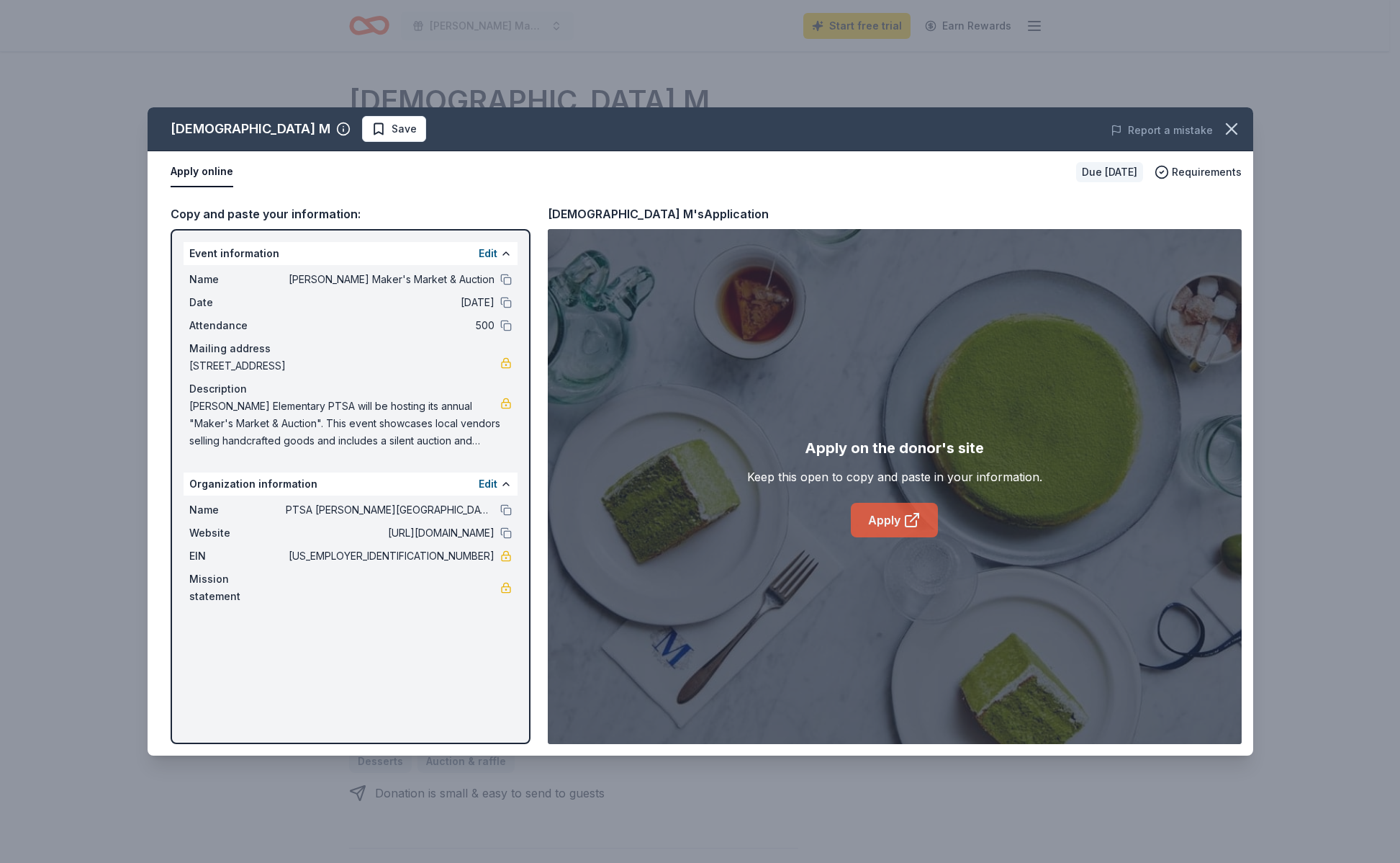
click at [882, 522] on link "Apply" at bounding box center [894, 520] width 87 height 34
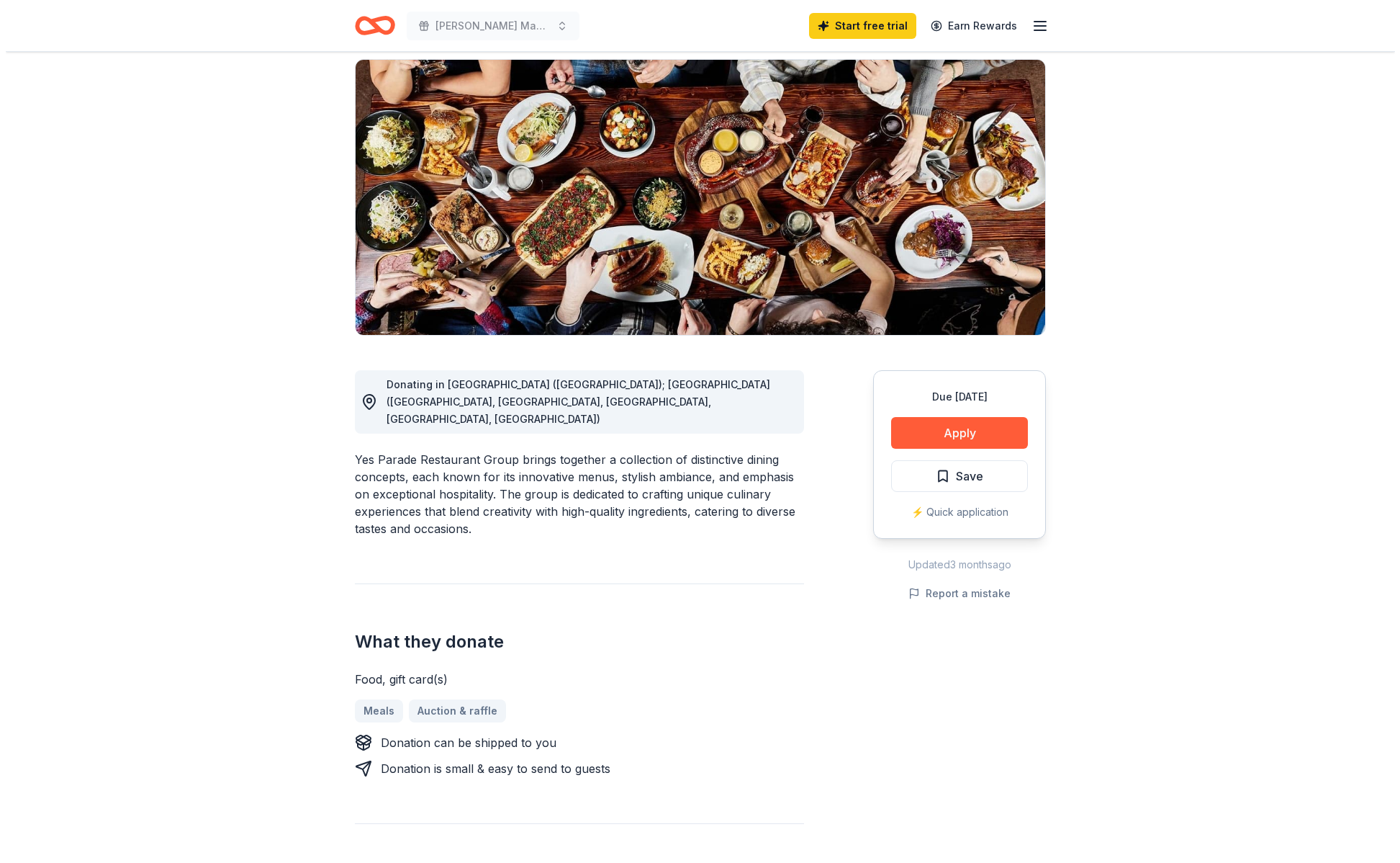
scroll to position [131, 0]
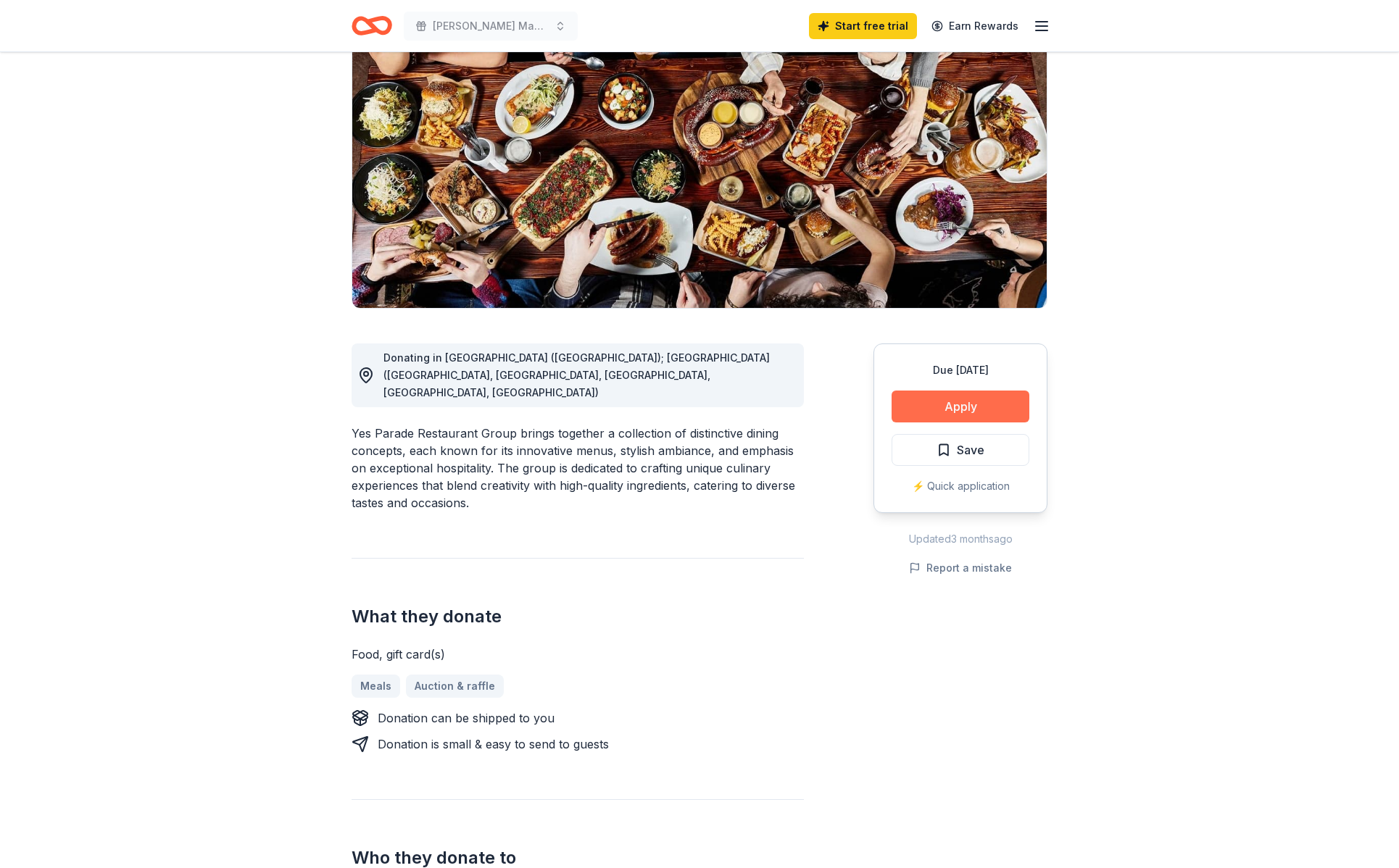
click at [954, 409] on button "Apply" at bounding box center [960, 406] width 137 height 32
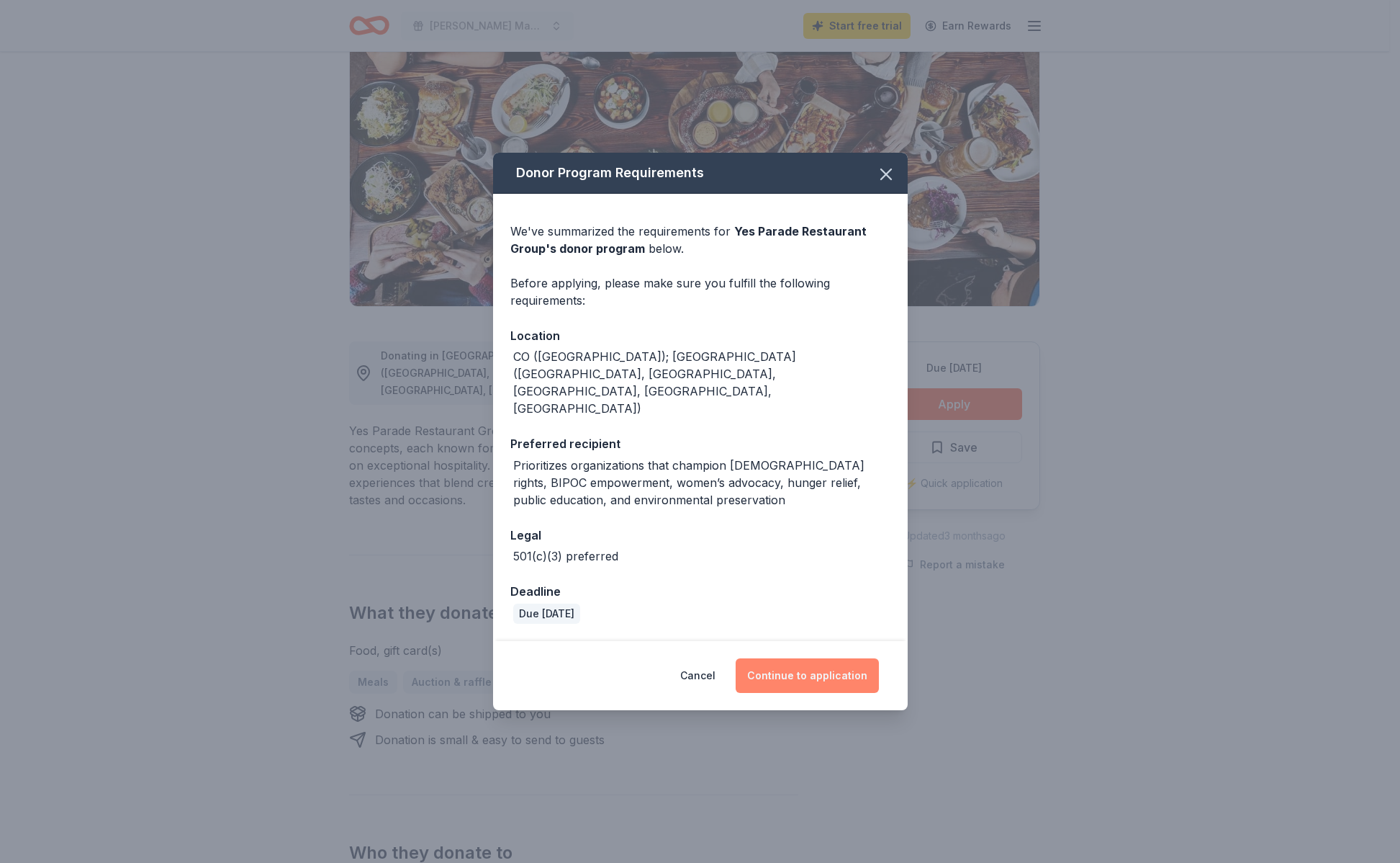
click at [823, 659] on button "Continue to application" at bounding box center [807, 676] width 143 height 34
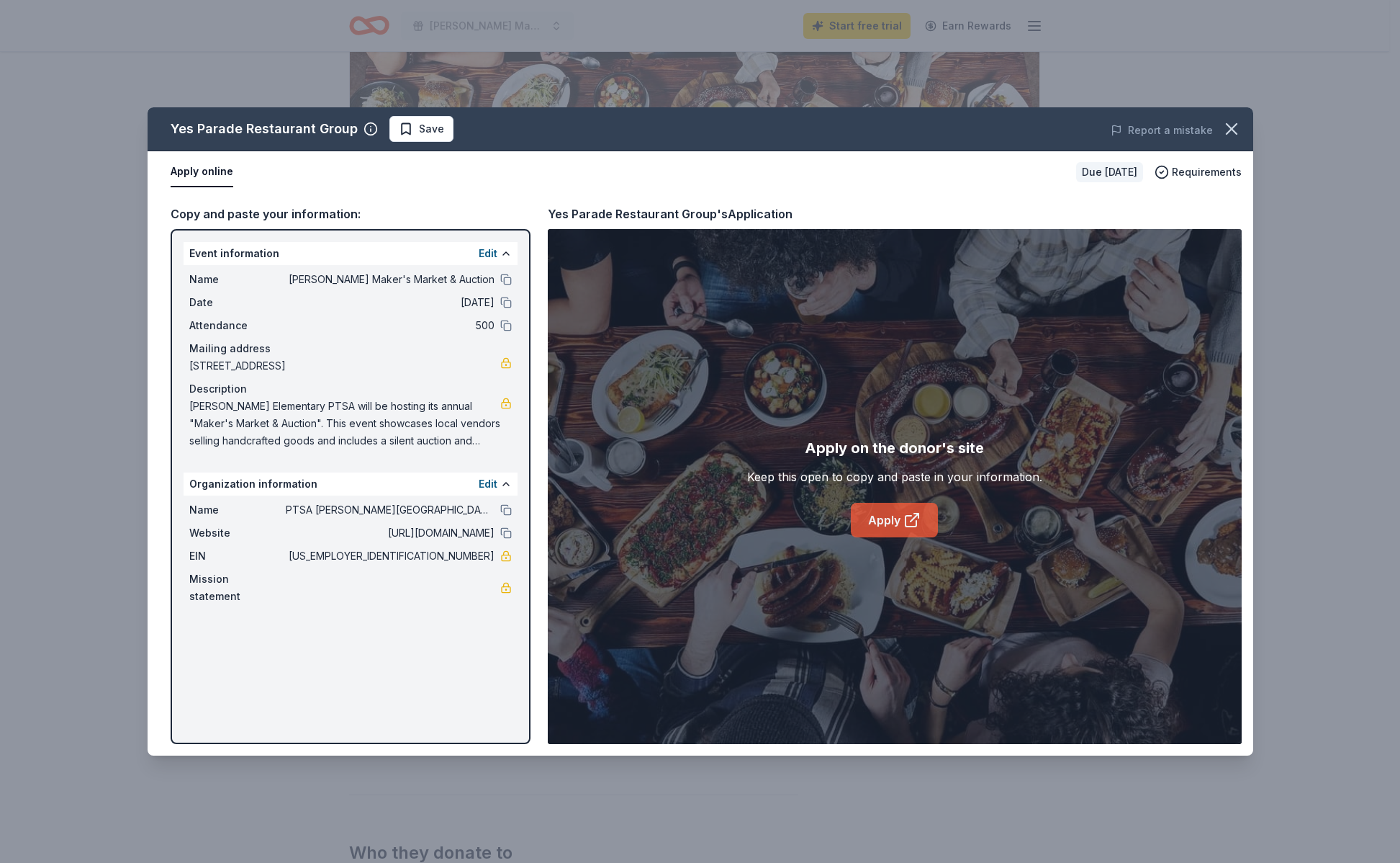
click at [904, 513] on icon at bounding box center [912, 520] width 17 height 17
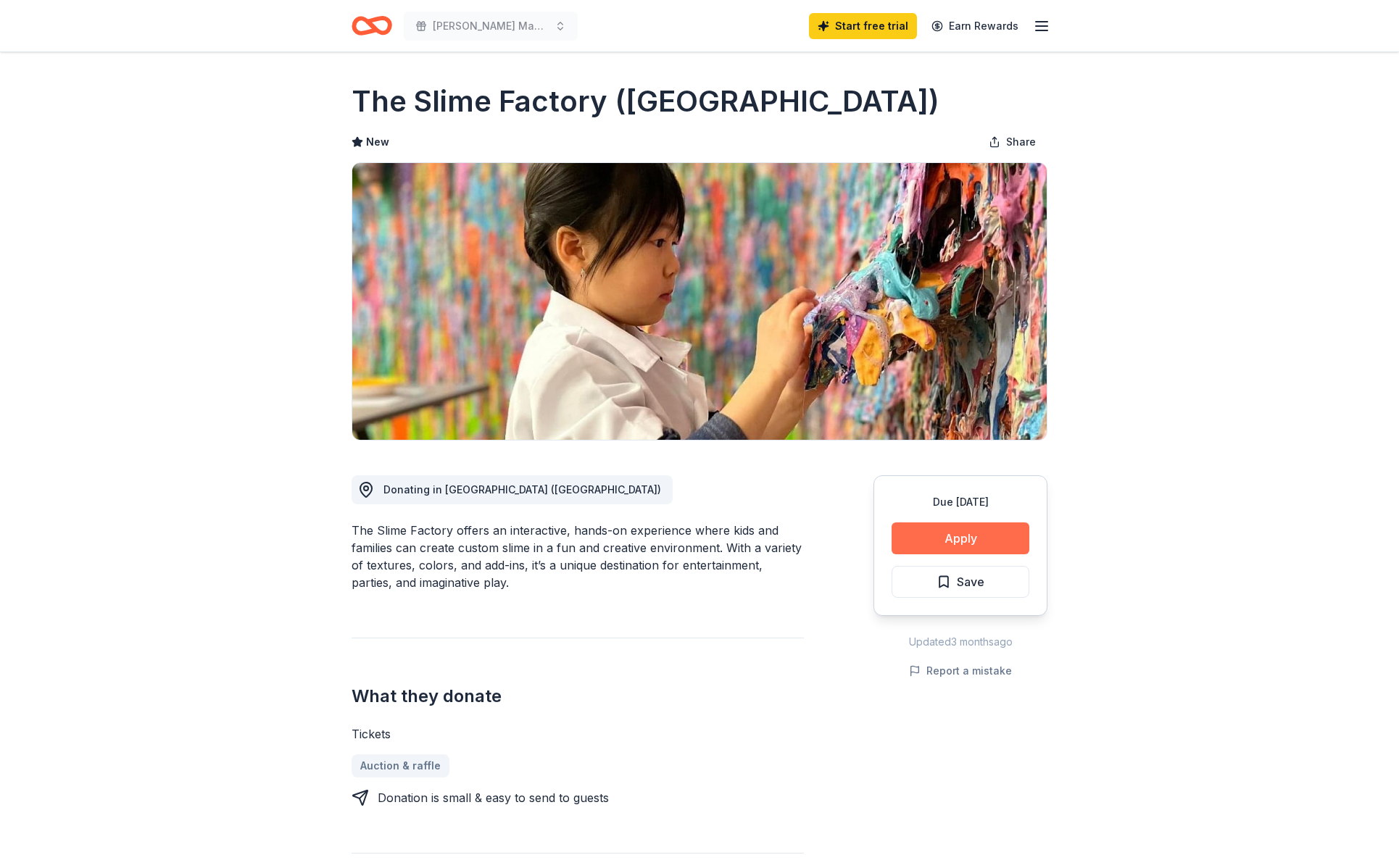
click at [1000, 526] on button "Apply" at bounding box center [960, 538] width 137 height 32
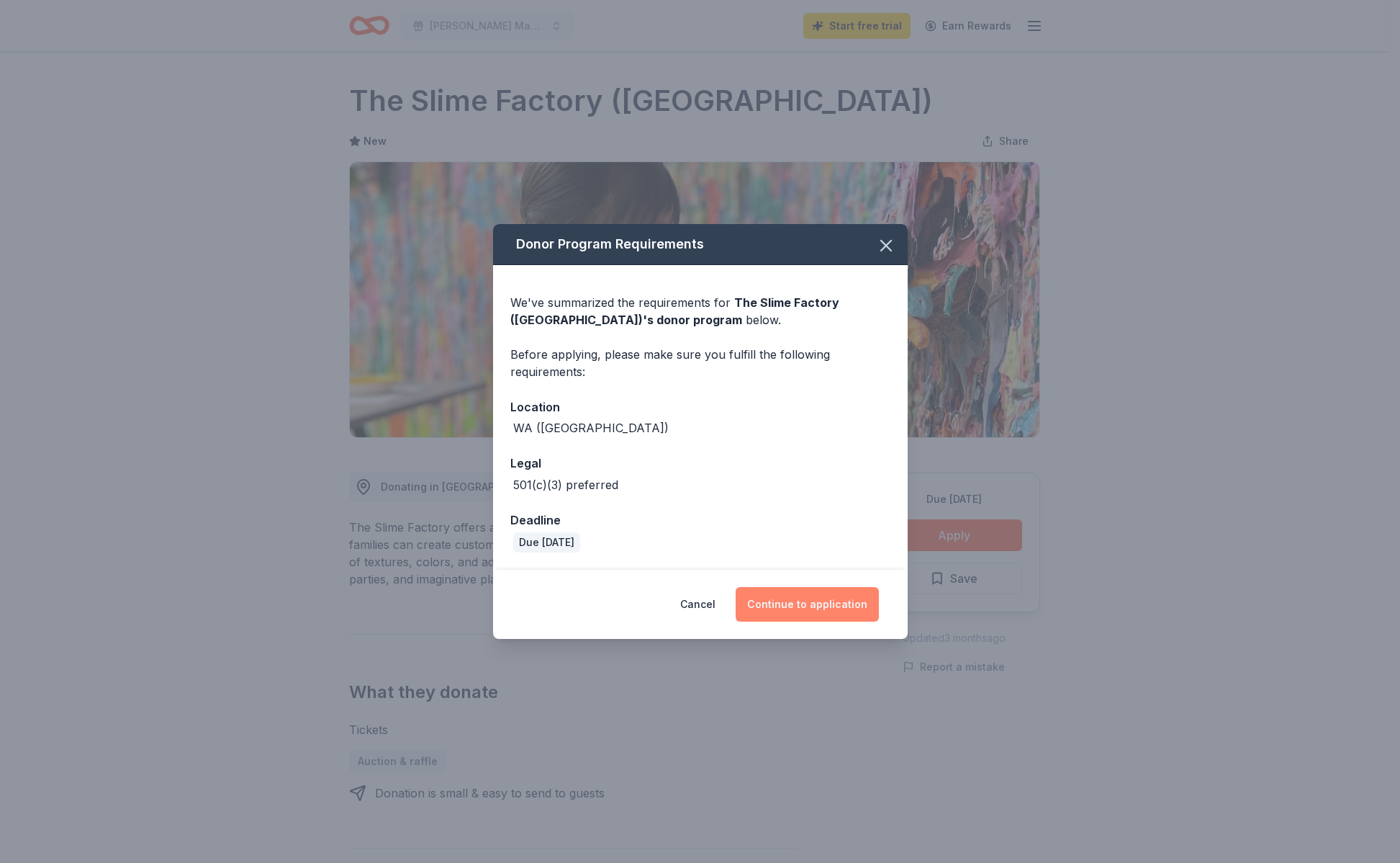
click at [830, 592] on button "Continue to application" at bounding box center [807, 605] width 143 height 34
